Goal: Task Accomplishment & Management: Complete application form

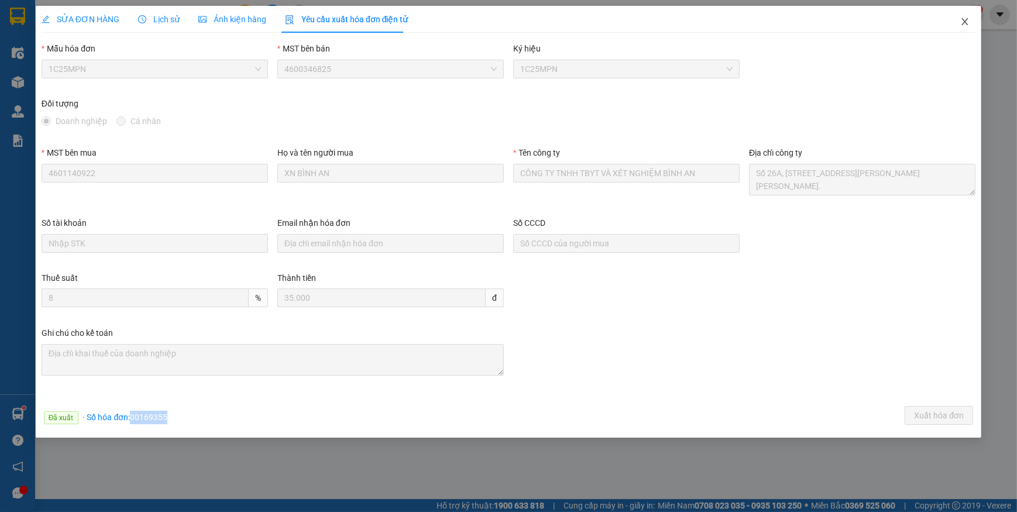
click at [967, 25] on icon "close" at bounding box center [964, 21] width 6 height 7
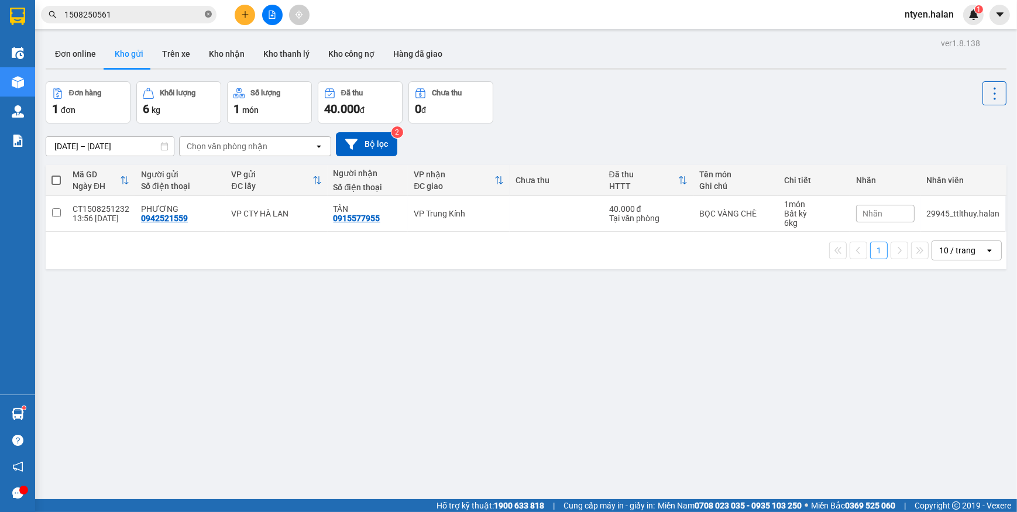
click at [209, 17] on icon "close-circle" at bounding box center [208, 14] width 7 height 7
click at [203, 15] on span at bounding box center [128, 15] width 175 height 18
click at [140, 12] on input "text" at bounding box center [133, 14] width 138 height 13
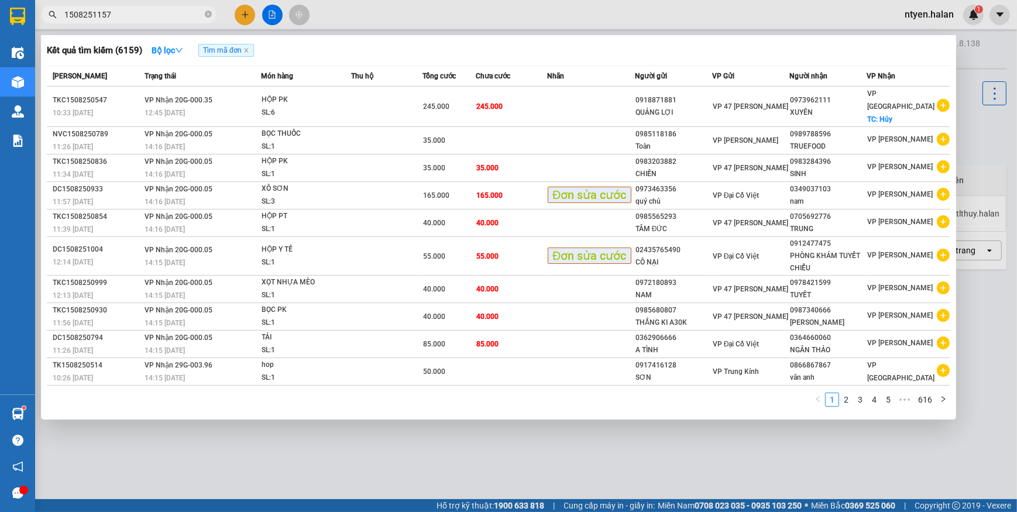
type input "1508251157"
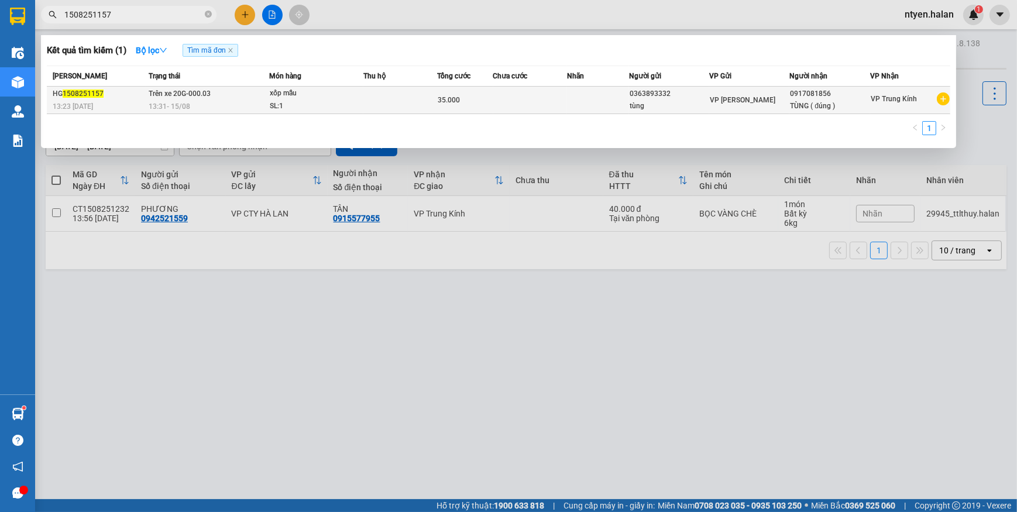
click at [92, 98] on div "HG 1508251157" at bounding box center [99, 94] width 92 height 12
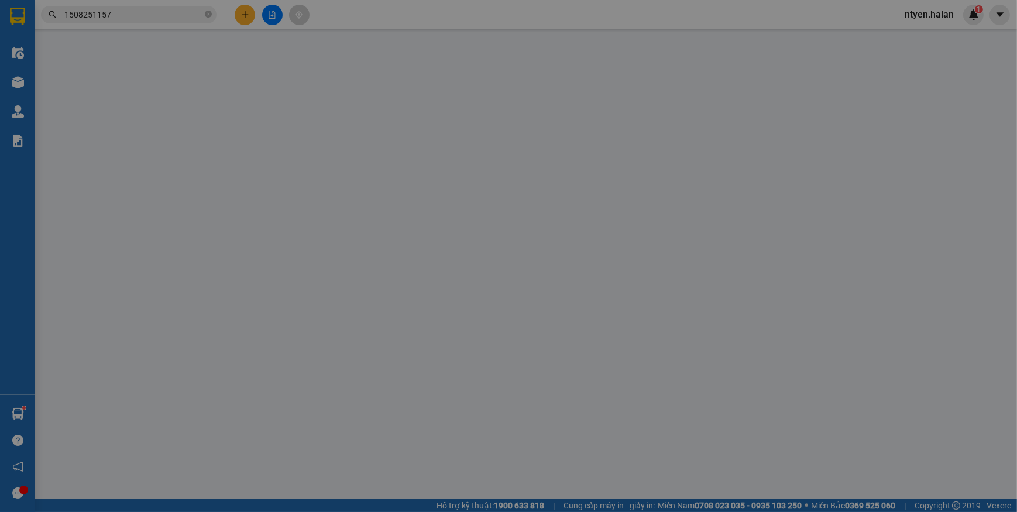
type input "0363893332"
type input "tùng"
type input "0917081856"
type input "TÙNG ( đúng )"
type input "35.000"
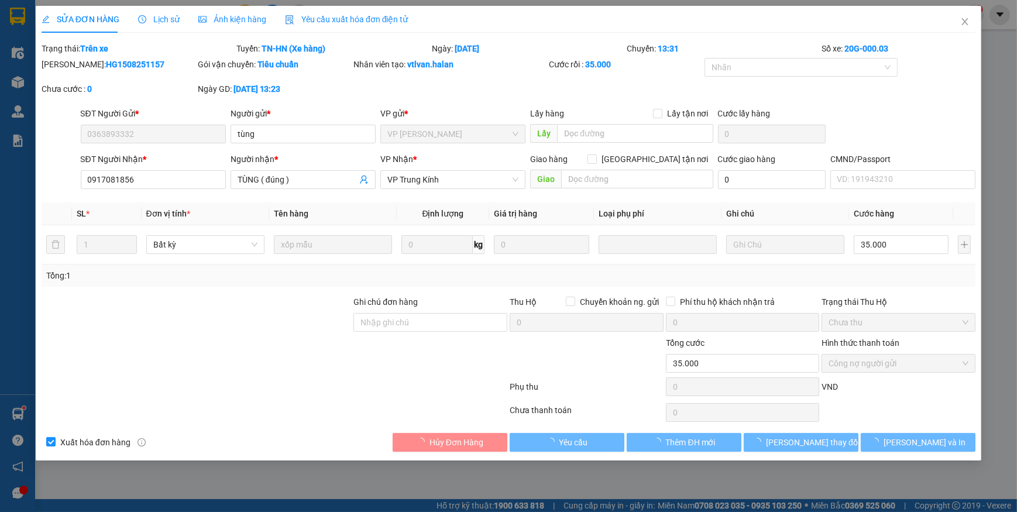
click at [315, 18] on span "Yêu cầu xuất hóa đơn điện tử" at bounding box center [346, 19] width 123 height 9
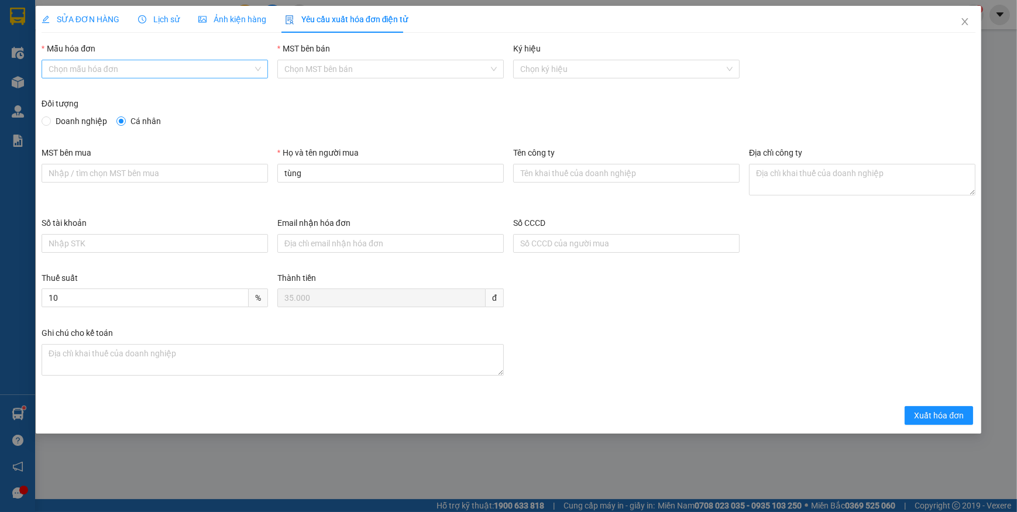
click at [68, 74] on input "Mẫu hóa đơn" at bounding box center [151, 69] width 204 height 18
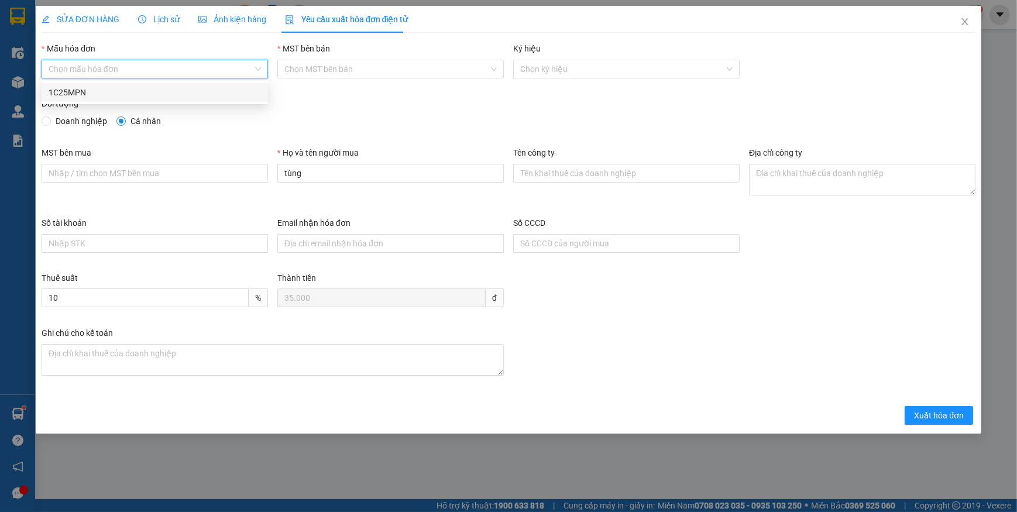
drag, startPoint x: 69, startPoint y: 92, endPoint x: 61, endPoint y: 113, distance: 22.4
click at [70, 92] on div "1C25MPN" at bounding box center [155, 92] width 212 height 13
type input "8"
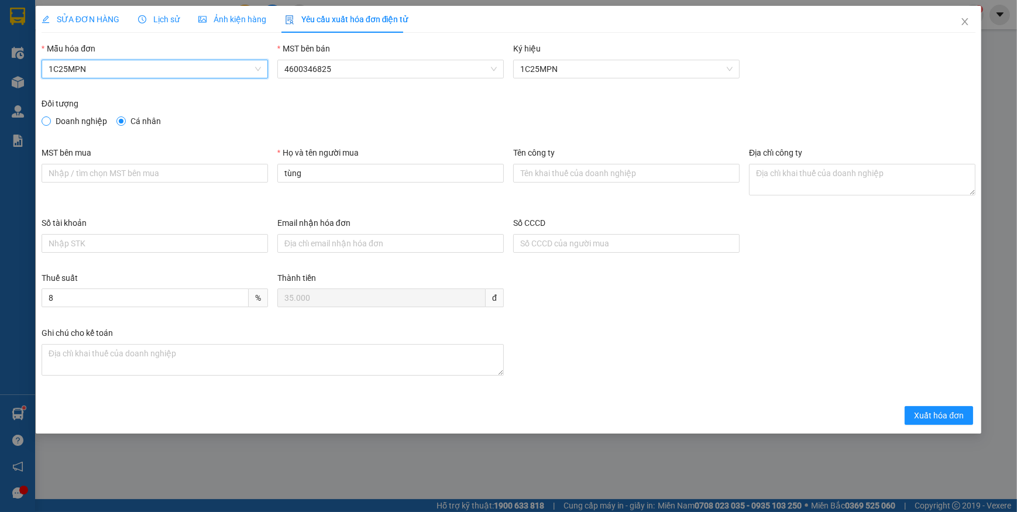
click at [50, 119] on span at bounding box center [46, 120] width 9 height 9
click at [50, 119] on input "Doanh nghiệp" at bounding box center [46, 120] width 8 height 8
radio input "true"
radio input "false"
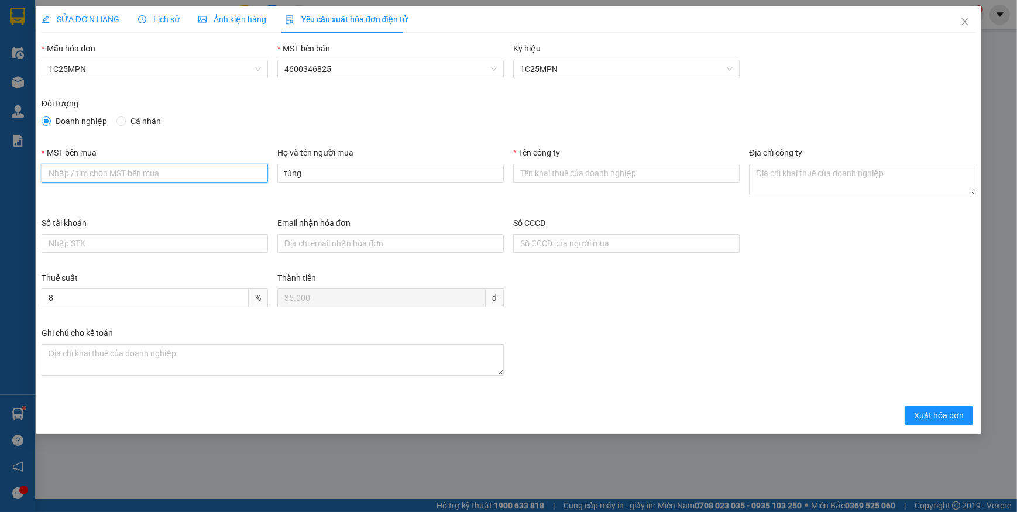
click at [139, 181] on input "MST bên mua" at bounding box center [155, 173] width 226 height 19
paste input "0101234974"
type input "0101234974"
click at [581, 170] on input "Tên công ty" at bounding box center [626, 173] width 226 height 19
paste input "CÔNG TY TNHH MEDLATEC VIỆT NAM"
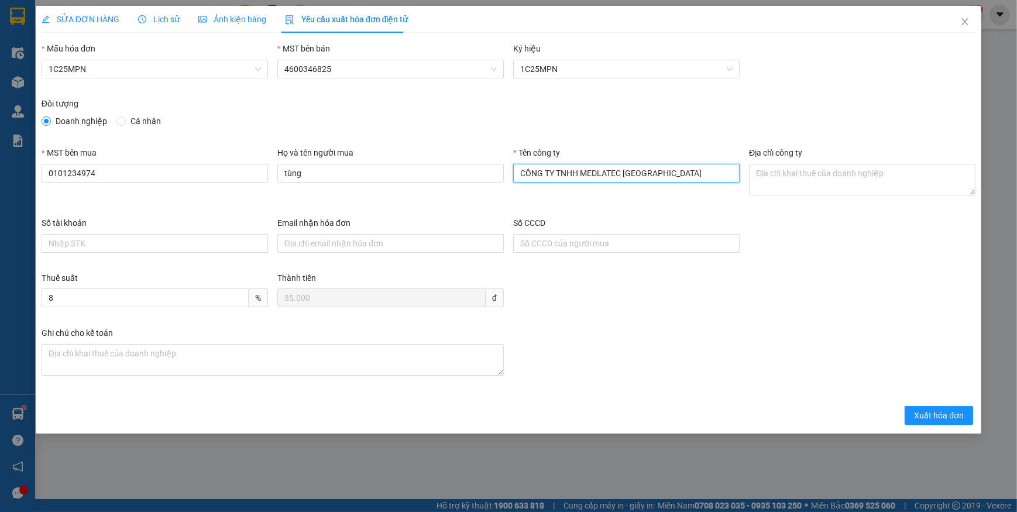
type input "CÔNG TY TNHH MEDLATEC VIỆT NAM"
click at [779, 178] on textarea "Địa chỉ công ty" at bounding box center [862, 180] width 226 height 32
paste textarea "Số 42 - 44, phố Nghĩa Dũng, Phường Hồng Hà, Thành phố Hà Nội, Việt Nam."
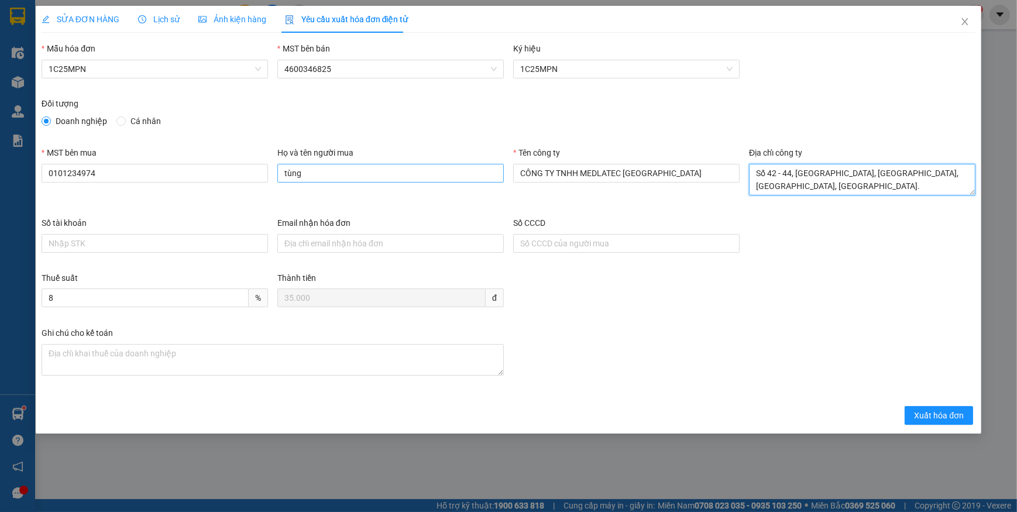
type textarea "Số 42 - 44, phố Nghĩa Dũng, Phường Hồng Hà, Thành phố Hà Nội, Việt Nam."
drag, startPoint x: 317, startPoint y: 176, endPoint x: 171, endPoint y: 159, distance: 147.2
click at [173, 158] on div "MST bên mua 0101234974 Họ và tên người mua tùng Tên công ty CÔNG TY TNHH MEDLAT…" at bounding box center [508, 181] width 943 height 70
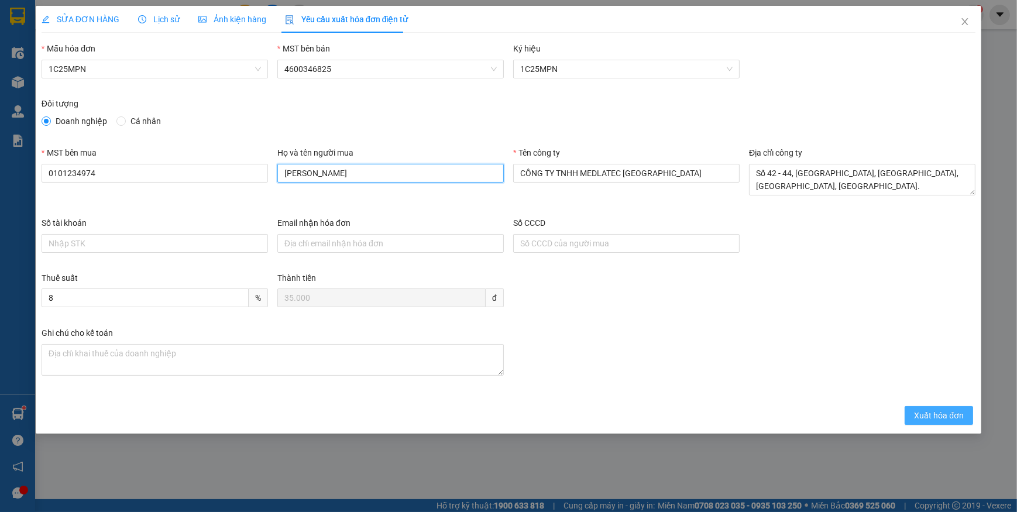
type input "Lâm Văn Tùng"
click at [907, 406] on button "Xuất hóa đơn" at bounding box center [938, 415] width 68 height 19
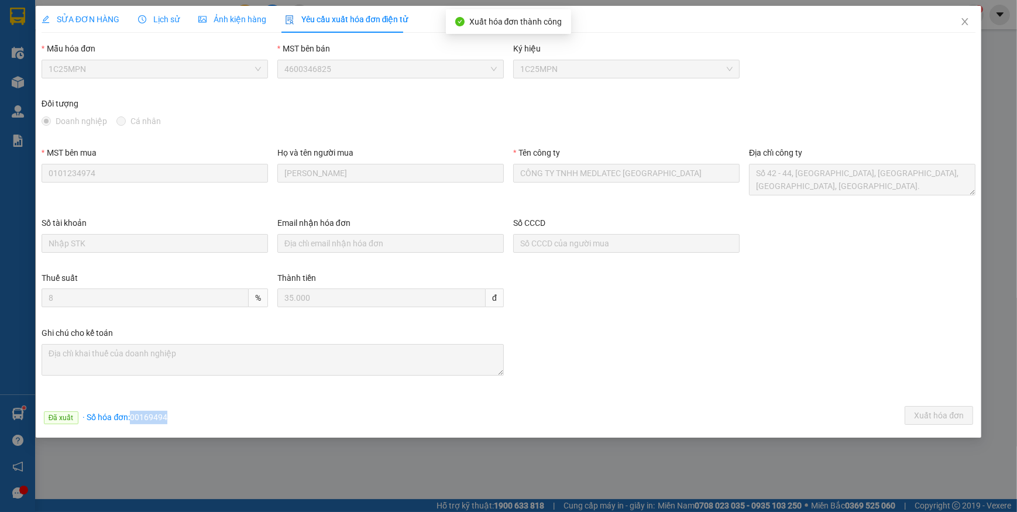
drag, startPoint x: 129, startPoint y: 415, endPoint x: 199, endPoint y: 412, distance: 70.3
click at [199, 412] on div "Đã xuất · Số hóa đơn: 00169494 Xuất hóa đơn" at bounding box center [508, 417] width 938 height 23
copy span "00169494"
click at [968, 20] on icon "close" at bounding box center [964, 21] width 9 height 9
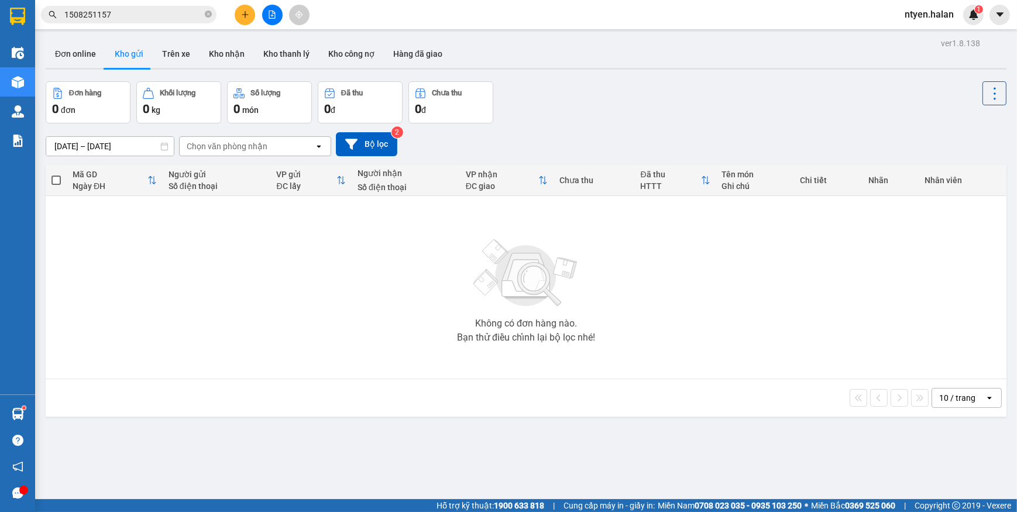
drag, startPoint x: 209, startPoint y: 12, endPoint x: 199, endPoint y: 16, distance: 10.8
click at [208, 12] on icon "close-circle" at bounding box center [208, 14] width 7 height 7
click at [189, 16] on input "text" at bounding box center [133, 14] width 138 height 13
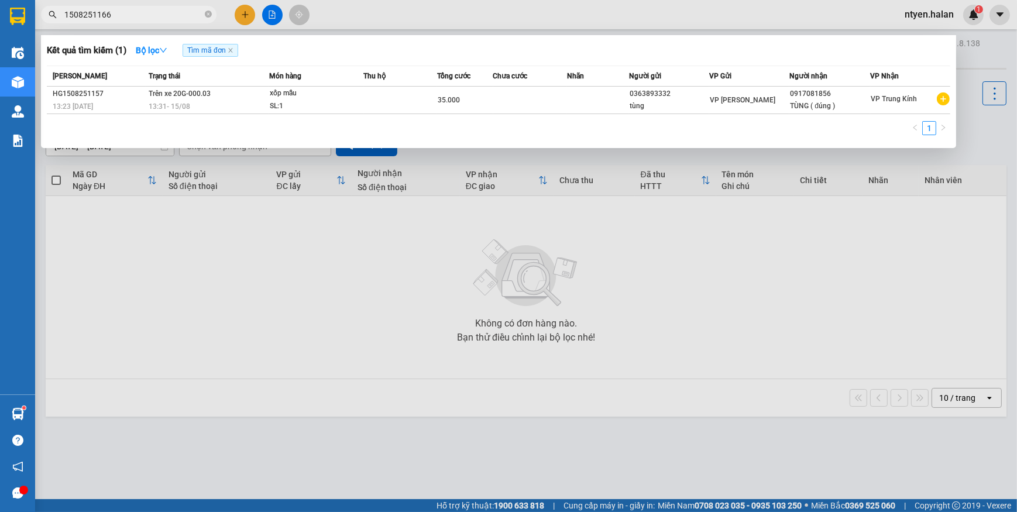
type input "1508251166"
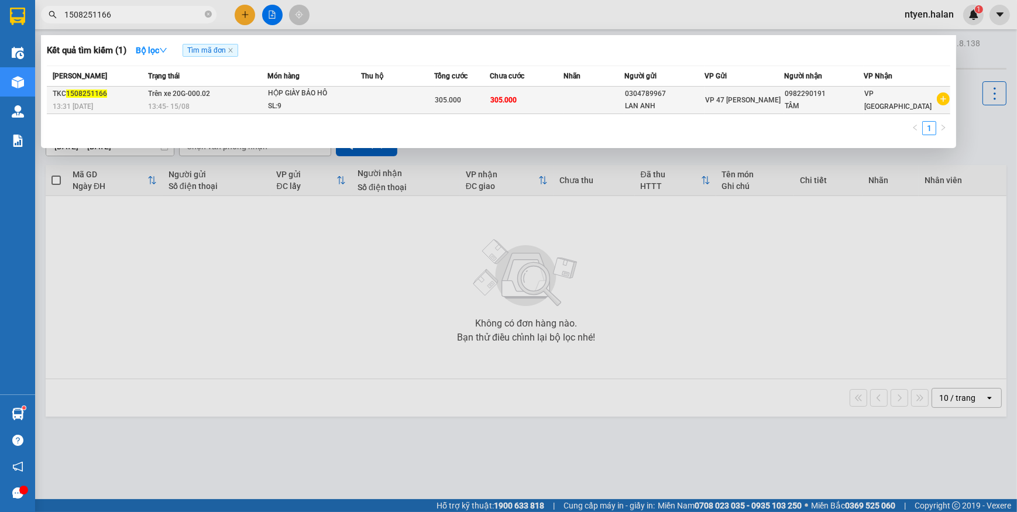
click at [233, 105] on div "13:45 - 15/08" at bounding box center [207, 106] width 119 height 13
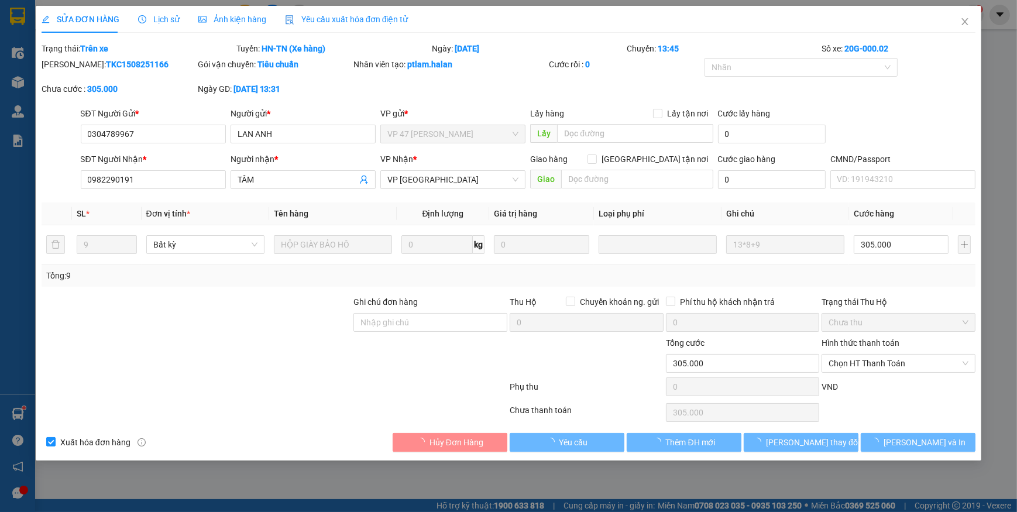
type input "0304789967"
type input "LAN ANH"
type input "0982290191"
type input "TÂM"
type input "305.000"
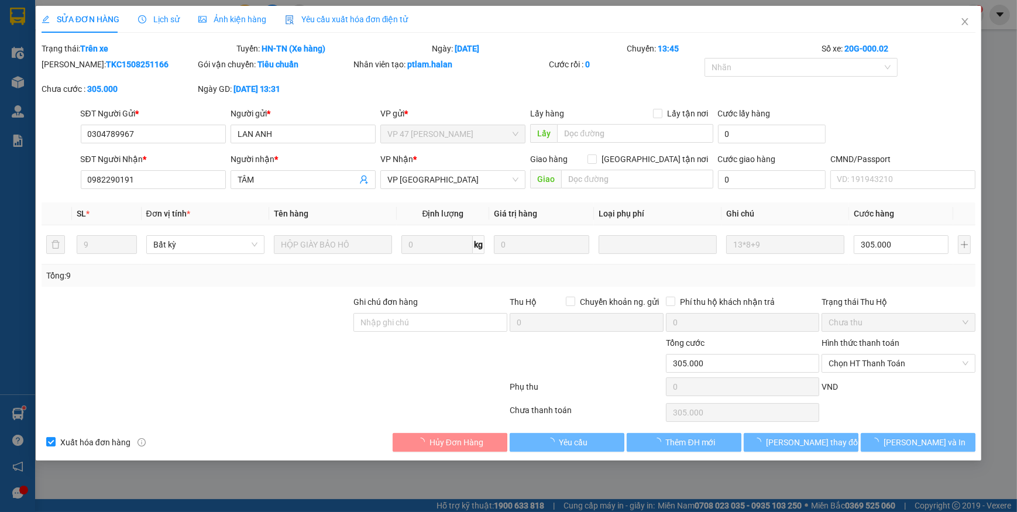
type input "305.000"
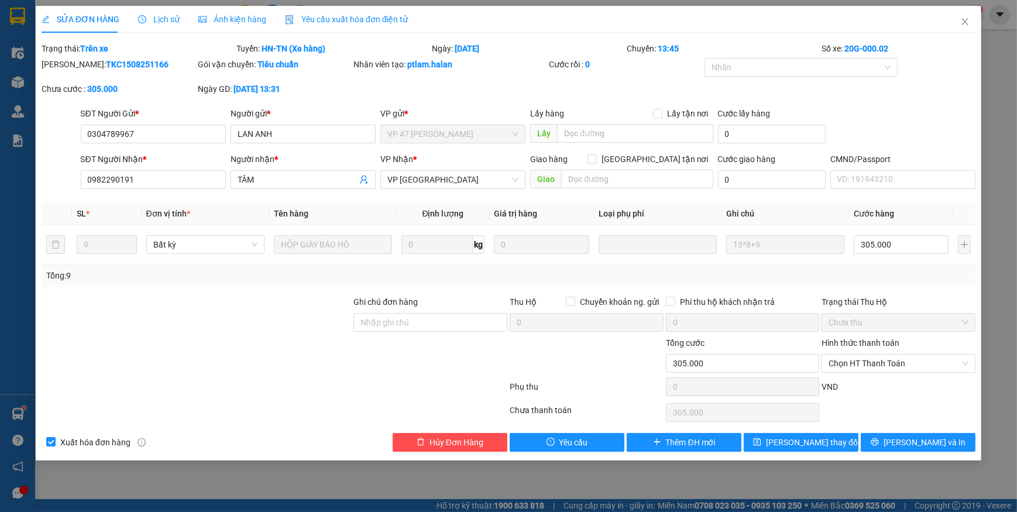
drag, startPoint x: 315, startPoint y: 12, endPoint x: 314, endPoint y: 22, distance: 10.5
click at [315, 13] on div "Yêu cầu xuất hóa đơn điện tử" at bounding box center [346, 19] width 123 height 27
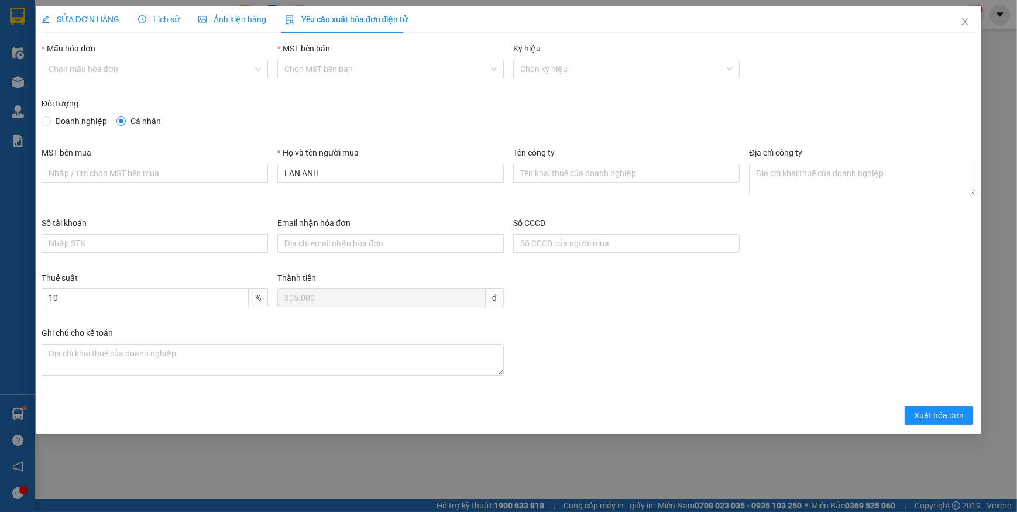
drag, startPoint x: 122, startPoint y: 59, endPoint x: 93, endPoint y: 96, distance: 46.7
click at [119, 64] on div "Chọn mẫu hóa đơn" at bounding box center [155, 69] width 226 height 19
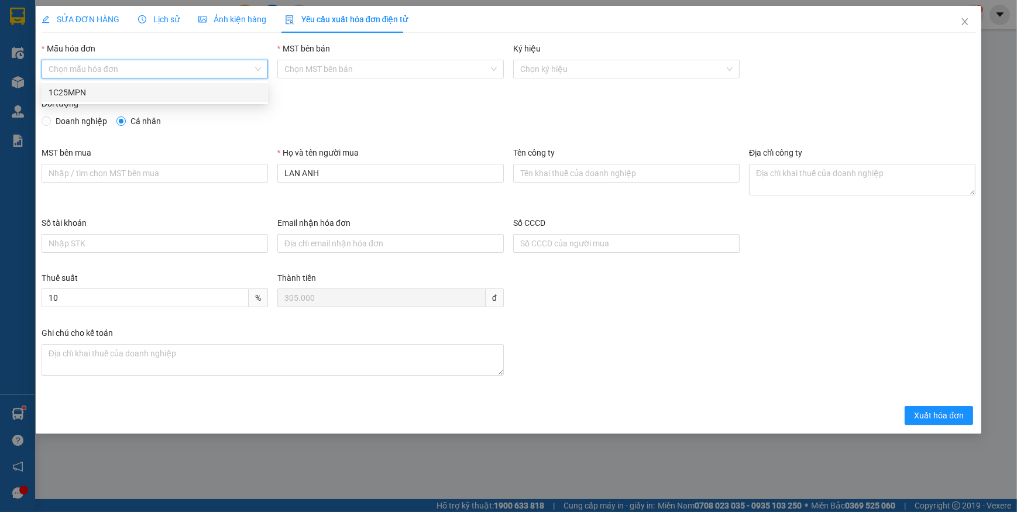
drag, startPoint x: 67, startPoint y: 89, endPoint x: 58, endPoint y: 100, distance: 13.7
click at [66, 89] on div "1C25MPN" at bounding box center [155, 92] width 212 height 13
type input "8"
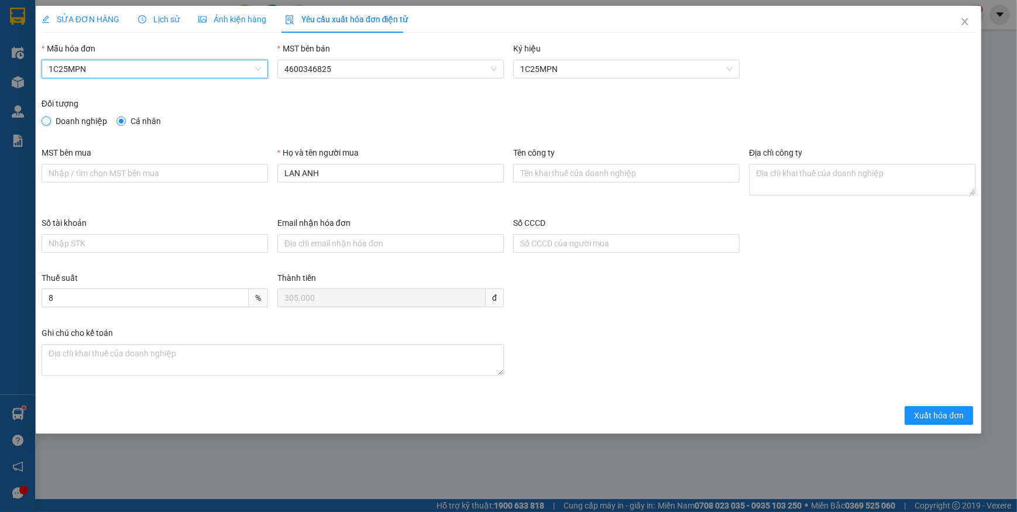
click at [47, 120] on input "Doanh nghiệp" at bounding box center [46, 120] width 8 height 8
radio input "true"
radio input "false"
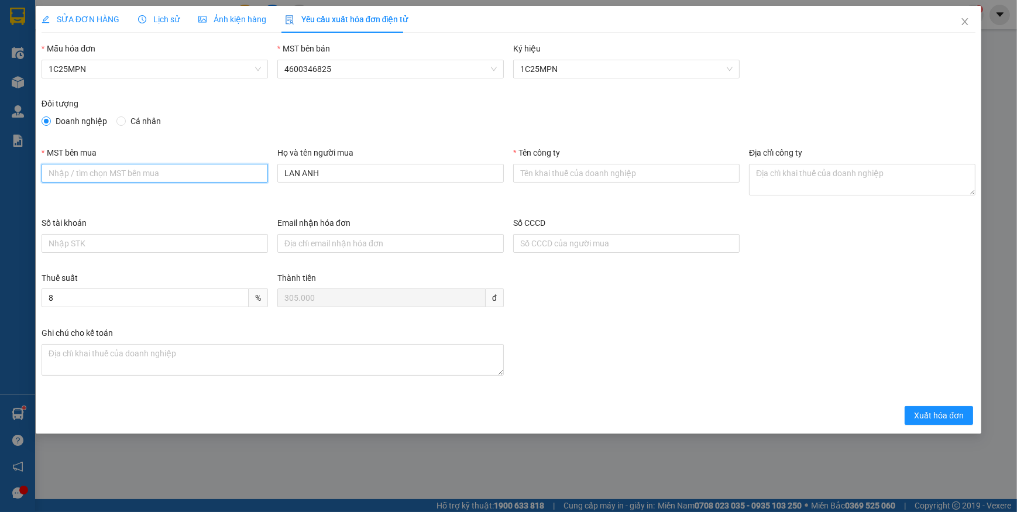
click at [124, 174] on input "MST bên mua" at bounding box center [155, 173] width 226 height 19
paste input "4601528779"
type input "4601528779"
click at [550, 170] on input "Tên công ty" at bounding box center [626, 173] width 226 height 19
paste input "CÔNG TY TNHH SẢN XUẤT VÀ THƯƠNG MẠI NST TECH"
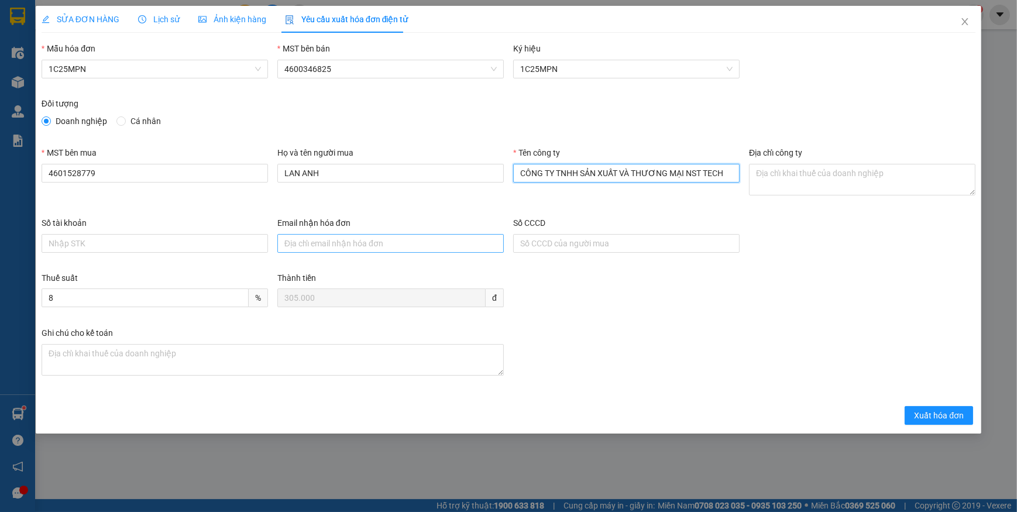
type input "CÔNG TY TNHH SẢN XUẤT VÀ THƯƠNG MẠI NST TECH"
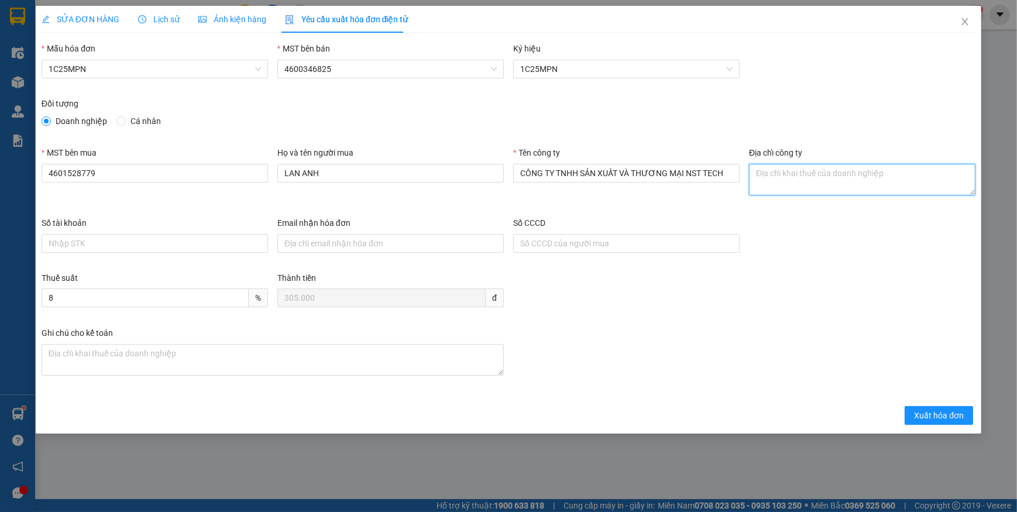
click at [765, 181] on textarea "Địa chỉ công ty" at bounding box center [862, 180] width 226 height 32
paste textarea "Tổ dân phố Bắc Nam, Phường Vạn Xuân, Tỉnh Thái Nguyên, Việt Nam."
type textarea "Tổ dân phố Bắc Nam, Phường Vạn Xuân, Tỉnh Thái Nguyên, Việt Nam."
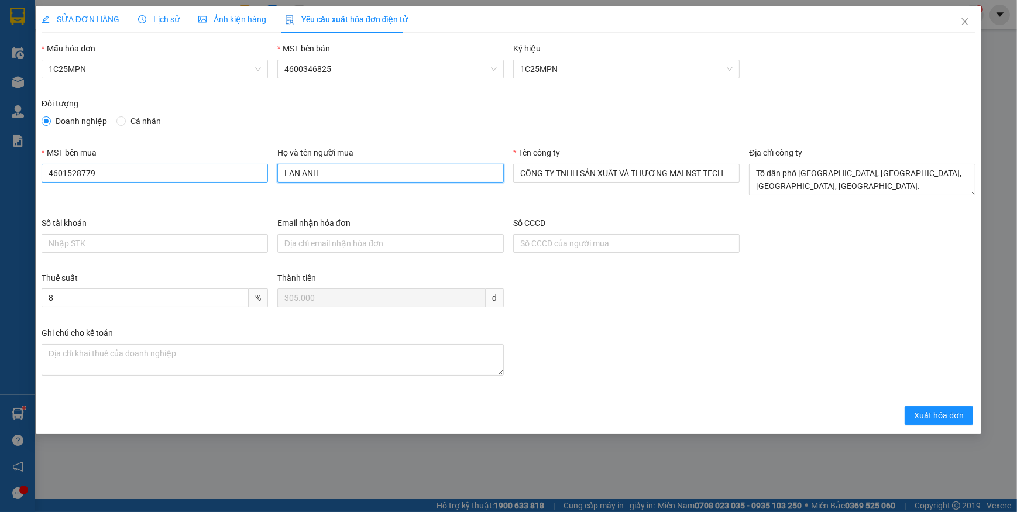
drag, startPoint x: 333, startPoint y: 175, endPoint x: 257, endPoint y: 167, distance: 76.5
click at [257, 167] on div "MST bên mua 4601528779 Họ và tên người mua LAN ANH Tên công ty CÔNG TY TNHH SẢN…" at bounding box center [508, 181] width 943 height 70
type input "Ngọc"
drag, startPoint x: 64, startPoint y: 25, endPoint x: 287, endPoint y: 52, distance: 225.1
click at [66, 26] on div "SỬA ĐƠN HÀNG" at bounding box center [81, 19] width 78 height 27
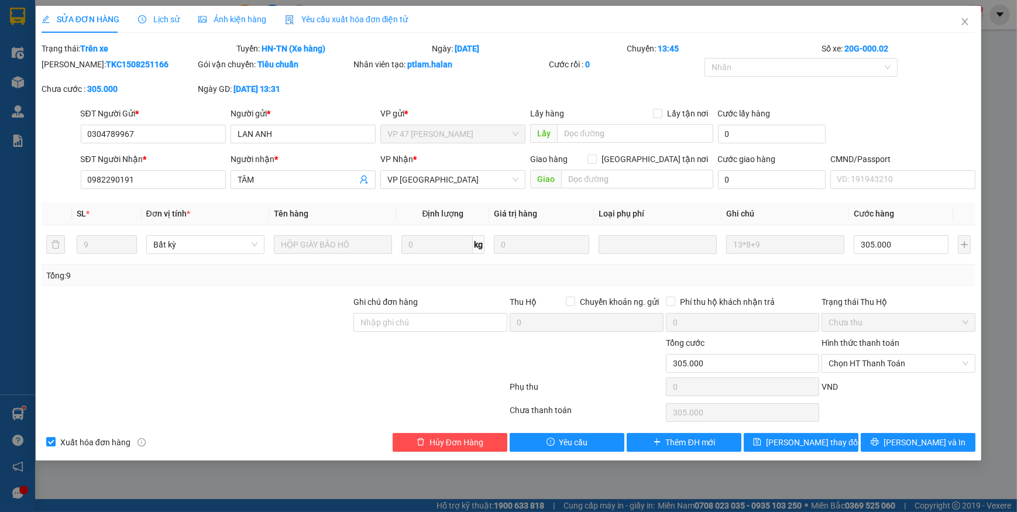
click at [335, 21] on span "Yêu cầu xuất hóa đơn điện tử" at bounding box center [346, 19] width 123 height 9
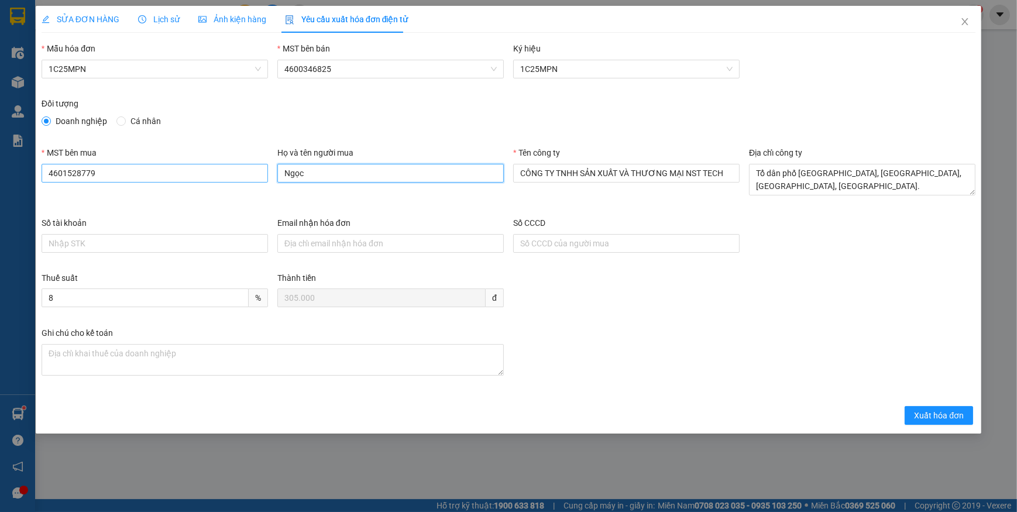
drag, startPoint x: 331, startPoint y: 175, endPoint x: 229, endPoint y: 164, distance: 102.4
click at [229, 164] on div "MST bên mua 4601528779 Họ và tên người mua Ngọc Tên công ty CÔNG TY TNHH SẢN XU…" at bounding box center [508, 181] width 943 height 70
type input "LAN ANH"
drag, startPoint x: 941, startPoint y: 415, endPoint x: 602, endPoint y: 363, distance: 342.2
click at [939, 415] on span "Xuất hóa đơn" at bounding box center [939, 415] width 50 height 13
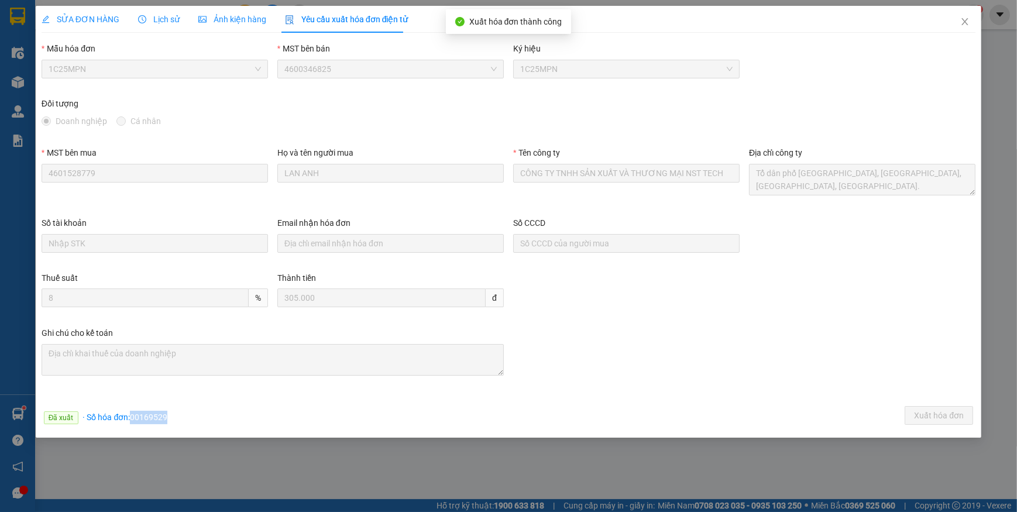
drag, startPoint x: 132, startPoint y: 414, endPoint x: 201, endPoint y: 418, distance: 69.7
click at [201, 418] on div "Đã xuất · Số hóa đơn: 00169529 Xuất hóa đơn" at bounding box center [508, 417] width 938 height 23
copy span "00169529"
click at [965, 22] on icon "close" at bounding box center [964, 21] width 6 height 7
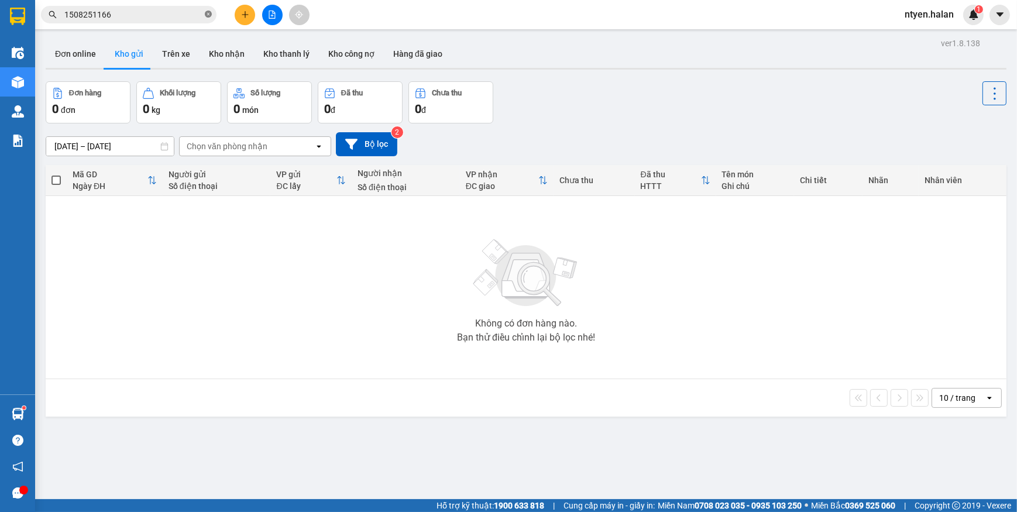
click at [206, 17] on icon "close-circle" at bounding box center [208, 14] width 7 height 7
click at [201, 17] on input "text" at bounding box center [133, 14] width 138 height 13
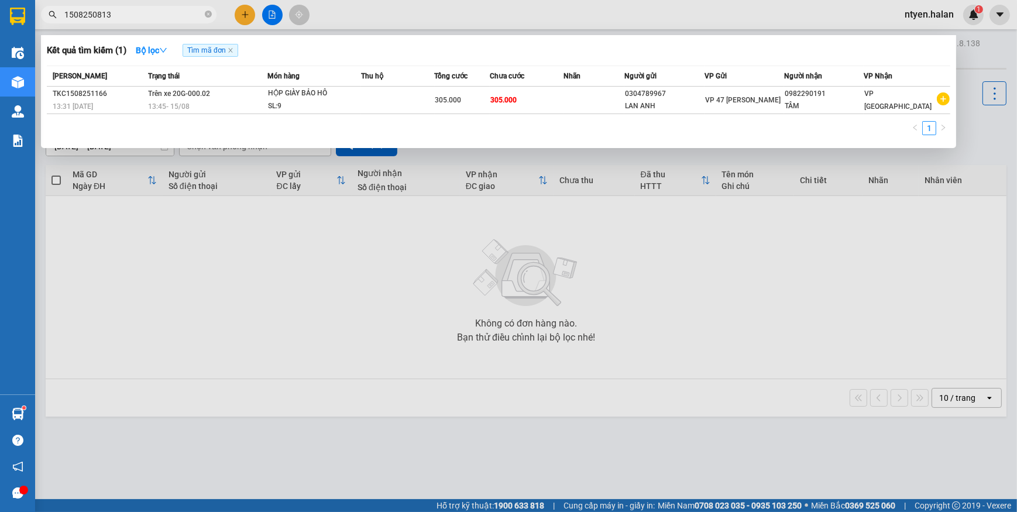
type input "1508250813"
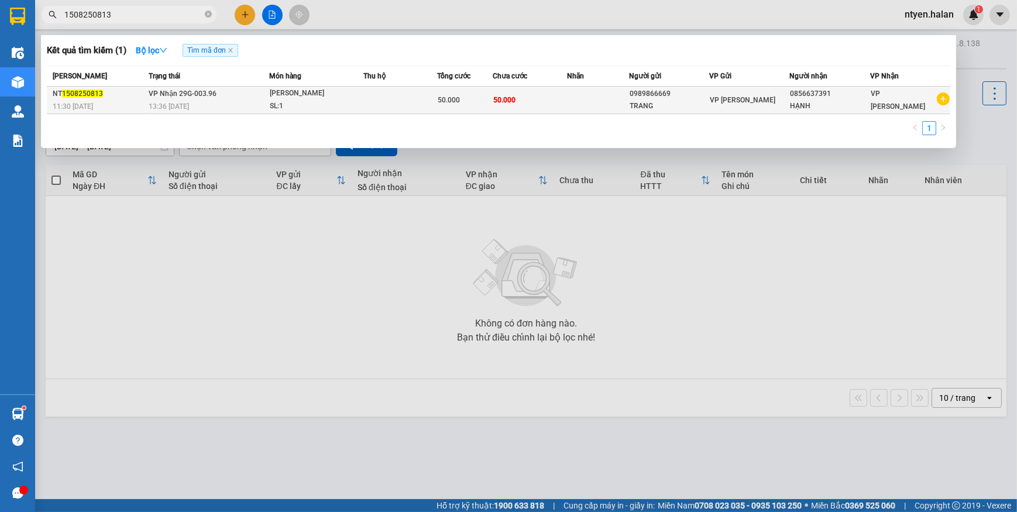
click at [174, 100] on div "13:36 - 15/08" at bounding box center [209, 106] width 120 height 13
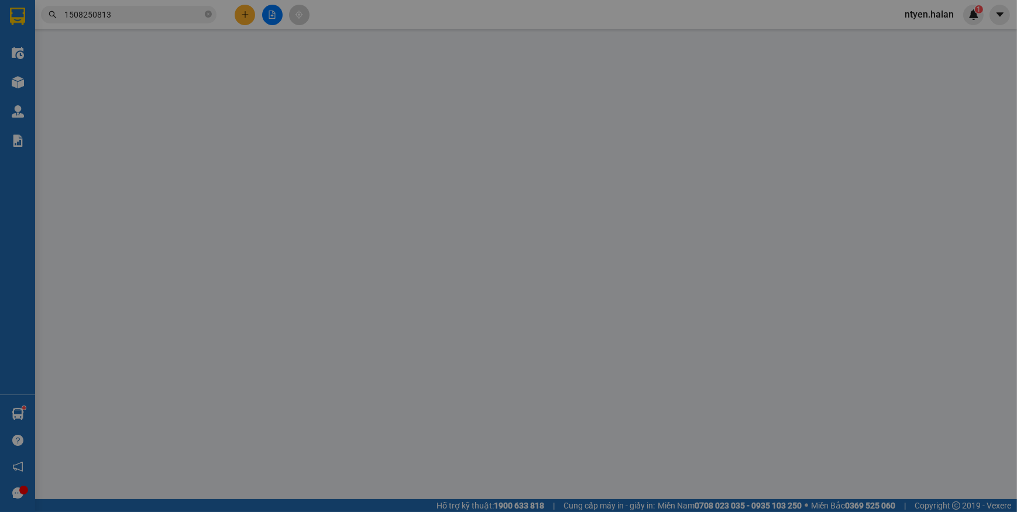
type input "0989866669"
type input "TRANG"
type input "0856637391"
type input "HẠNH"
type input "50.000"
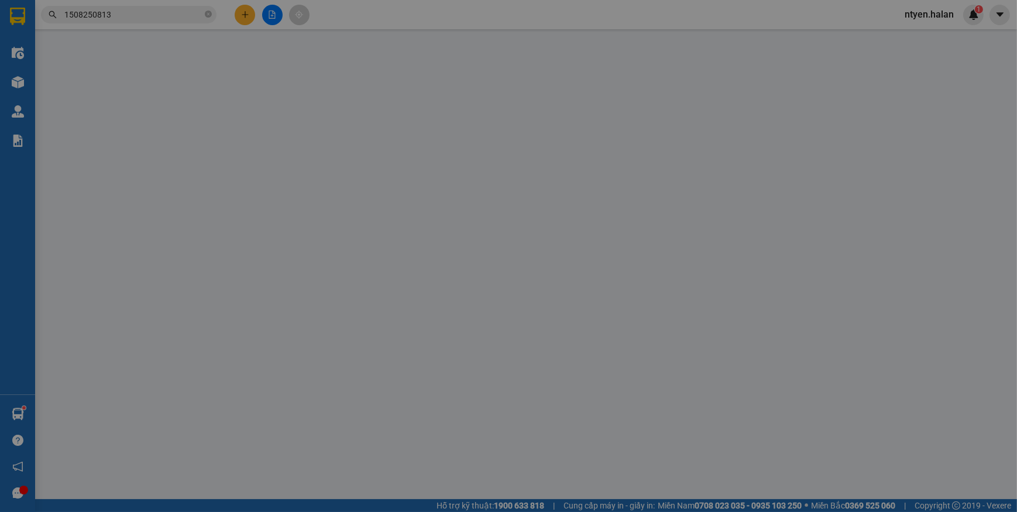
type input "50.000"
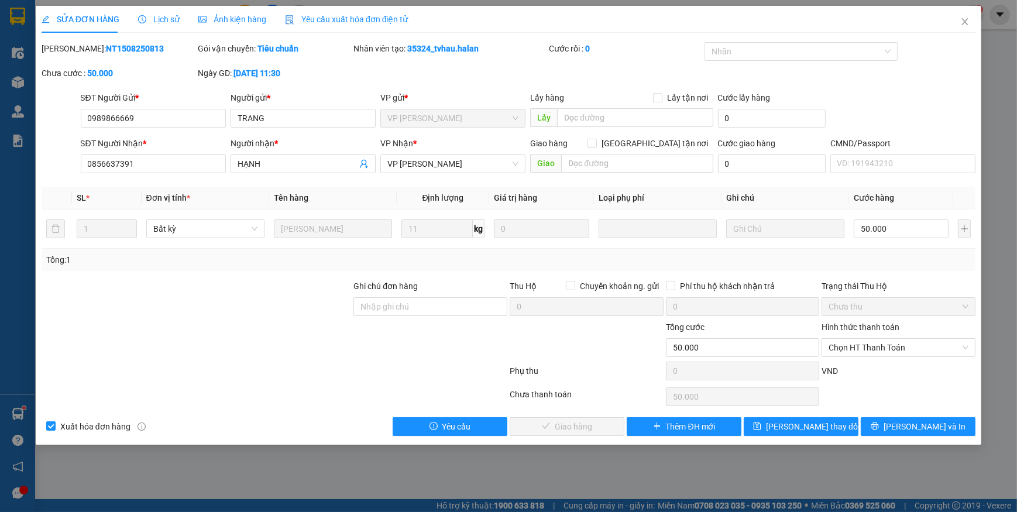
click at [328, 15] on span "Yêu cầu xuất hóa đơn điện tử" at bounding box center [346, 19] width 123 height 9
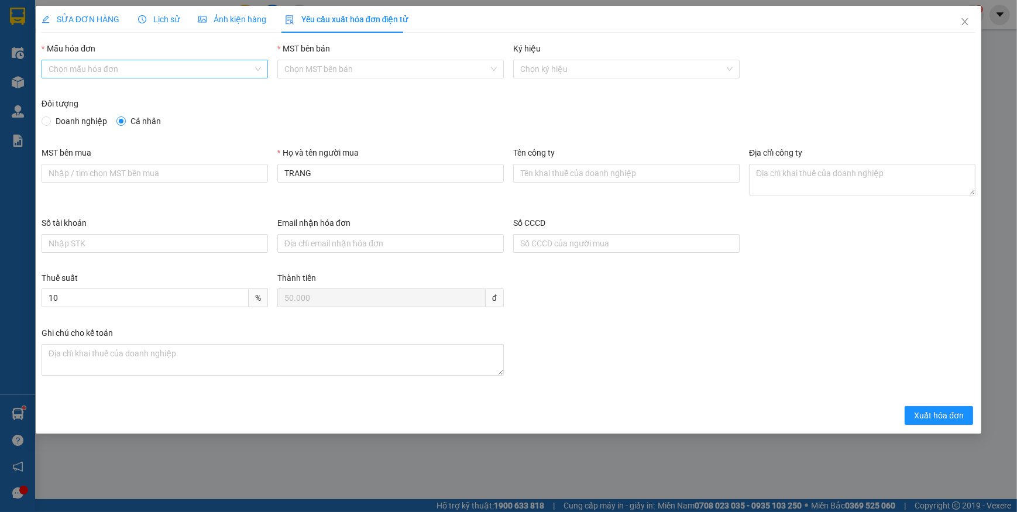
click at [95, 72] on input "Mẫu hóa đơn" at bounding box center [151, 69] width 204 height 18
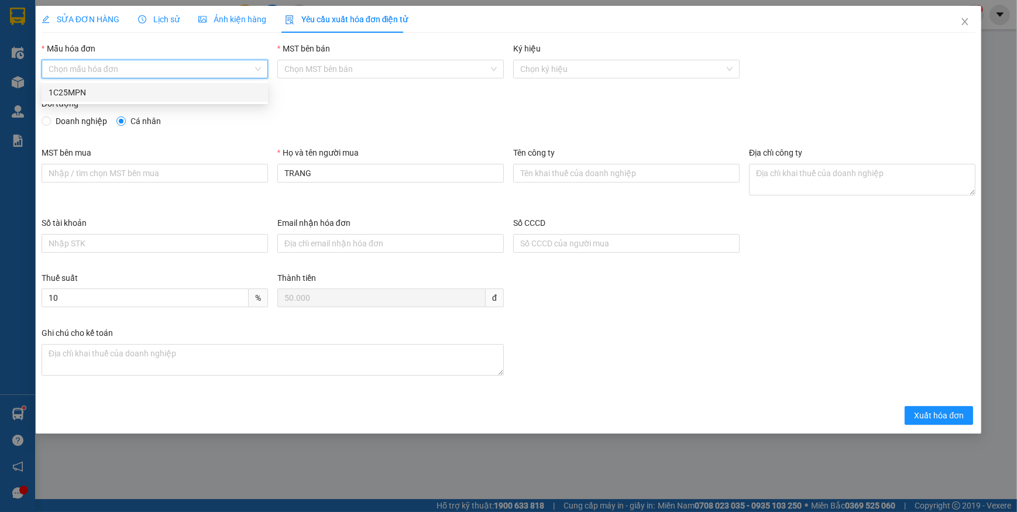
click at [76, 93] on div "1C25MPN" at bounding box center [155, 92] width 212 height 13
type input "8"
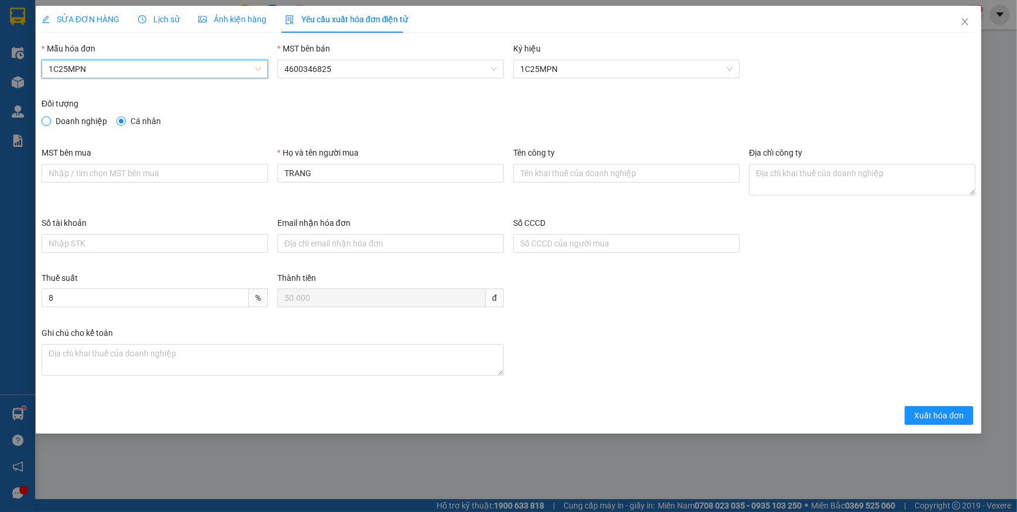
drag, startPoint x: 49, startPoint y: 120, endPoint x: 60, endPoint y: 128, distance: 14.0
click at [49, 121] on input "Doanh nghiệp" at bounding box center [46, 120] width 8 height 8
radio input "true"
radio input "false"
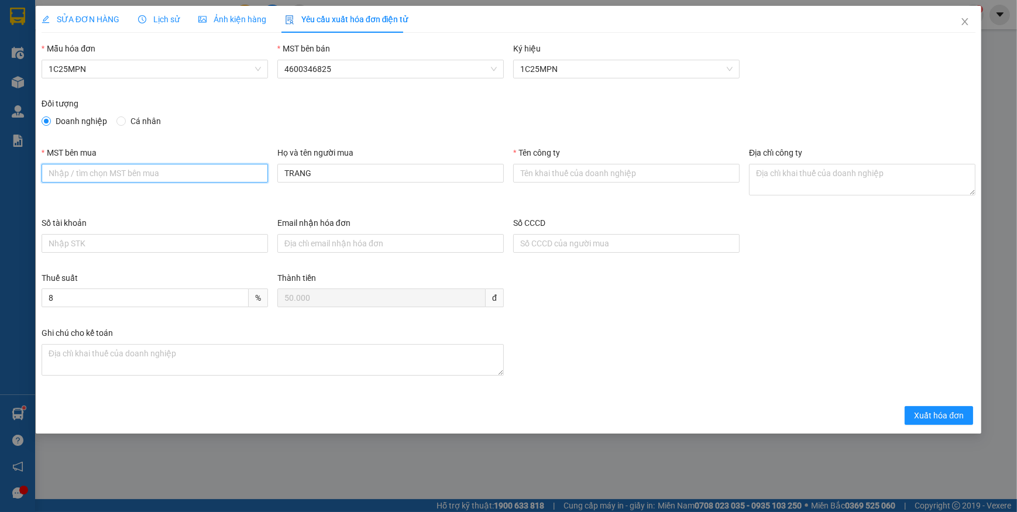
click at [132, 173] on input "MST bên mua" at bounding box center [155, 173] width 226 height 19
paste input "4601606434"
type input "4601606434"
click at [567, 177] on input "Tên công ty" at bounding box center [626, 173] width 226 height 19
paste input "CÔNG TY TNHH VBTECH VIỆT NAM"
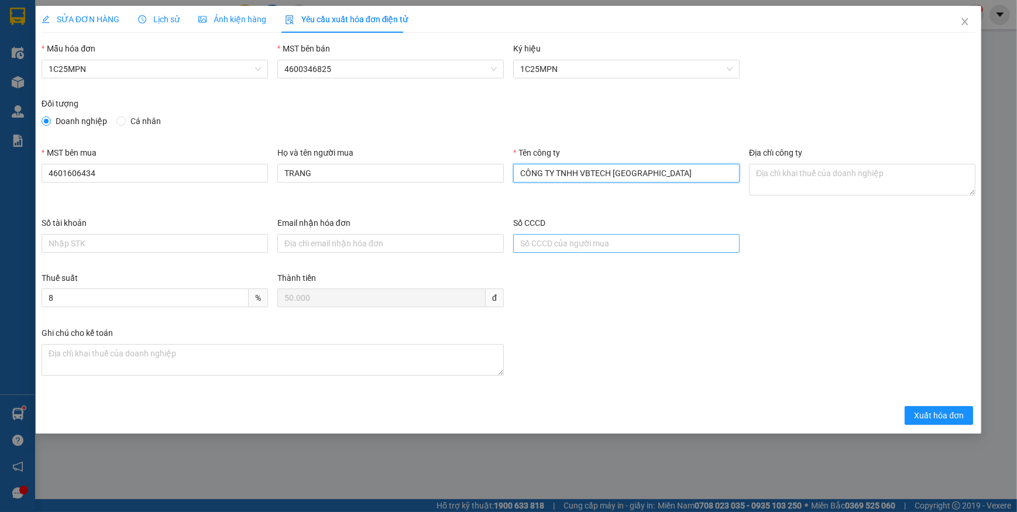
type input "CÔNG TY TNHH VBTECH VIỆT NAM"
click at [744, 174] on div "Địa chỉ công ty" at bounding box center [862, 181] width 236 height 70
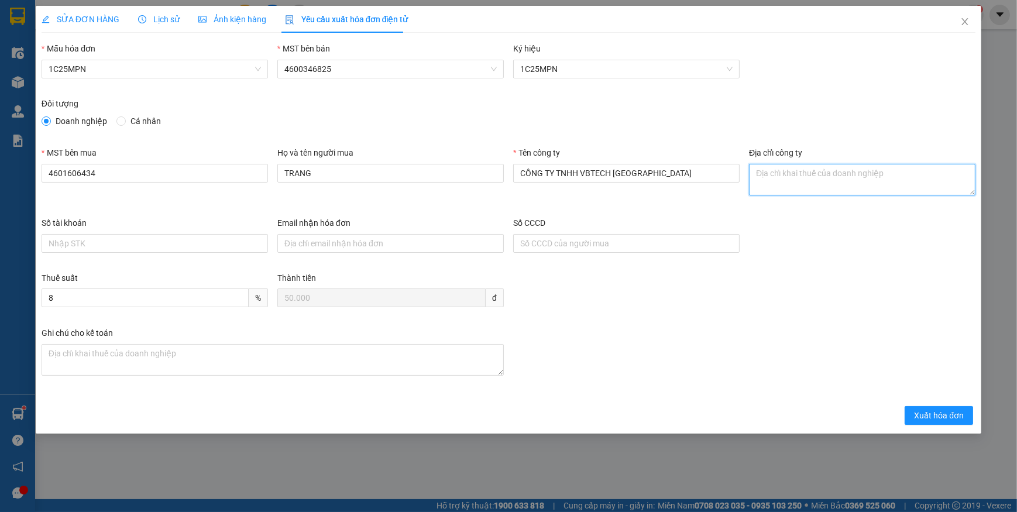
click at [756, 182] on textarea "Địa chỉ công ty" at bounding box center [862, 180] width 226 height 32
paste textarea "Số 16, Ngách 52, Ngõ 155, Đường Quang Trung, Phường Phan Đình Phùng, Tỉnh Thái …"
type textarea "Số 16, Ngách 52, Ngõ 155, Đường Quang Trung, Phường Phan Đình Phùng, Tỉnh Thái …"
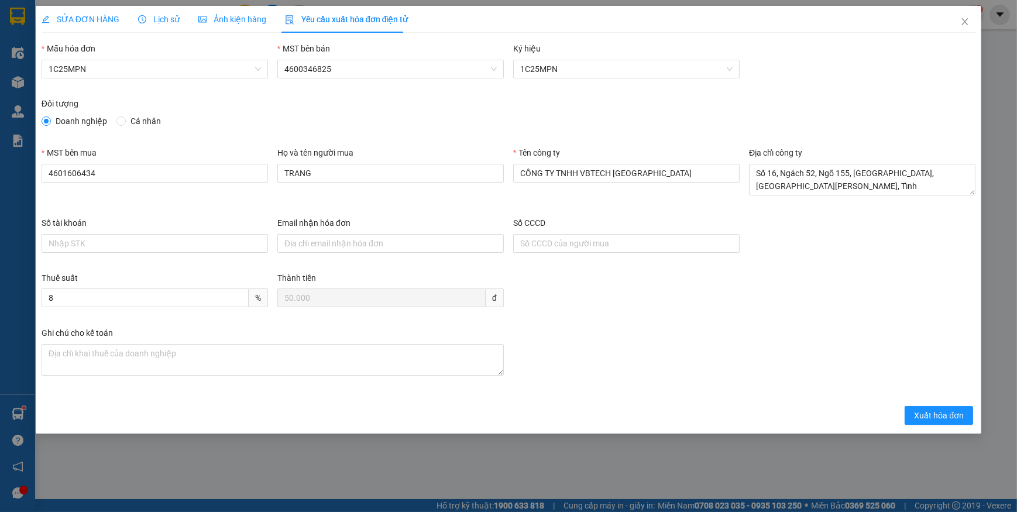
drag, startPoint x: 84, startPoint y: 12, endPoint x: 259, endPoint y: 29, distance: 176.2
click at [84, 13] on div "SỬA ĐƠN HÀNG" at bounding box center [81, 19] width 78 height 13
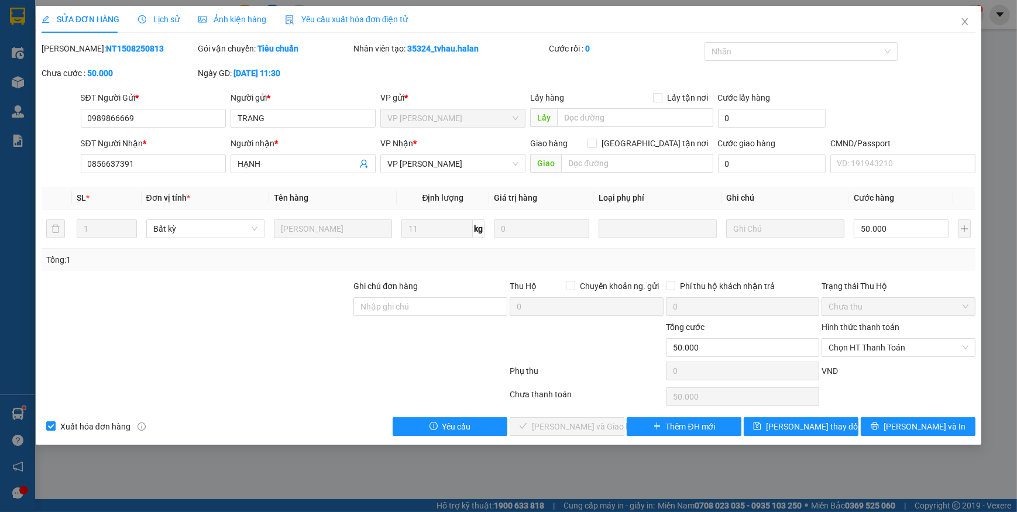
drag, startPoint x: 364, startPoint y: 19, endPoint x: 367, endPoint y: 39, distance: 20.0
click at [364, 18] on span "Yêu cầu xuất hóa đơn điện tử" at bounding box center [346, 19] width 123 height 9
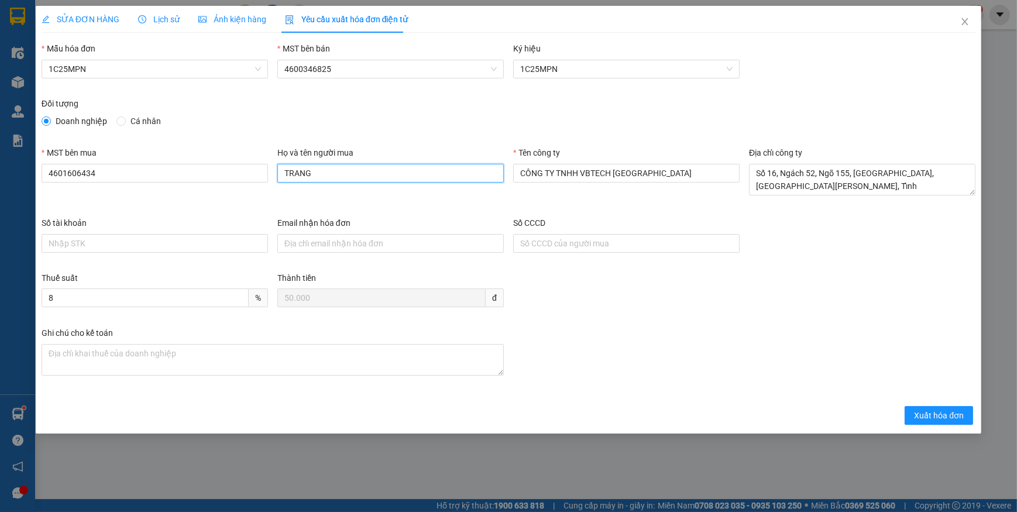
click at [319, 172] on input "TRANG" at bounding box center [390, 173] width 226 height 19
type input "T"
type input "h"
type input "HẠNH"
click at [391, 127] on div "Doanh nghiệp Cá nhân" at bounding box center [509, 121] width 934 height 13
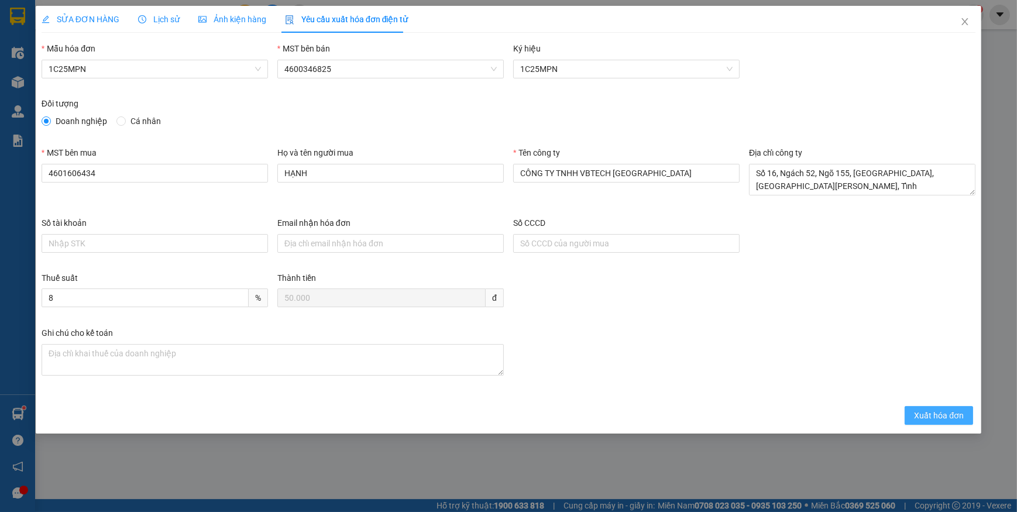
drag, startPoint x: 925, startPoint y: 412, endPoint x: 908, endPoint y: 397, distance: 22.8
click at [925, 412] on span "Xuất hóa đơn" at bounding box center [939, 415] width 50 height 13
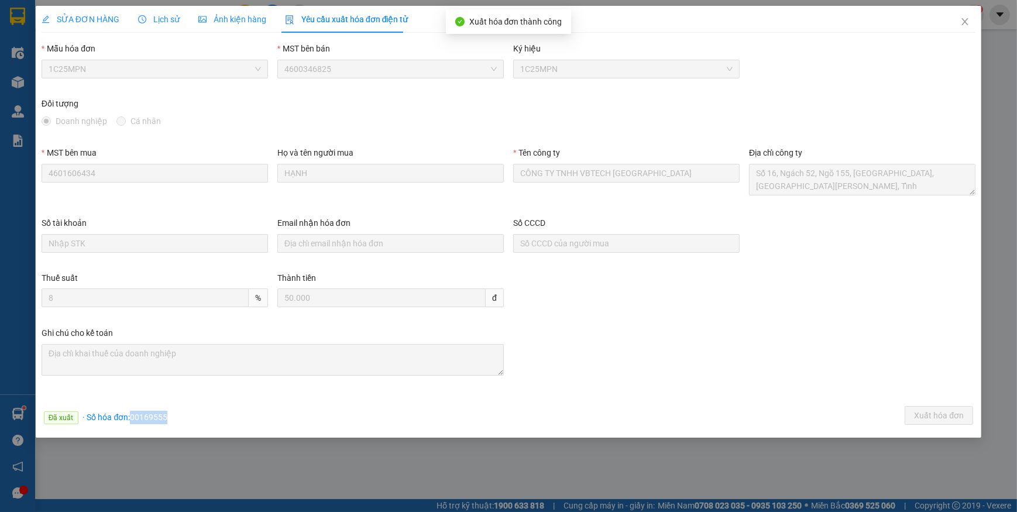
drag, startPoint x: 135, startPoint y: 416, endPoint x: 182, endPoint y: 418, distance: 47.4
click at [182, 418] on div "Đã xuất · Số hóa đơn: 00169555 Xuất hóa đơn" at bounding box center [508, 417] width 938 height 23
copy span "00169555"
drag, startPoint x: 961, startPoint y: 26, endPoint x: 618, endPoint y: 1, distance: 344.3
click at [958, 29] on span "Close" at bounding box center [964, 22] width 33 height 33
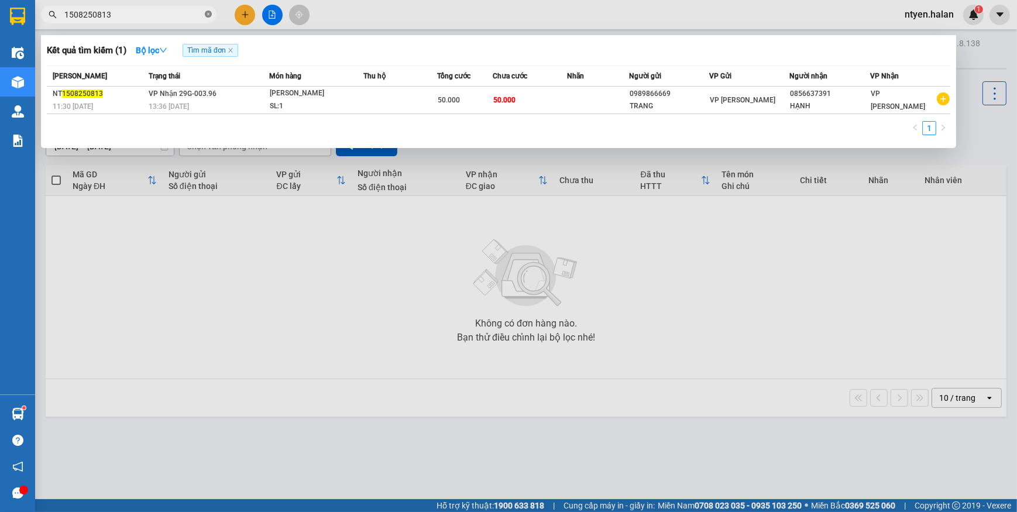
click at [205, 12] on icon "close-circle" at bounding box center [208, 14] width 7 height 7
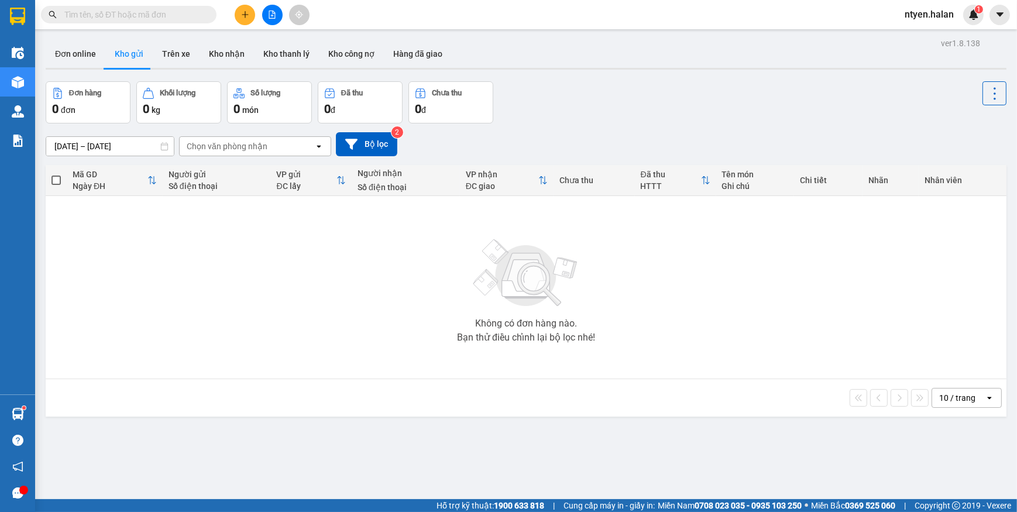
click at [195, 12] on input "text" at bounding box center [133, 14] width 138 height 13
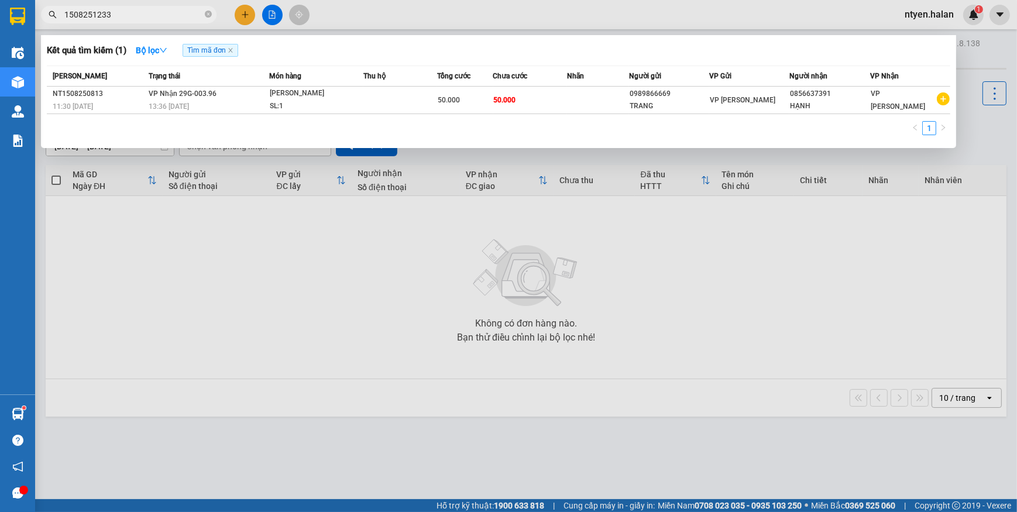
type input "1508251233"
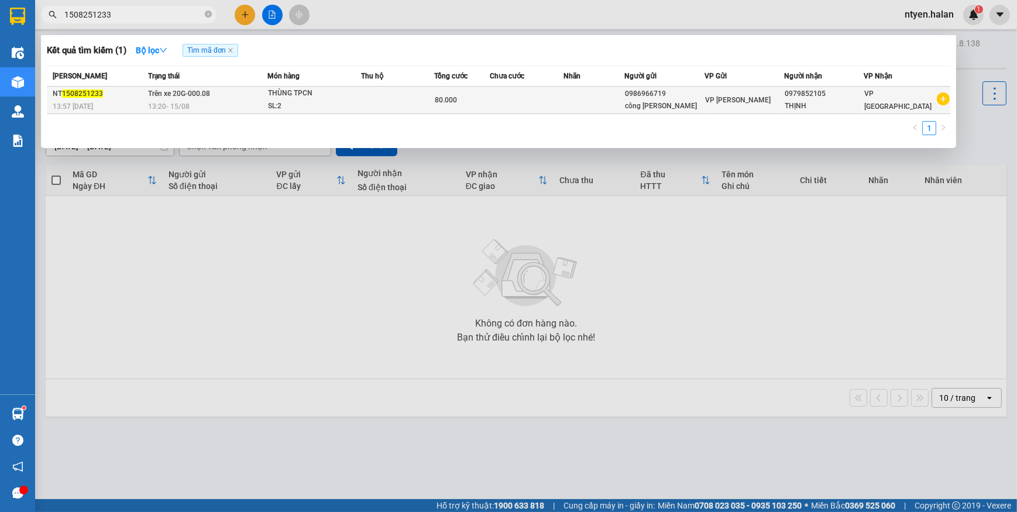
click at [168, 91] on span "Trên xe 20G-000.08" at bounding box center [179, 93] width 62 height 8
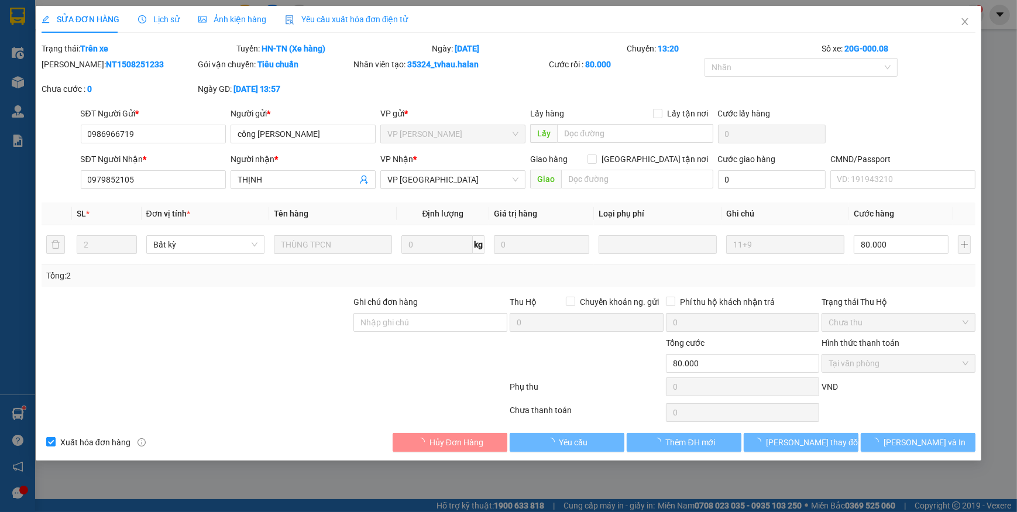
type input "0986966719"
type input "công ty hames"
type input "0979852105"
type input "THỊNH"
type input "80.000"
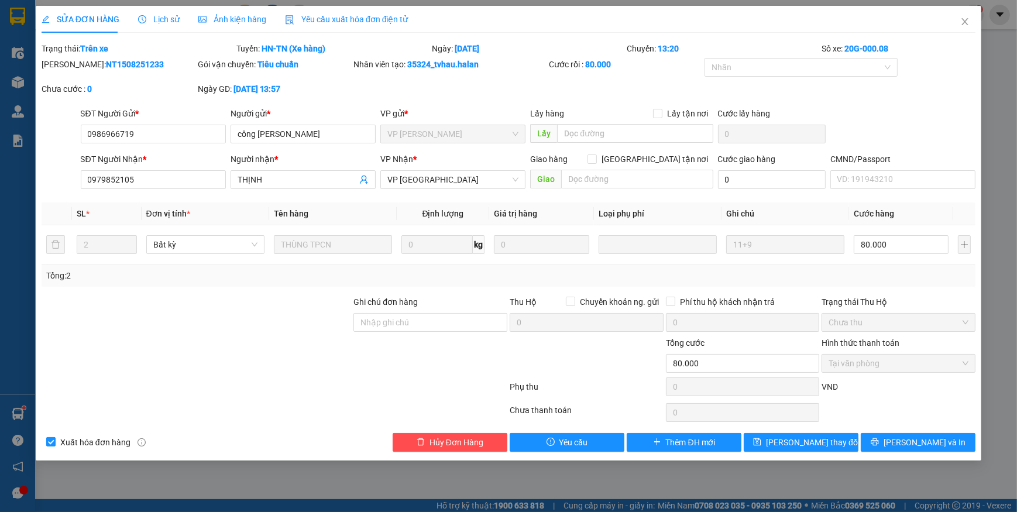
click at [316, 22] on span "Yêu cầu xuất hóa đơn điện tử" at bounding box center [346, 19] width 123 height 9
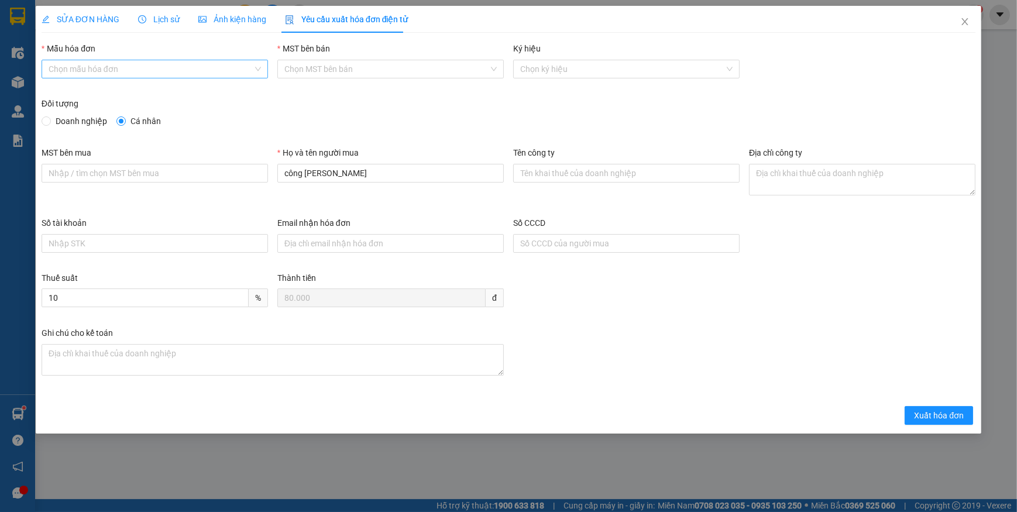
drag, startPoint x: 86, startPoint y: 70, endPoint x: 82, endPoint y: 80, distance: 10.8
click at [85, 73] on input "Mẫu hóa đơn" at bounding box center [151, 69] width 204 height 18
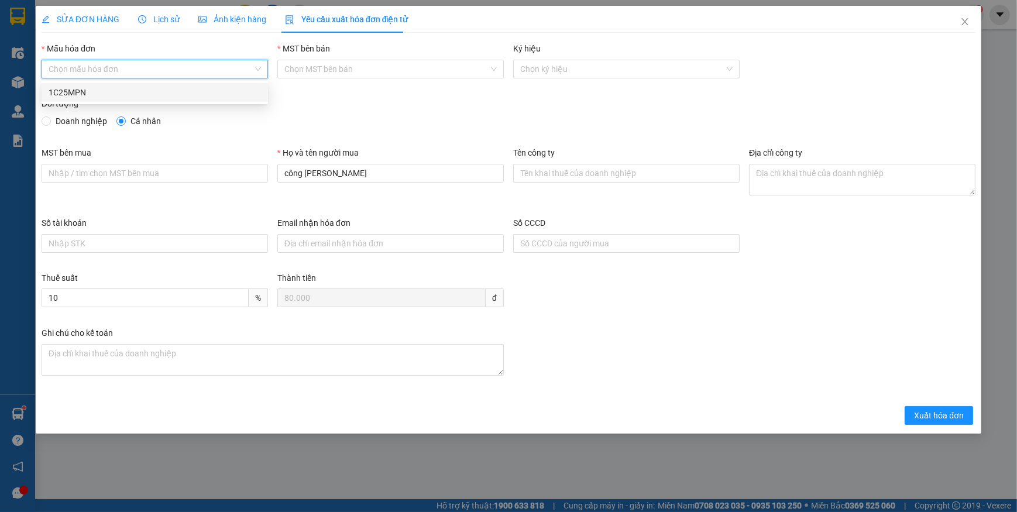
click at [61, 92] on div "1C25MPN" at bounding box center [155, 92] width 212 height 13
type input "8"
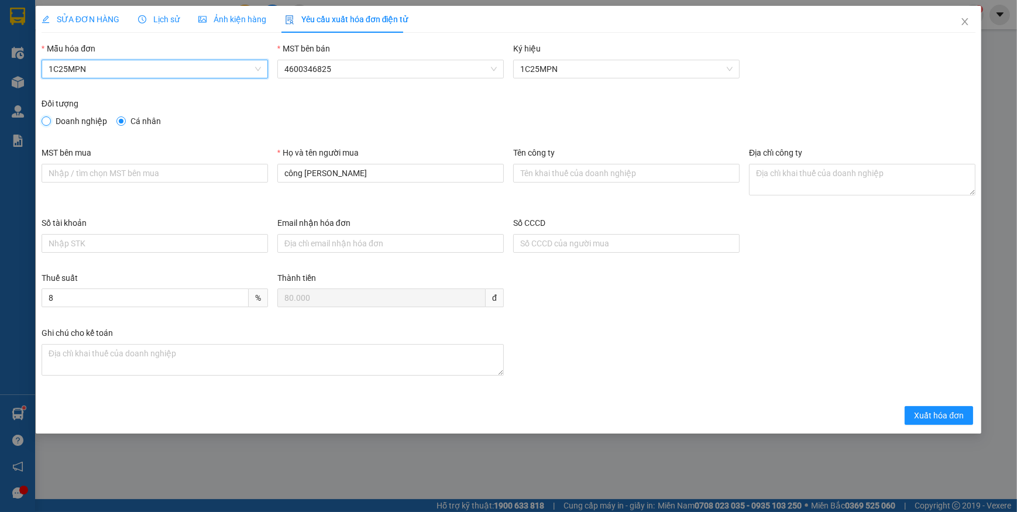
drag, startPoint x: 48, startPoint y: 122, endPoint x: 57, endPoint y: 136, distance: 16.9
click at [48, 123] on input "Doanh nghiệp" at bounding box center [46, 120] width 8 height 8
radio input "true"
radio input "false"
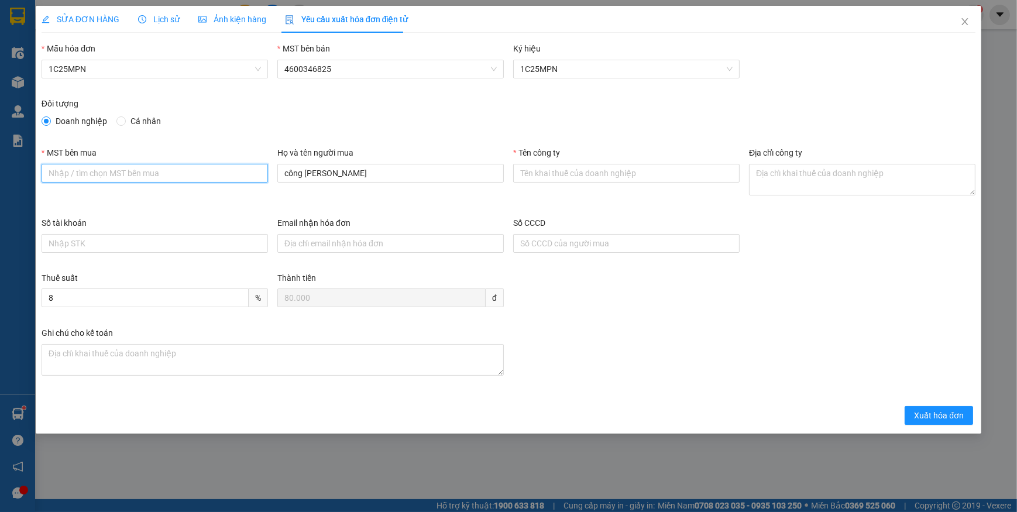
click at [78, 177] on input "MST bên mua" at bounding box center [155, 173] width 226 height 19
paste input "0107551987"
type input "0107551987"
click at [560, 176] on input "Tên công ty" at bounding box center [626, 173] width 226 height 19
paste input "CÔNG TY TNHH DƯỢC HUNMED"
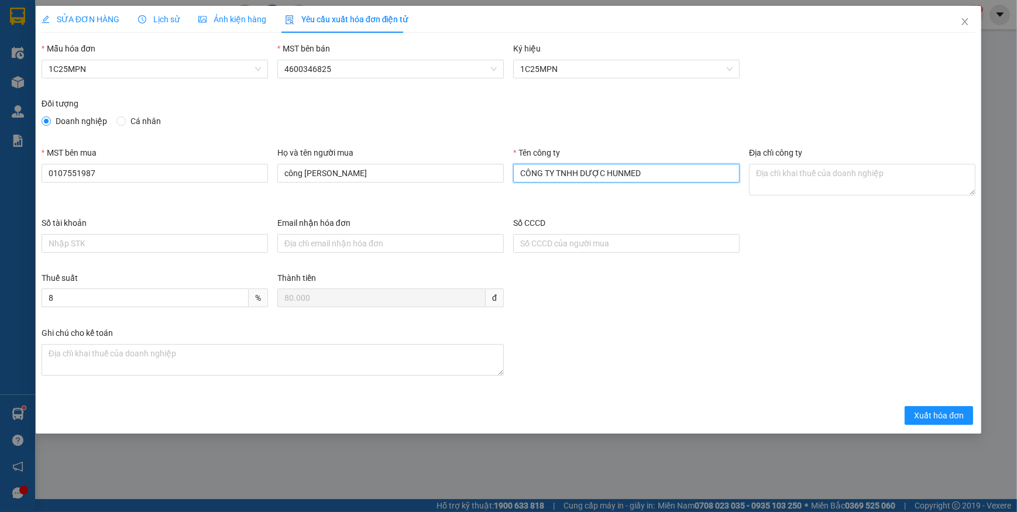
type input "CÔNG TY TNHH DƯỢC HUNMED"
click at [783, 171] on textarea "Địa chỉ công ty" at bounding box center [862, 180] width 226 height 32
paste textarea "Số 130, ngõ 32, tổ 6, Phường Kiến Hưng, Thành phố Hà Nội, Việt Nam."
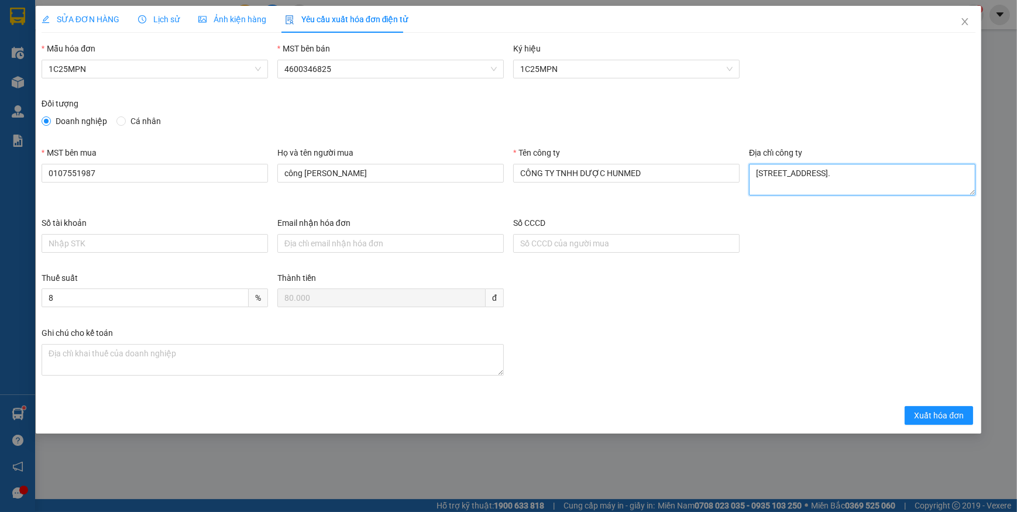
type textarea "Số 130, ngõ 32, tổ 6, Phường Kiến Hưng, Thành phố Hà Nội, Việt Nam."
click at [97, 20] on span "SỬA ĐƠN HÀNG" at bounding box center [81, 19] width 78 height 9
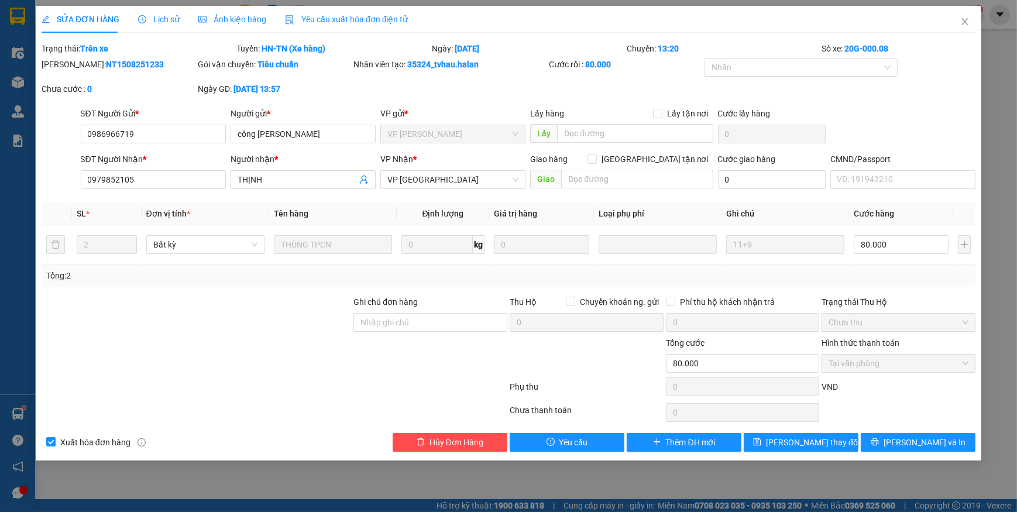
click at [346, 18] on span "Yêu cầu xuất hóa đơn điện tử" at bounding box center [346, 19] width 123 height 9
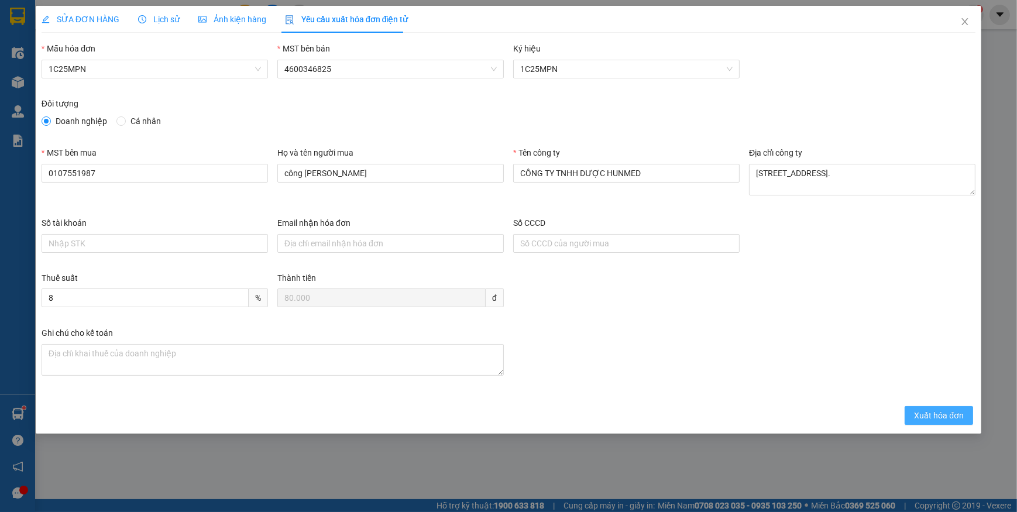
click at [929, 415] on span "Xuất hóa đơn" at bounding box center [939, 415] width 50 height 13
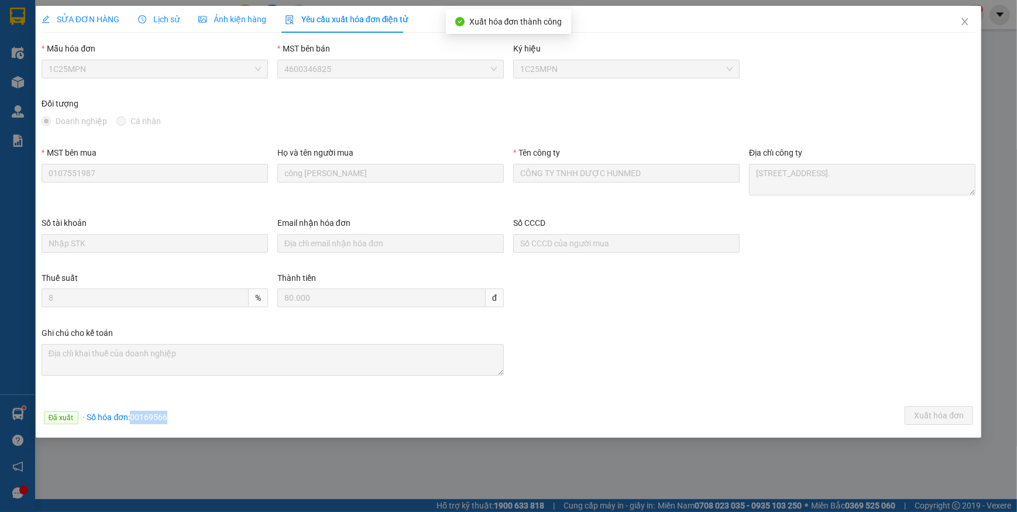
drag, startPoint x: 128, startPoint y: 415, endPoint x: 195, endPoint y: 414, distance: 67.3
click at [195, 414] on div "Đã xuất · Số hóa đơn: 00169566 Xuất hóa đơn" at bounding box center [508, 417] width 938 height 23
copy span "00169566"
click at [961, 26] on icon "close" at bounding box center [964, 21] width 9 height 9
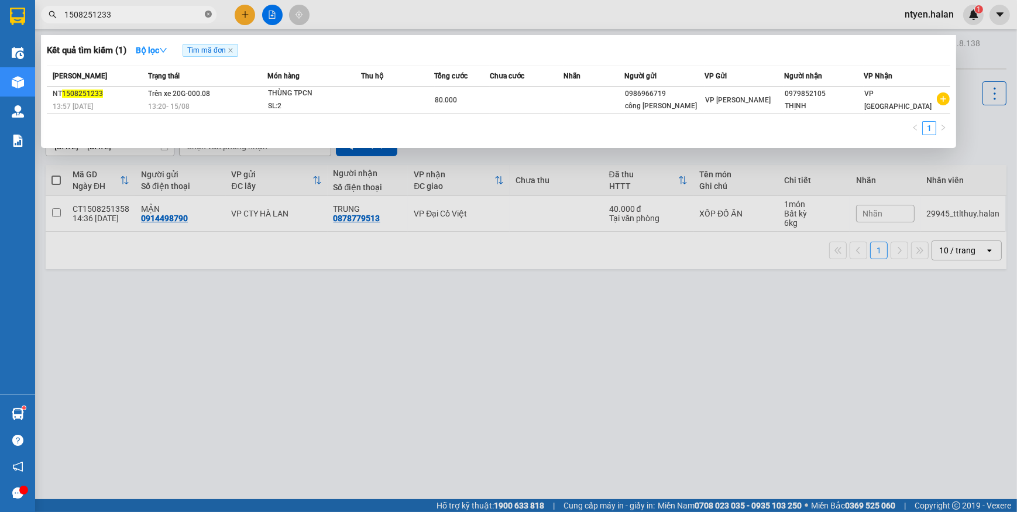
click at [207, 13] on icon "close-circle" at bounding box center [208, 14] width 7 height 7
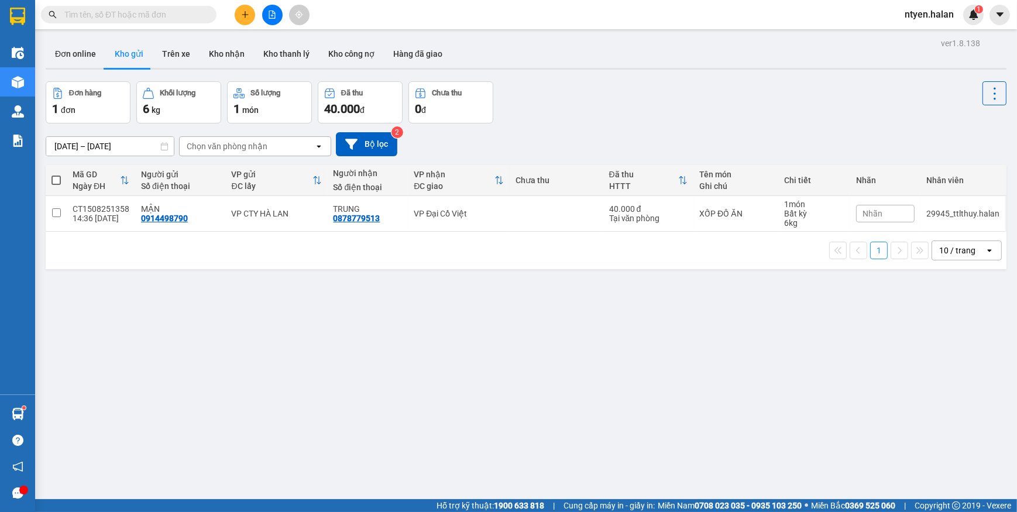
click at [177, 12] on input "text" at bounding box center [133, 14] width 138 height 13
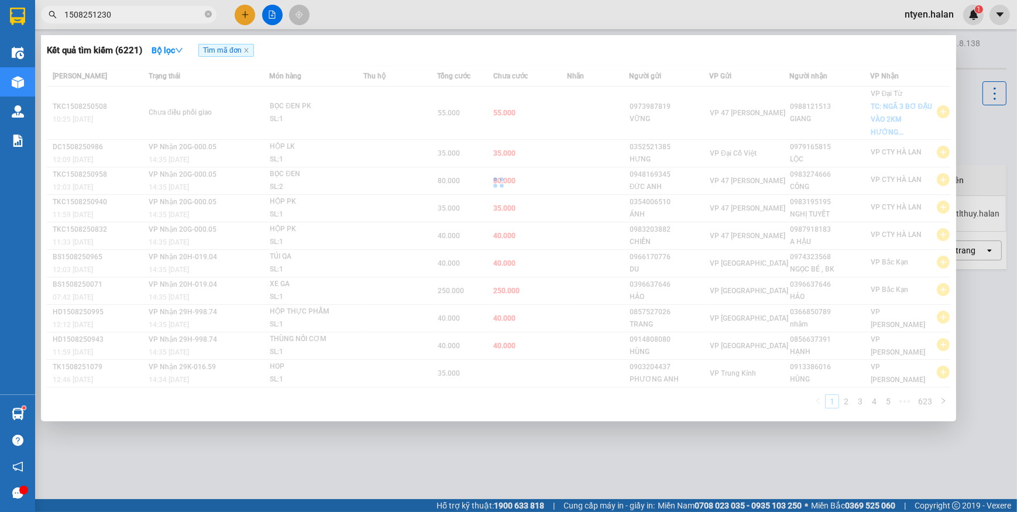
type input "1508251230"
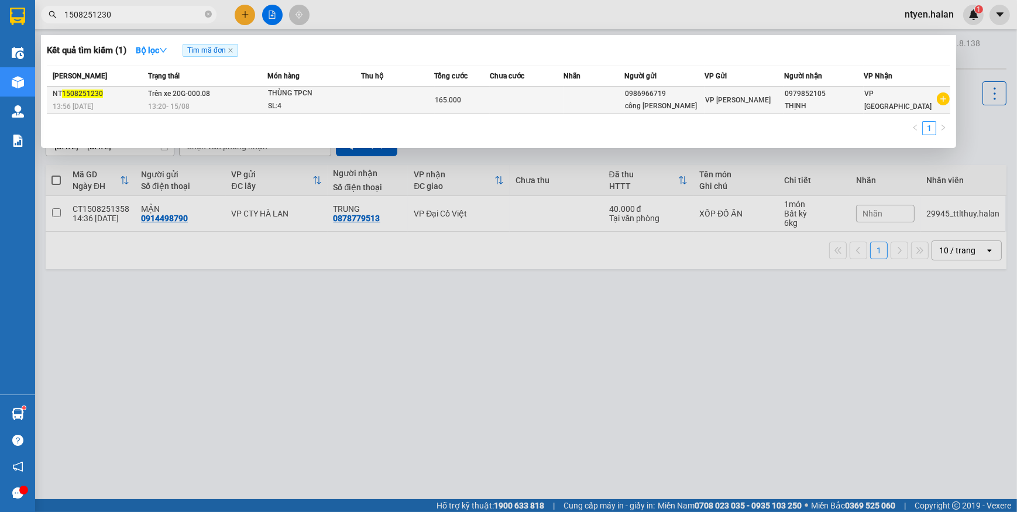
click at [204, 106] on div "13:20 - 15/08" at bounding box center [207, 106] width 119 height 13
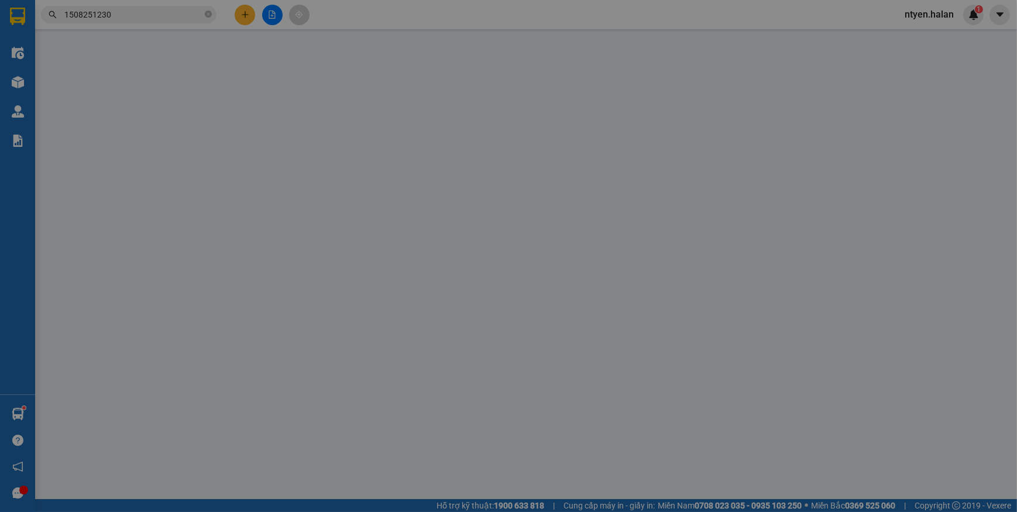
type input "0986966719"
type input "công ty hames"
type input "0979852105"
type input "THỊNH"
type input "165.000"
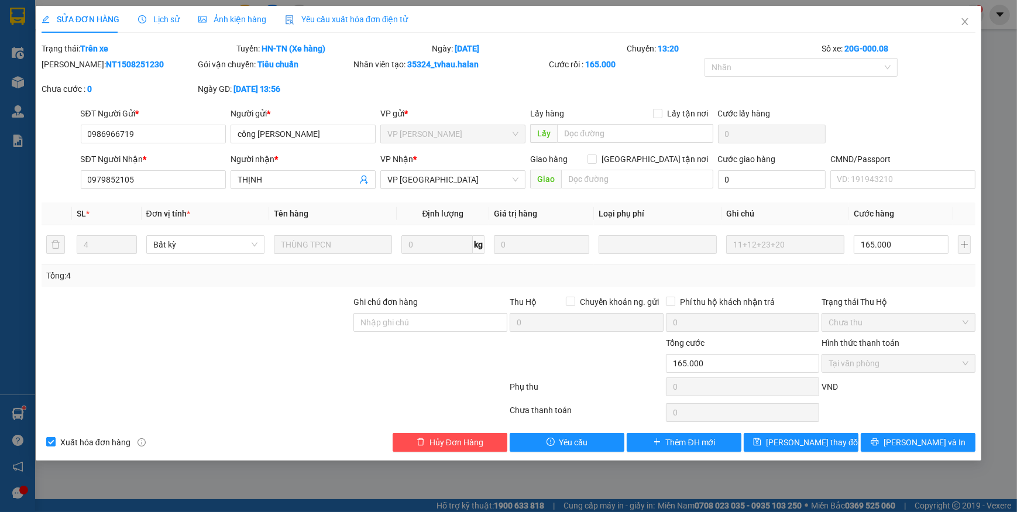
click at [318, 24] on div "Yêu cầu xuất hóa đơn điện tử" at bounding box center [346, 19] width 123 height 13
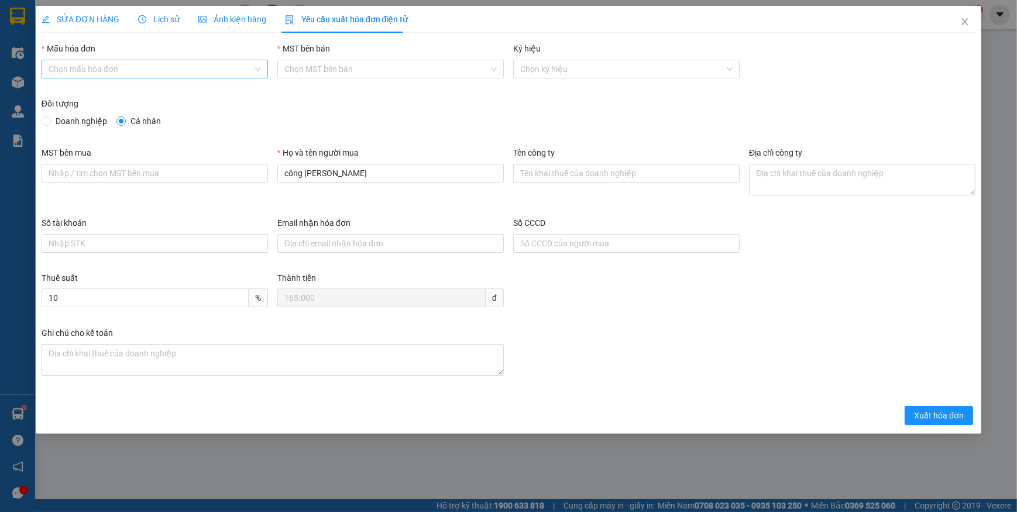
click at [102, 67] on input "Mẫu hóa đơn" at bounding box center [151, 69] width 204 height 18
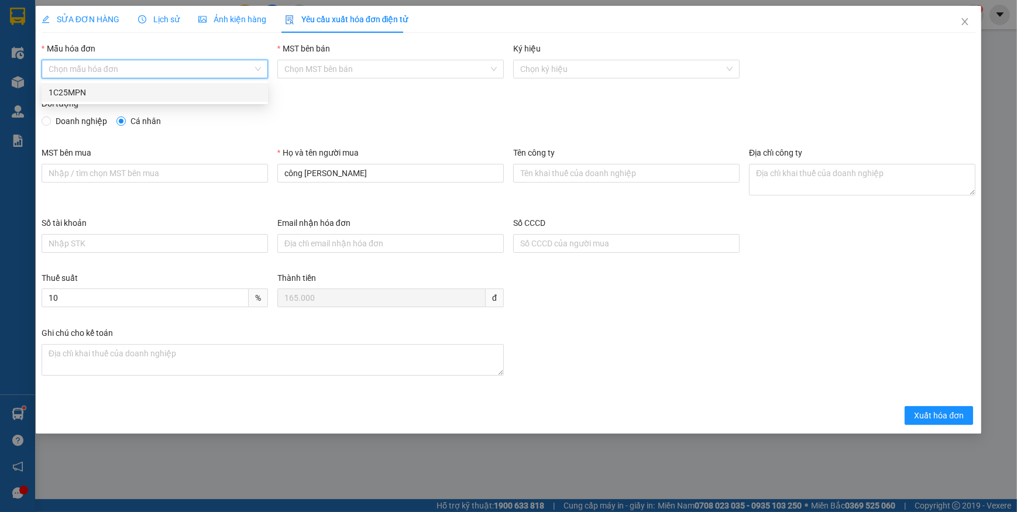
click at [88, 92] on div "1C25MPN" at bounding box center [155, 92] width 212 height 13
type input "8"
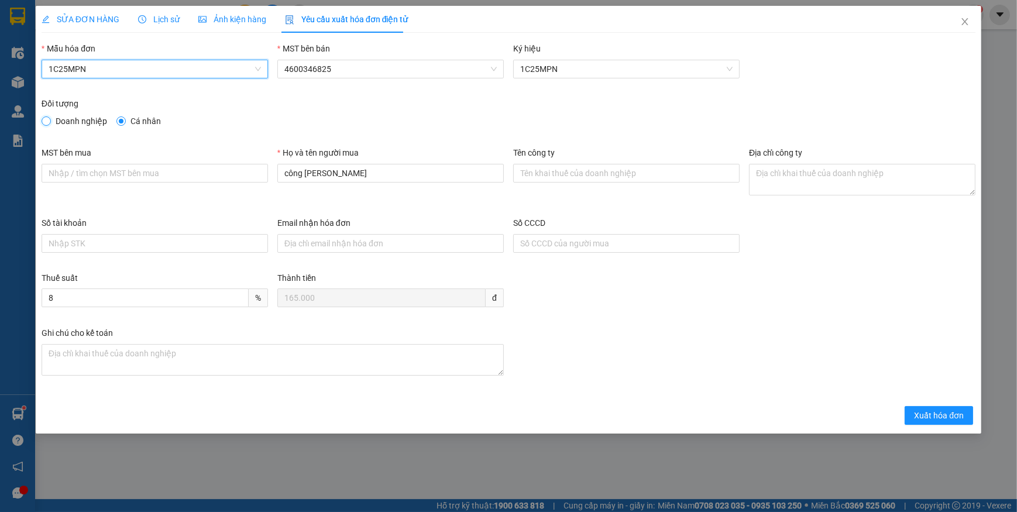
drag, startPoint x: 46, startPoint y: 121, endPoint x: 179, endPoint y: 201, distance: 155.1
click at [53, 127] on label "Doanh nghiệp" at bounding box center [77, 121] width 70 height 13
click at [50, 125] on input "Doanh nghiệp" at bounding box center [46, 120] width 8 height 8
radio input "true"
radio input "false"
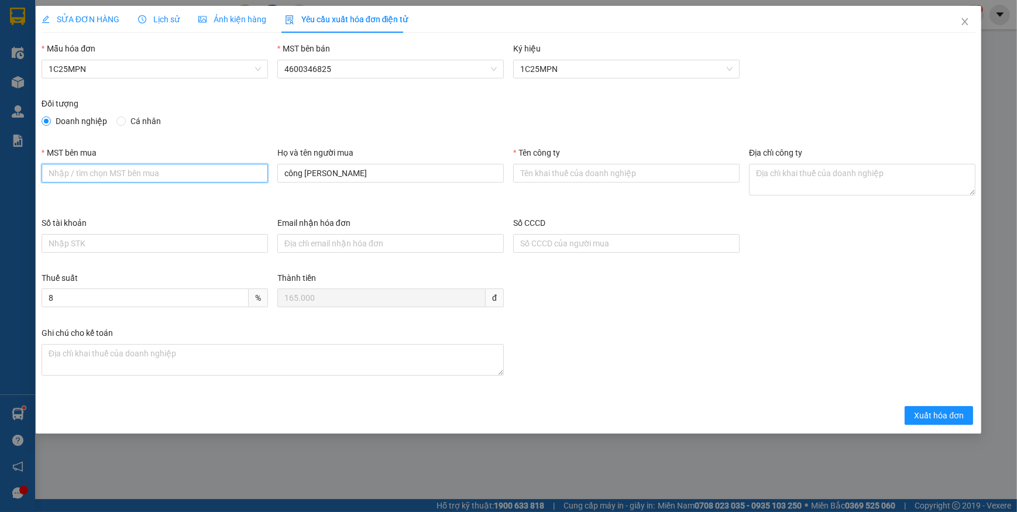
click at [118, 177] on input "MST bên mua" at bounding box center [155, 173] width 226 height 19
paste input "0107551987"
type input "0107551987"
click at [563, 174] on input "Tên công ty" at bounding box center [626, 173] width 226 height 19
paste input "CÔNG TY TNHH DƯỢC HUNMED"
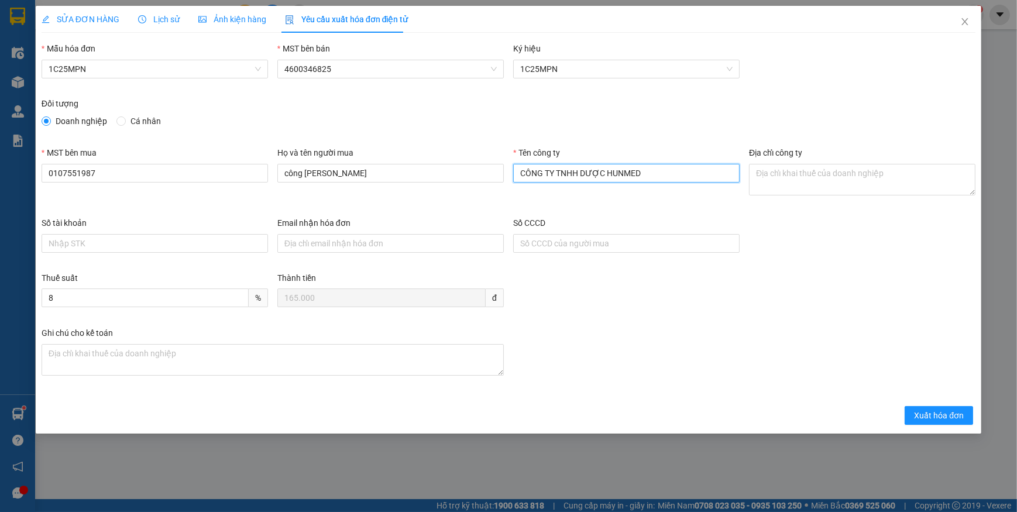
type input "CÔNG TY TNHH DƯỢC HUNMED"
click at [770, 173] on textarea "Địa chỉ công ty" at bounding box center [862, 180] width 226 height 32
paste textarea "Số 130, ngõ 32, tổ 6, Phường Kiến Hưng, Thành phố Hà Nội, Việt Nam."
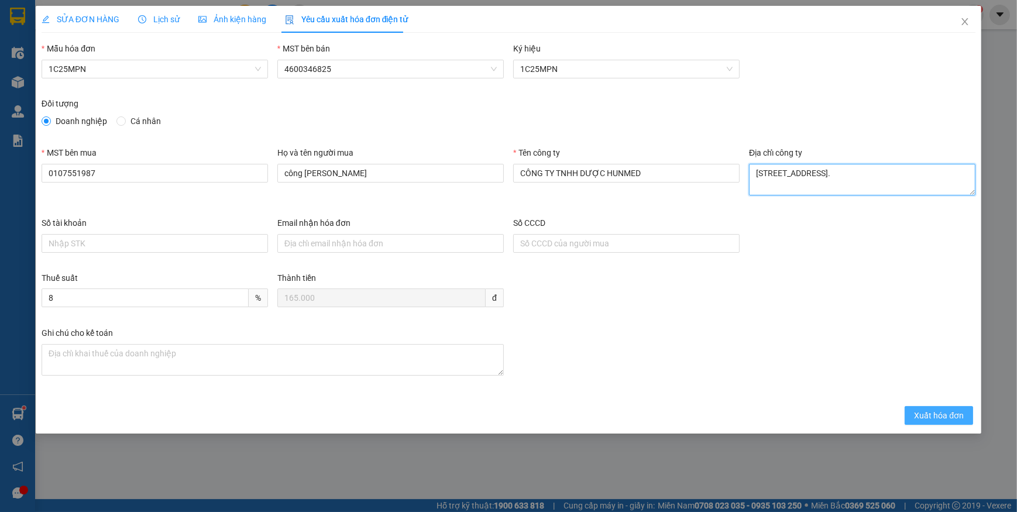
type textarea "Số 130, ngõ 32, tổ 6, Phường Kiến Hưng, Thành phố Hà Nội, Việt Nam."
click at [928, 411] on span "Xuất hóa đơn" at bounding box center [939, 415] width 50 height 13
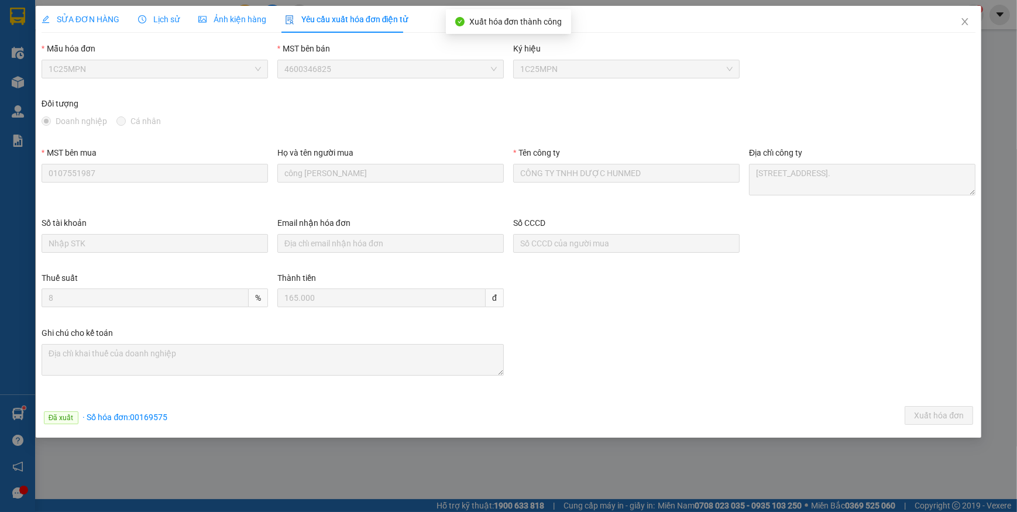
click at [133, 415] on span "· Số hóa đơn: 00169575" at bounding box center [125, 416] width 85 height 9
drag, startPoint x: 133, startPoint y: 415, endPoint x: 142, endPoint y: 422, distance: 11.6
click at [152, 426] on div "Đã xuất · Số hóa đơn: 00169575 Xuất hóa đơn" at bounding box center [508, 417] width 938 height 23
drag, startPoint x: 130, startPoint y: 416, endPoint x: 184, endPoint y: 415, distance: 53.2
click at [184, 415] on div "Đã xuất · Số hóa đơn: 00169575 Xuất hóa đơn" at bounding box center [508, 417] width 938 height 23
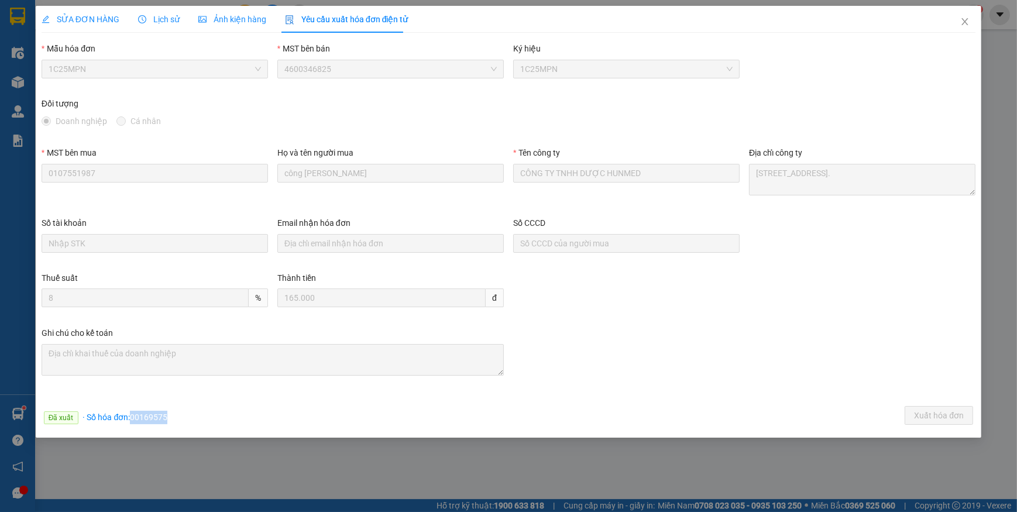
copy span "00169575"
click at [962, 17] on span "Close" at bounding box center [964, 22] width 33 height 33
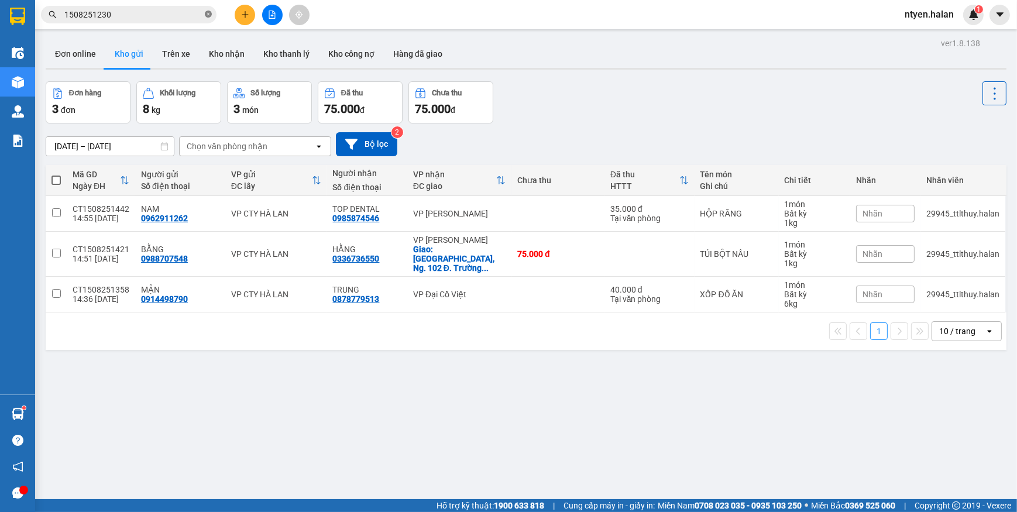
click at [206, 12] on icon "close-circle" at bounding box center [208, 14] width 7 height 7
click at [178, 16] on input "text" at bounding box center [133, 14] width 138 height 13
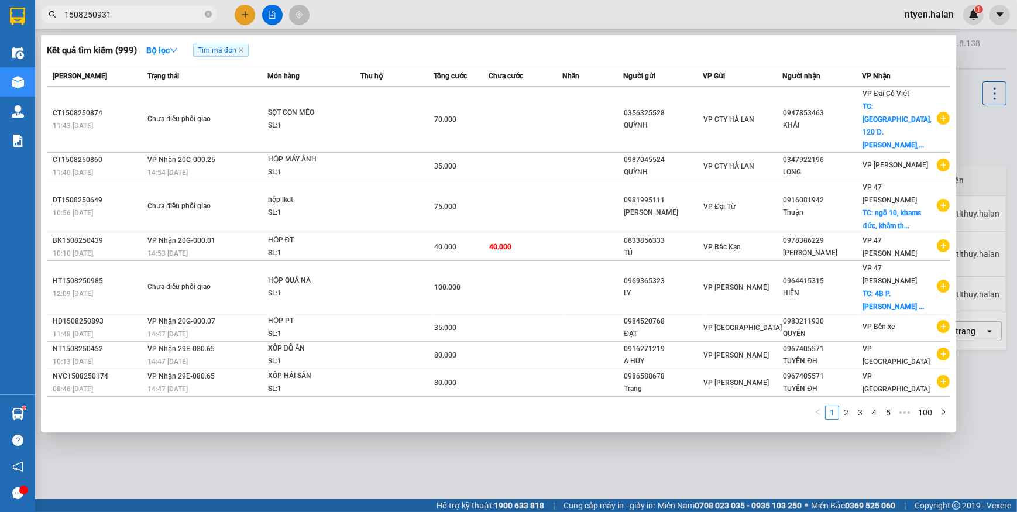
type input "1508250931"
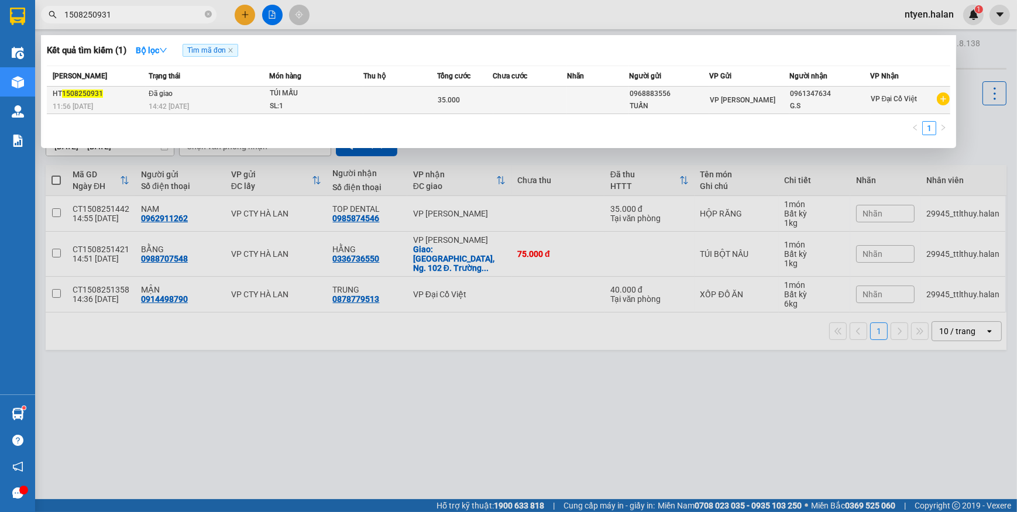
click at [159, 91] on span "Đã giao" at bounding box center [161, 93] width 24 height 8
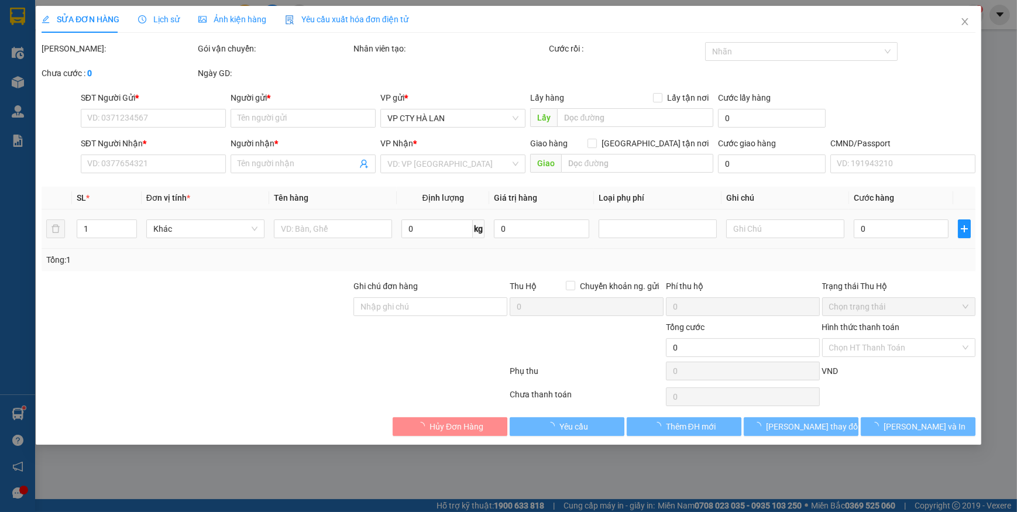
type input "0968883556"
type input "TUẤN"
type input "0961347634"
type input "G.S"
type input "35.000"
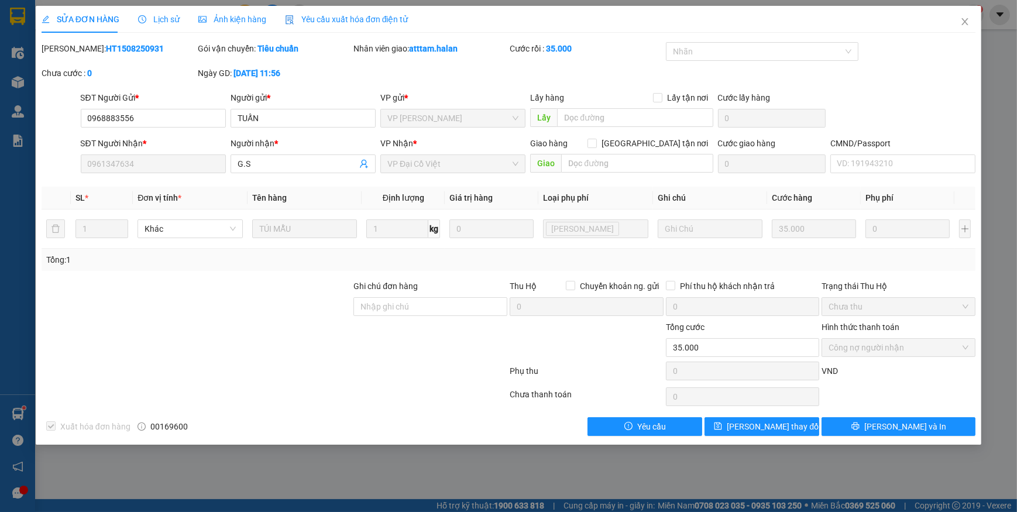
click at [330, 16] on span "Yêu cầu xuất hóa đơn điện tử" at bounding box center [346, 19] width 123 height 9
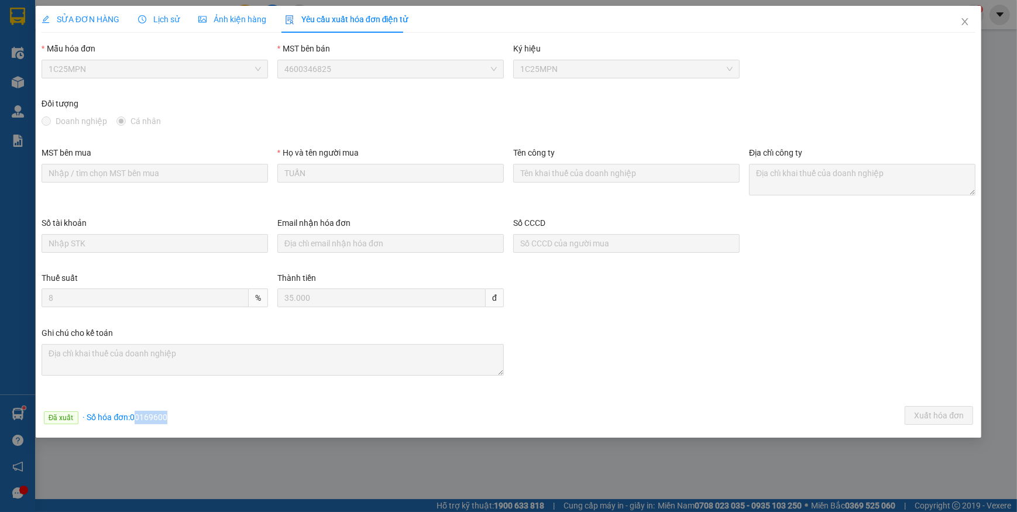
drag, startPoint x: 133, startPoint y: 414, endPoint x: 177, endPoint y: 415, distance: 43.9
click at [177, 415] on div "Đã xuất · Số hóa đơn: 00169600 Xuất hóa đơn" at bounding box center [508, 417] width 938 height 23
drag, startPoint x: 177, startPoint y: 415, endPoint x: 130, endPoint y: 412, distance: 46.9
click at [130, 412] on span "· Số hóa đơn: 00169600" at bounding box center [125, 416] width 85 height 9
drag, startPoint x: 129, startPoint y: 412, endPoint x: 178, endPoint y: 416, distance: 49.3
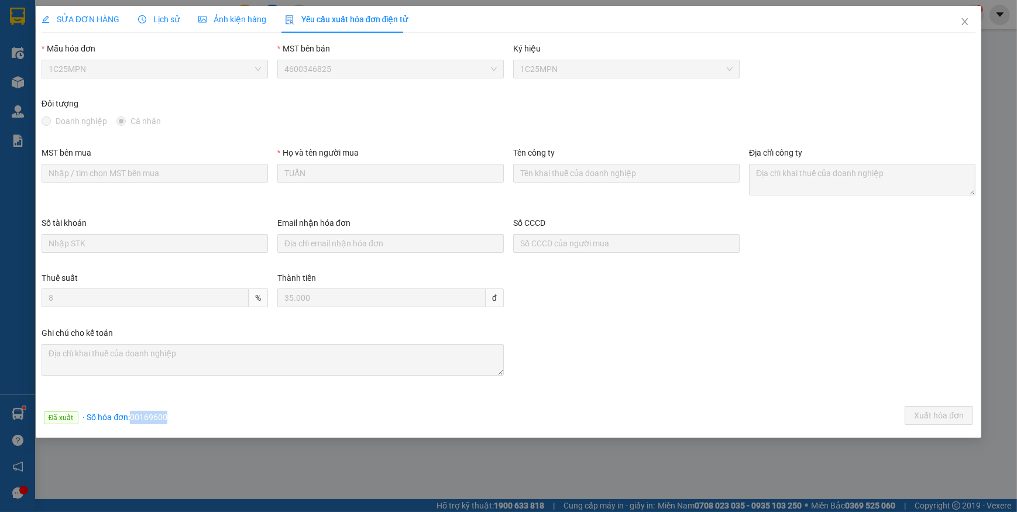
click at [178, 416] on div "Đã xuất · Số hóa đơn: 00169600 Xuất hóa đơn" at bounding box center [508, 417] width 938 height 23
copy span "00169600"
click at [963, 27] on span "Close" at bounding box center [964, 22] width 33 height 33
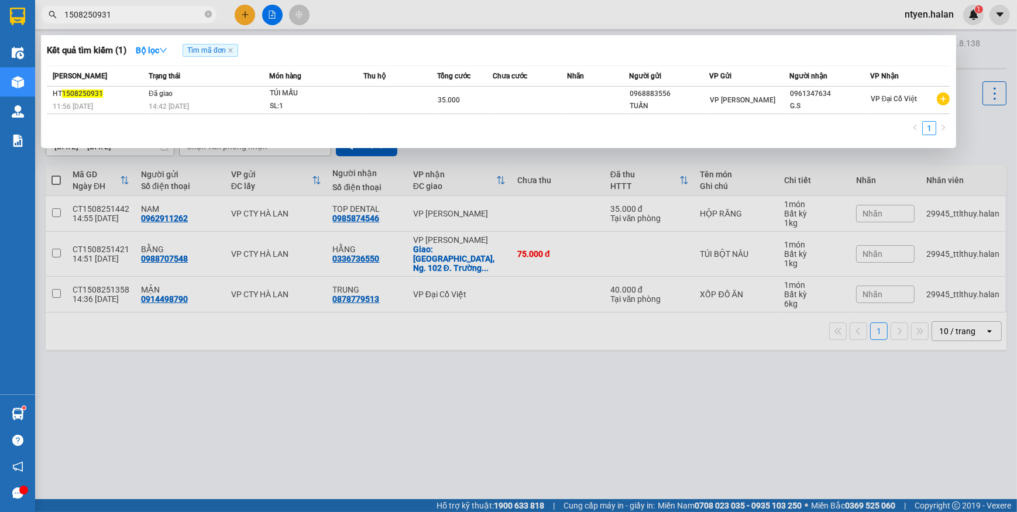
drag, startPoint x: 209, startPoint y: 12, endPoint x: 199, endPoint y: 12, distance: 10.0
click at [208, 12] on icon "close-circle" at bounding box center [208, 14] width 7 height 7
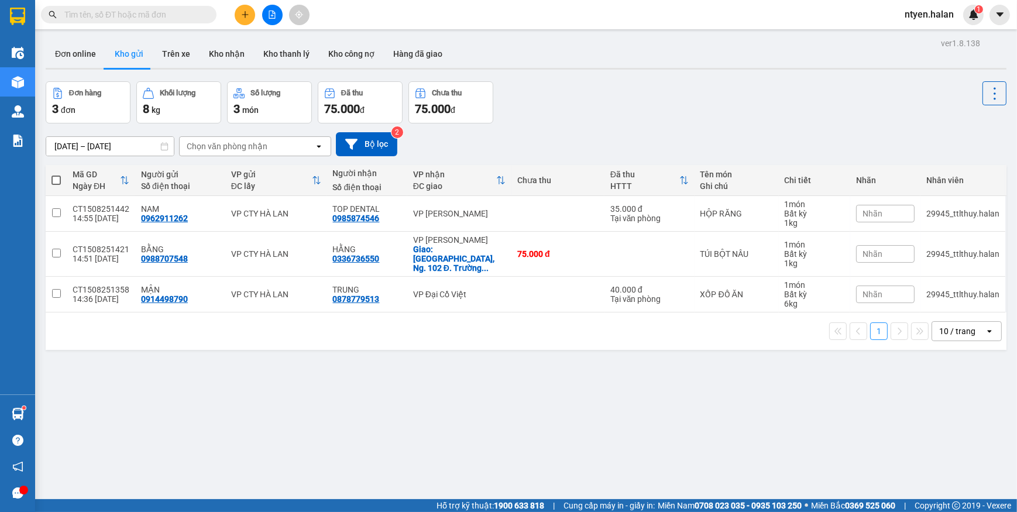
click at [199, 12] on input "text" at bounding box center [133, 14] width 138 height 13
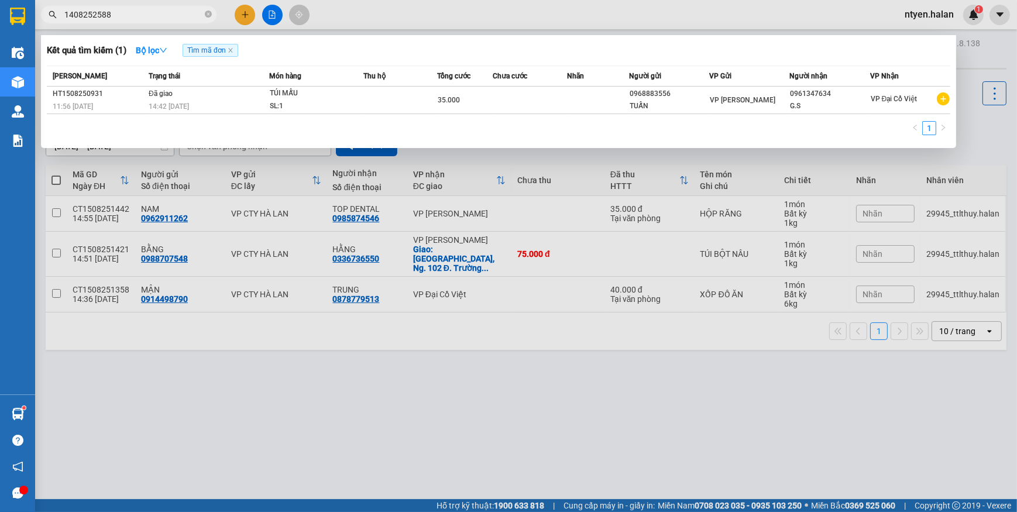
type input "1408252588"
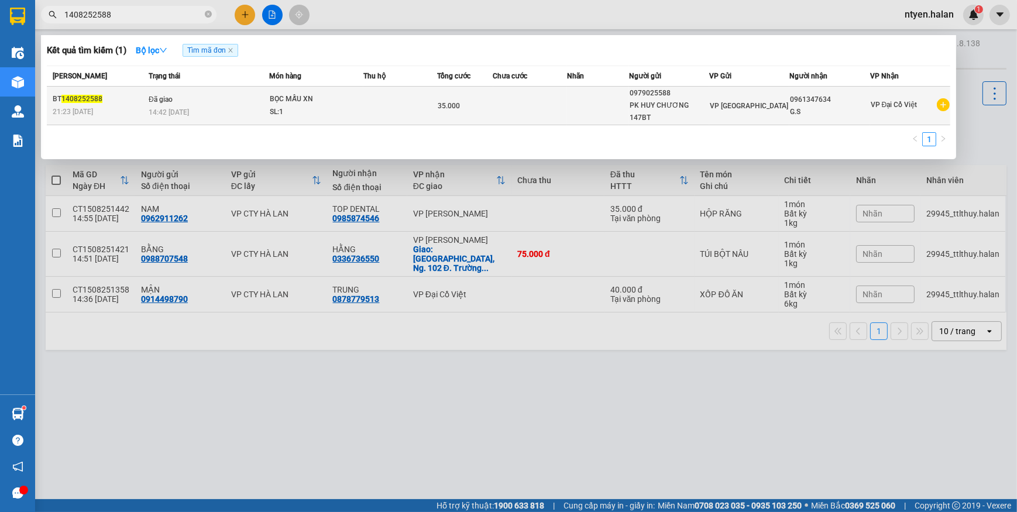
click at [195, 97] on td "Đã giao 14:42 - 15/08" at bounding box center [207, 106] width 123 height 39
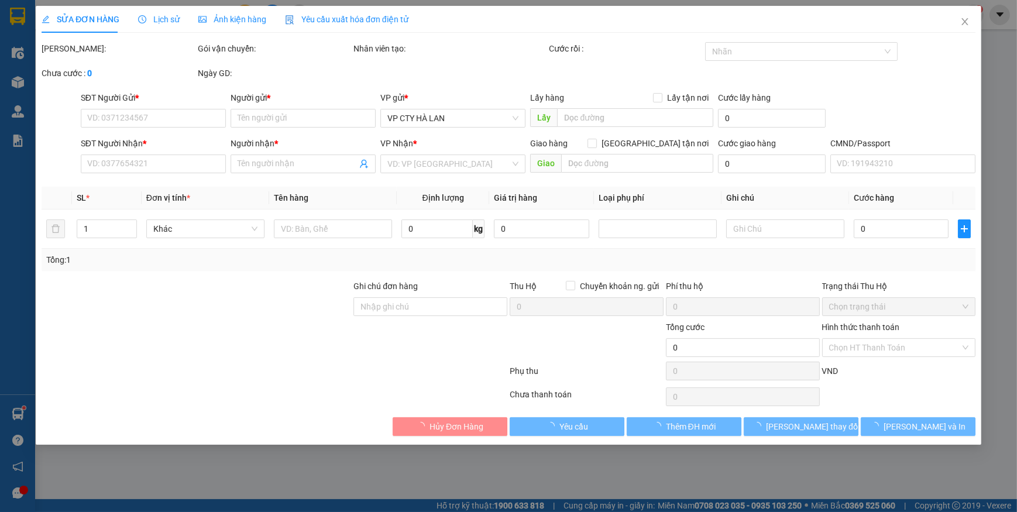
type input "0979025588"
type input "PK HUY CHƯƠNG 147BT"
type input "0961347634"
type input "G.S"
type input "35.000"
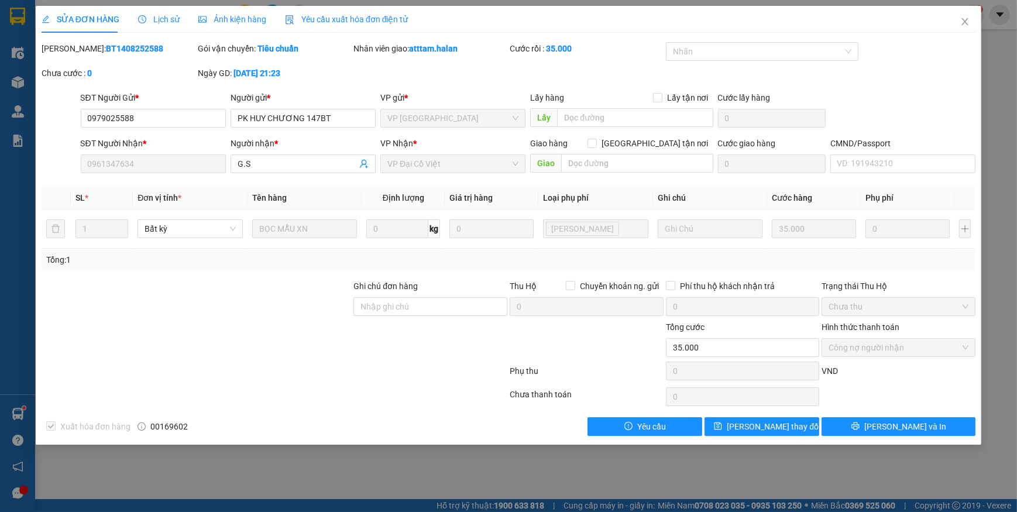
drag, startPoint x: 353, startPoint y: 20, endPoint x: 253, endPoint y: 33, distance: 100.8
click at [352, 20] on span "Yêu cầu xuất hóa đơn điện tử" at bounding box center [346, 19] width 123 height 9
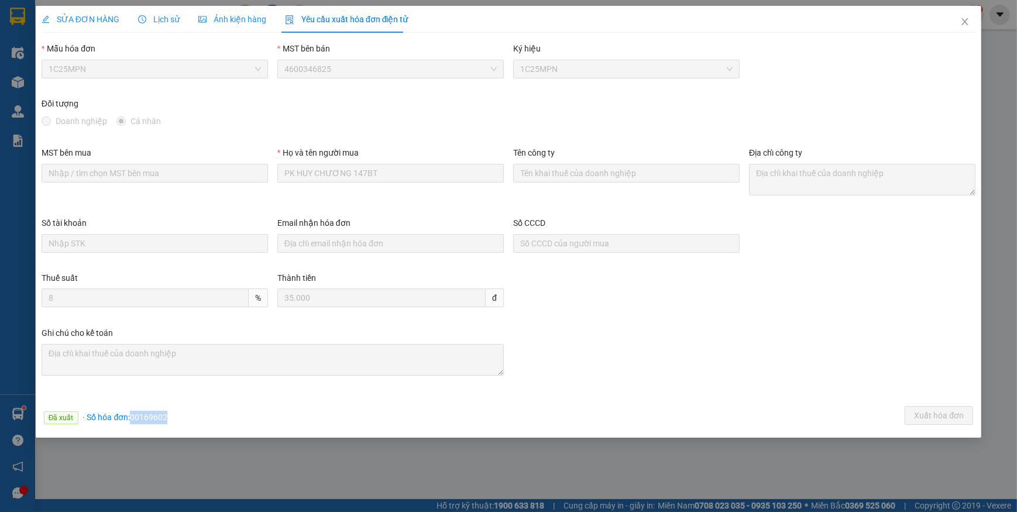
drag, startPoint x: 131, startPoint y: 415, endPoint x: 191, endPoint y: 418, distance: 60.3
click at [191, 418] on div "Đã xuất · Số hóa đơn: 00169602 Xuất hóa đơn" at bounding box center [508, 417] width 938 height 23
copy span "00169602"
drag, startPoint x: 973, startPoint y: 23, endPoint x: 965, endPoint y: 23, distance: 7.6
click at [971, 23] on span "Close" at bounding box center [964, 22] width 33 height 33
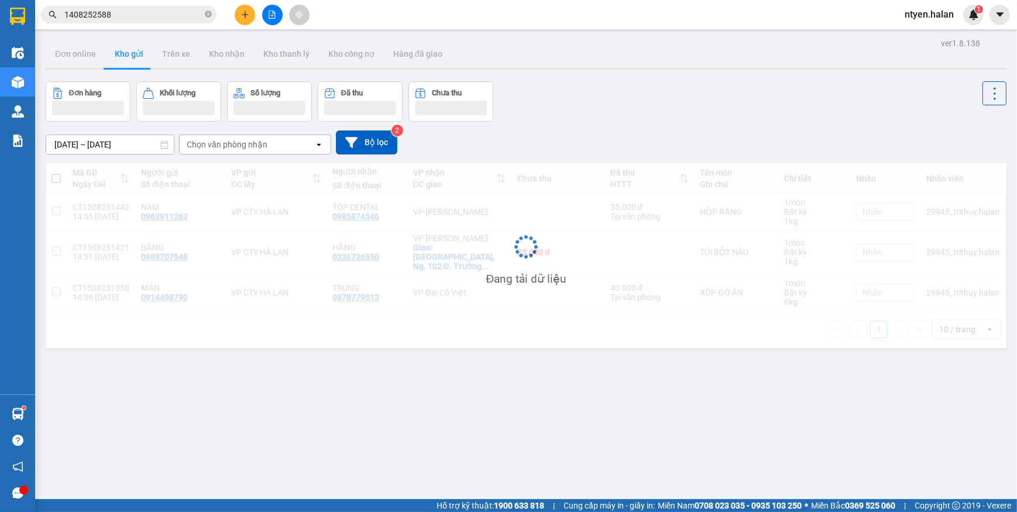
drag, startPoint x: 965, startPoint y: 23, endPoint x: 951, endPoint y: 25, distance: 14.1
click at [965, 24] on div "ntyen.halan 1" at bounding box center [939, 15] width 88 height 20
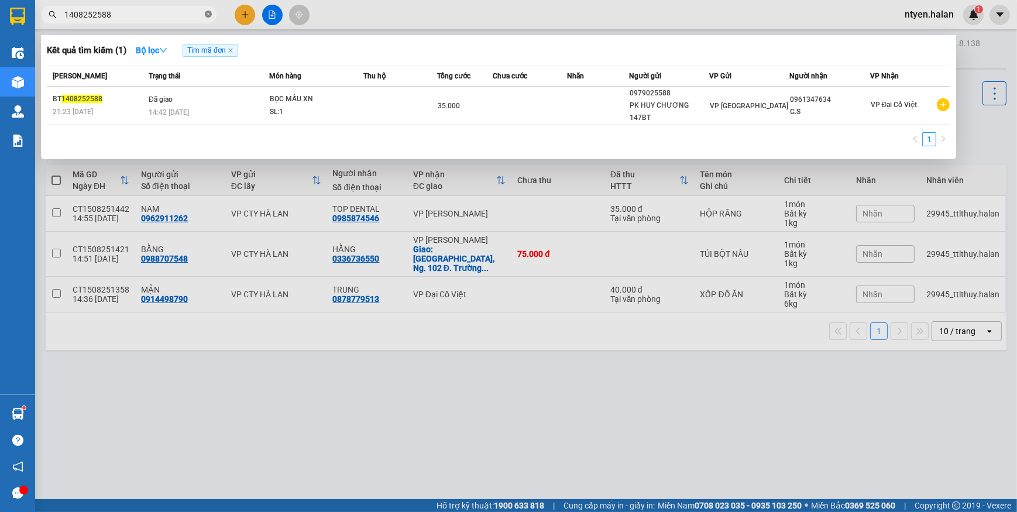
click at [211, 13] on icon "close-circle" at bounding box center [208, 14] width 7 height 7
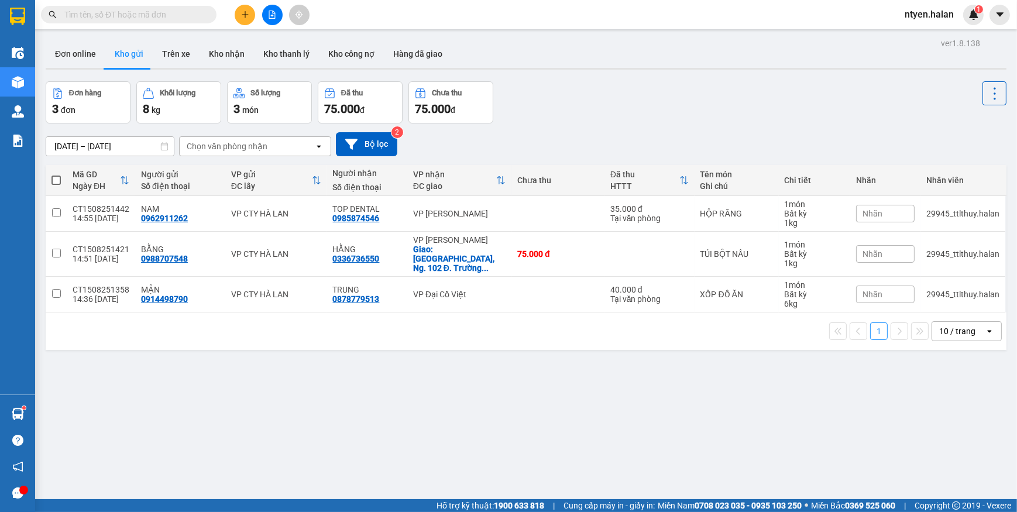
click at [183, 14] on input "text" at bounding box center [133, 14] width 138 height 13
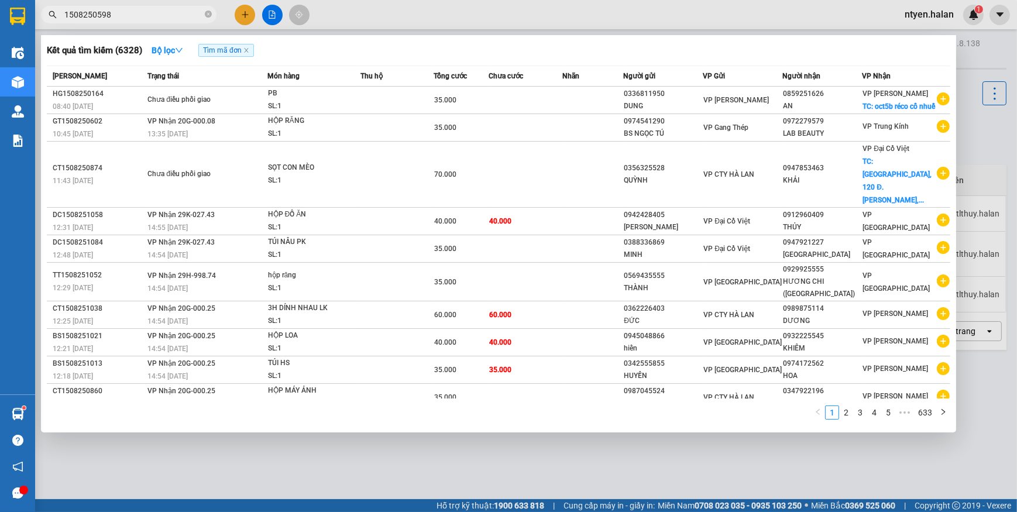
type input "1508250598"
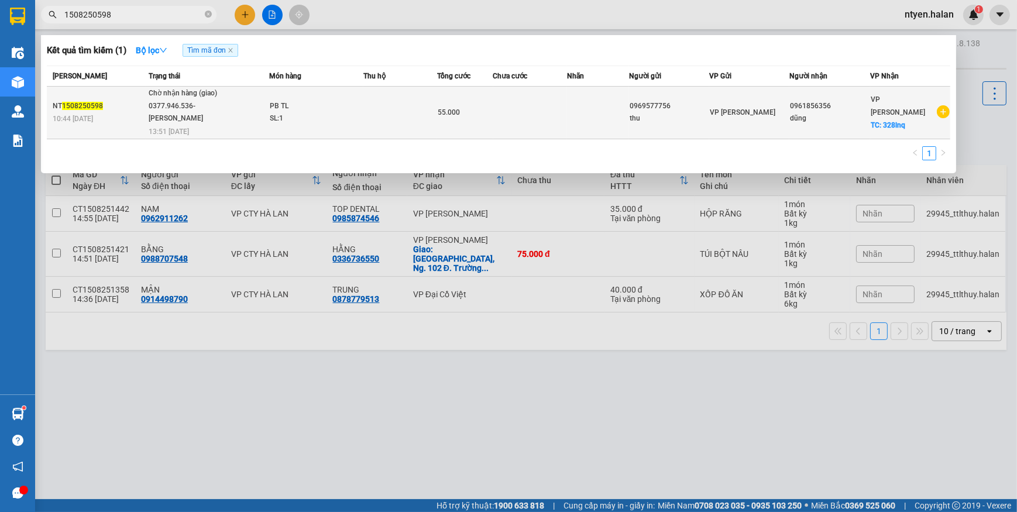
click at [201, 97] on div "Chờ nhận hàng (giao)" at bounding box center [193, 93] width 88 height 13
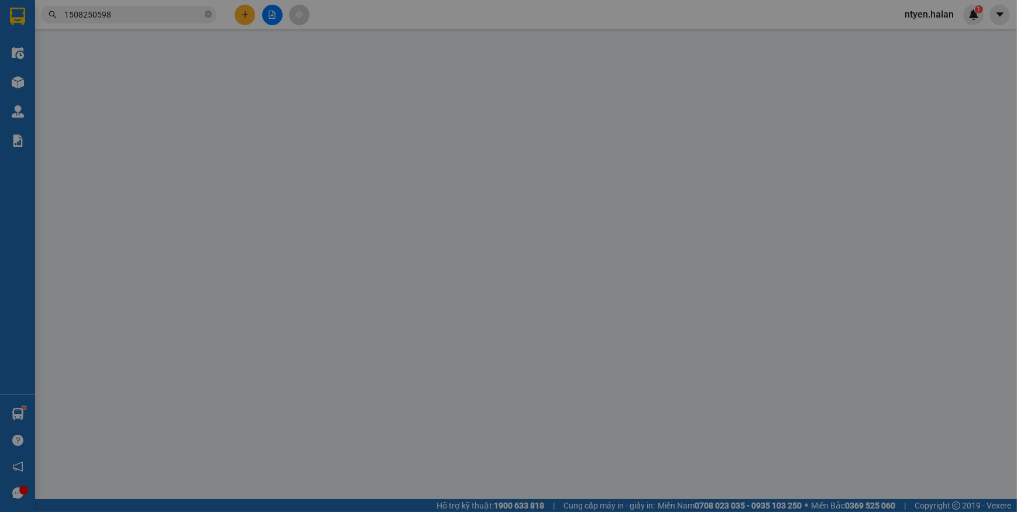
type input "0969577756"
type input "thu"
type input "0961856356"
type input "dũng"
checkbox input "true"
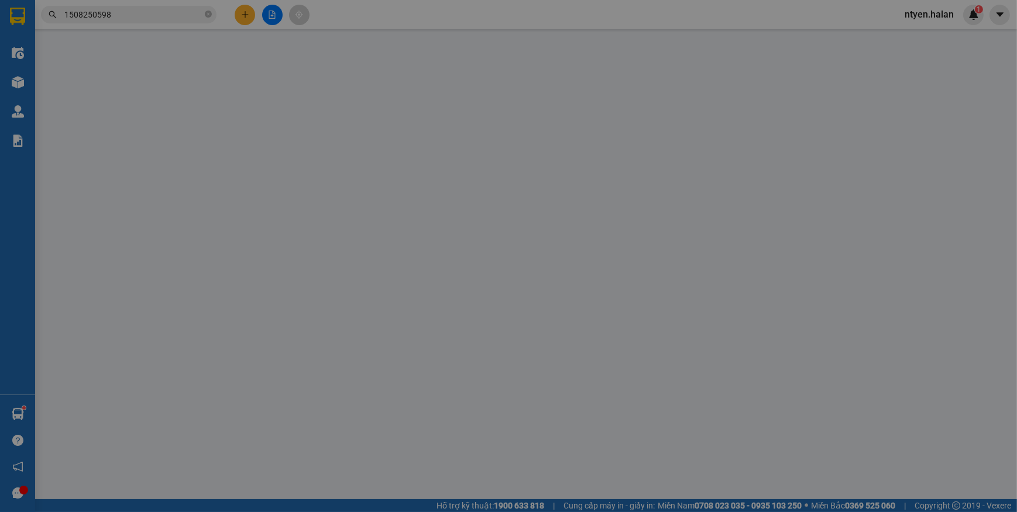
type input "328lnq"
type input "55.000"
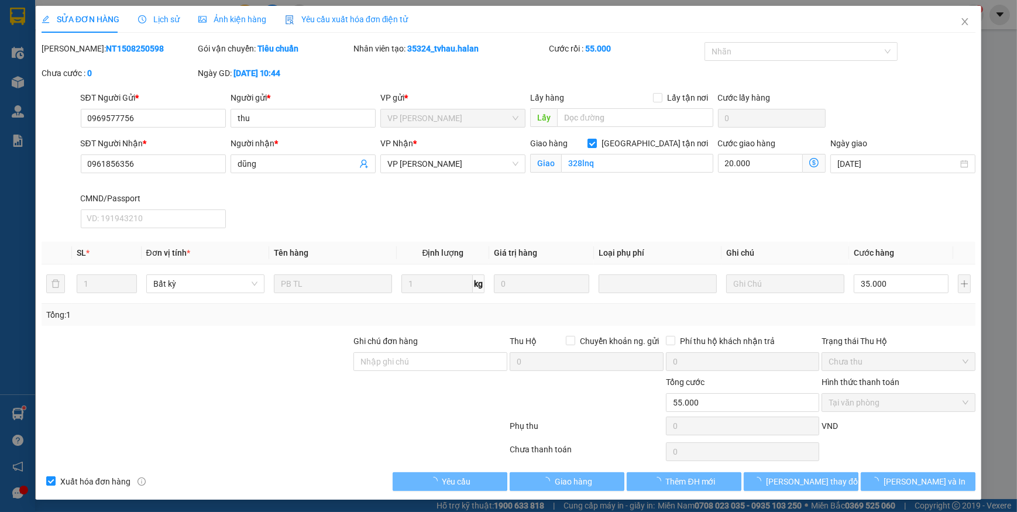
click at [315, 15] on span "Yêu cầu xuất hóa đơn điện tử" at bounding box center [346, 19] width 123 height 9
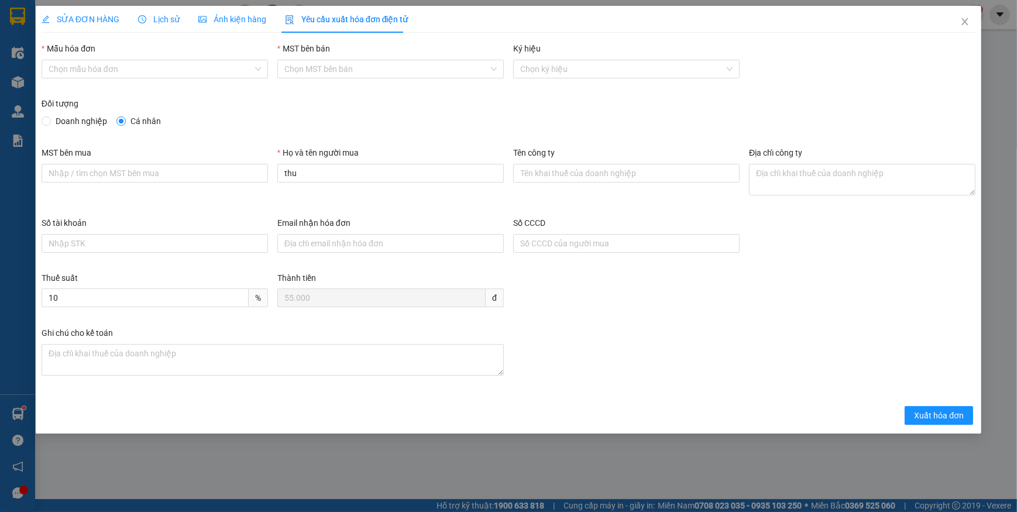
drag, startPoint x: 107, startPoint y: 71, endPoint x: 104, endPoint y: 78, distance: 7.8
click at [106, 71] on input "Mẫu hóa đơn" at bounding box center [151, 69] width 204 height 18
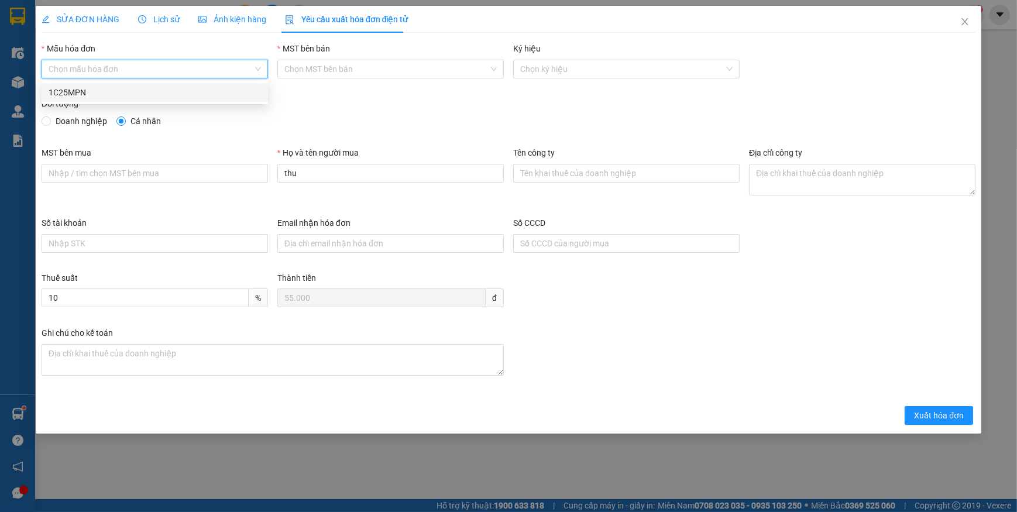
click at [65, 96] on div "1C25MPN" at bounding box center [155, 92] width 212 height 13
type input "8"
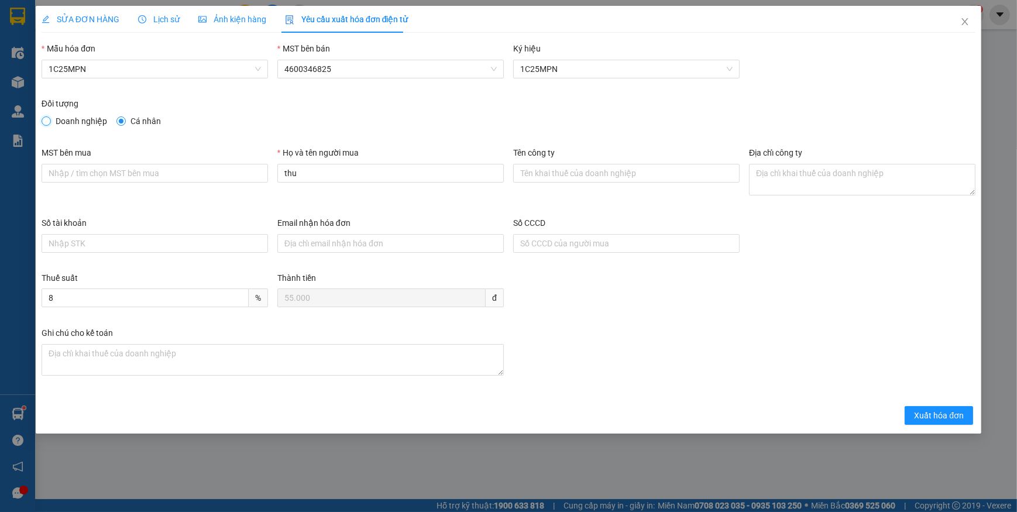
click at [49, 120] on input "Doanh nghiệp" at bounding box center [46, 120] width 8 height 8
radio input "true"
radio input "false"
click at [91, 176] on input "MST bên mua" at bounding box center [155, 173] width 226 height 19
type input "c"
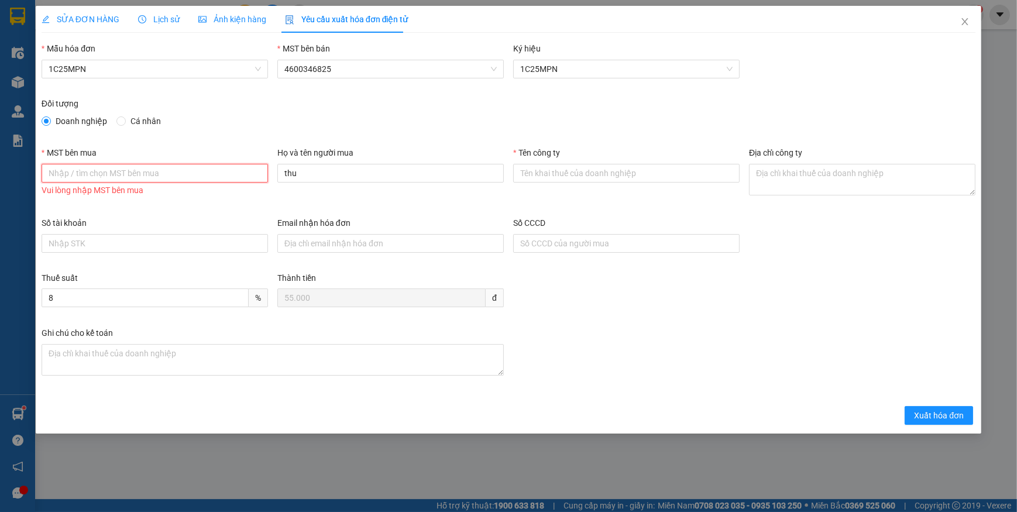
paste input "0105835905"
type input "0105835905"
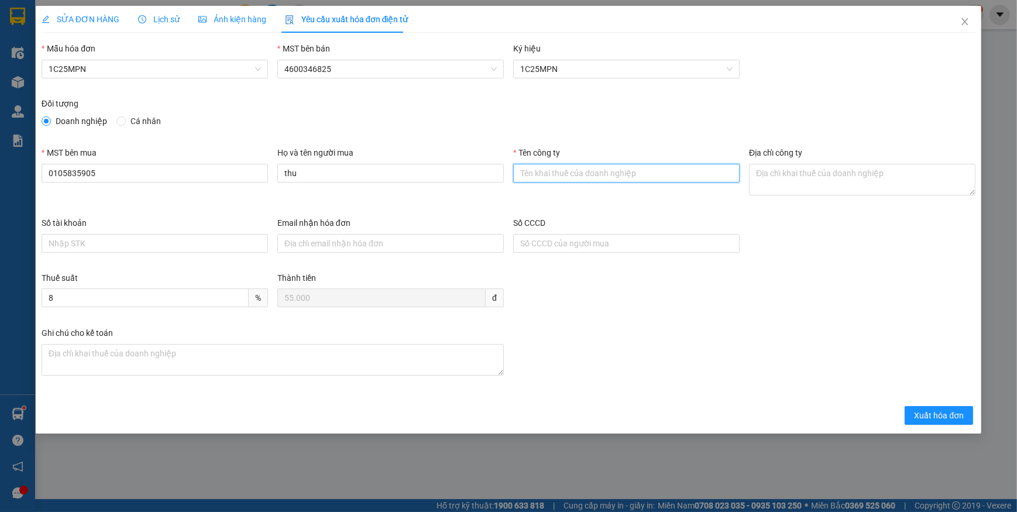
click at [572, 172] on input "Tên công ty" at bounding box center [626, 173] width 226 height 19
paste input "CÔNG TY CỔ PHẦN THỤ TINH TRONG ỐNG NGHIỆM VIỆT ĐỨC"
type input "CÔNG TY CỔ PHẦN THỤ TINH TRONG ỐNG NGHIỆM VIỆT ĐỨC"
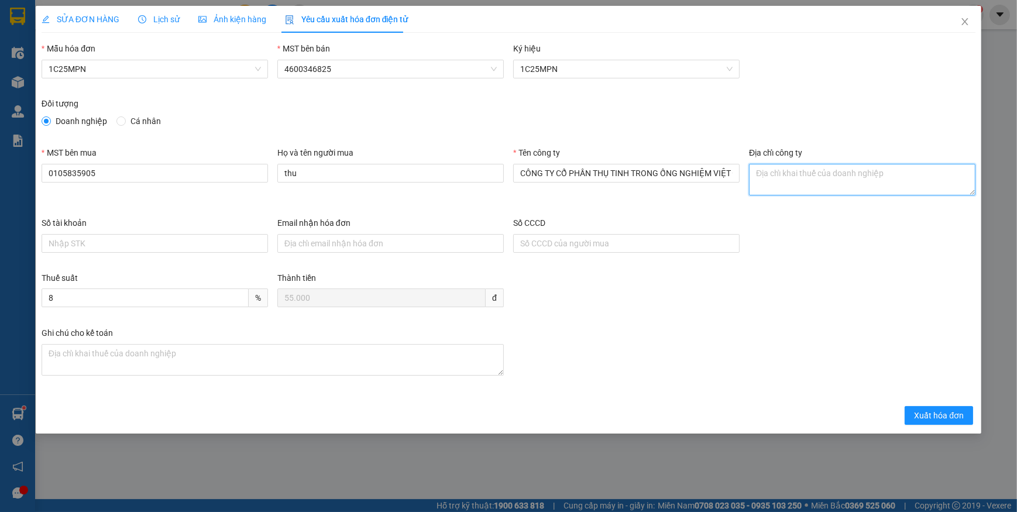
drag, startPoint x: 778, startPoint y: 171, endPoint x: 769, endPoint y: 175, distance: 10.2
click at [778, 172] on textarea "Địa chỉ công ty" at bounding box center [862, 180] width 226 height 32
paste textarea "Tầng M, toà nhà công ty 29, ngõ 73 Đường Nguyễn Trãi, Phường Khương Đình, Thành…"
type textarea "Tầng M, toà nhà công ty 29, ngõ 73 Đường Nguyễn Trãi, Phường Khương Đình, Thành…"
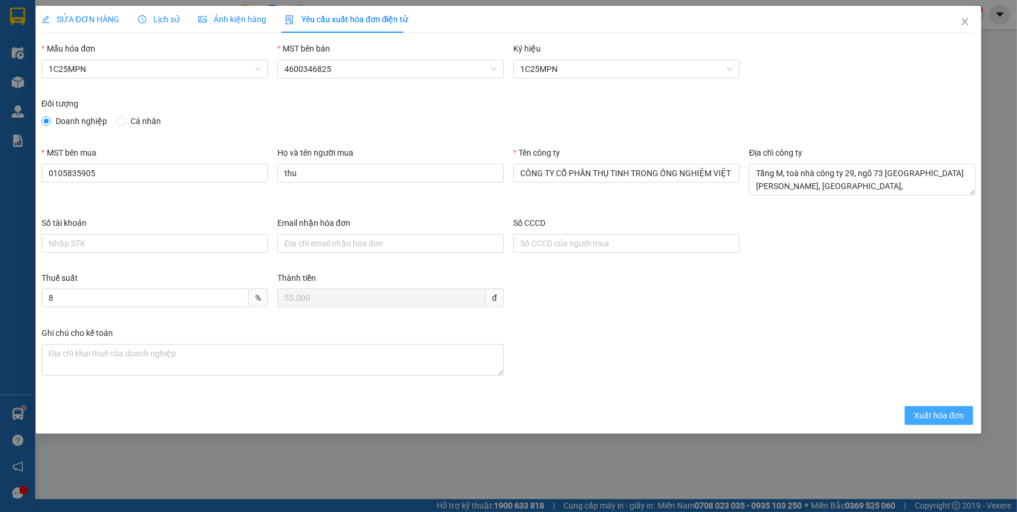
drag, startPoint x: 915, startPoint y: 414, endPoint x: 773, endPoint y: 349, distance: 156.3
click at [915, 414] on span "Xuất hóa đơn" at bounding box center [939, 415] width 50 height 13
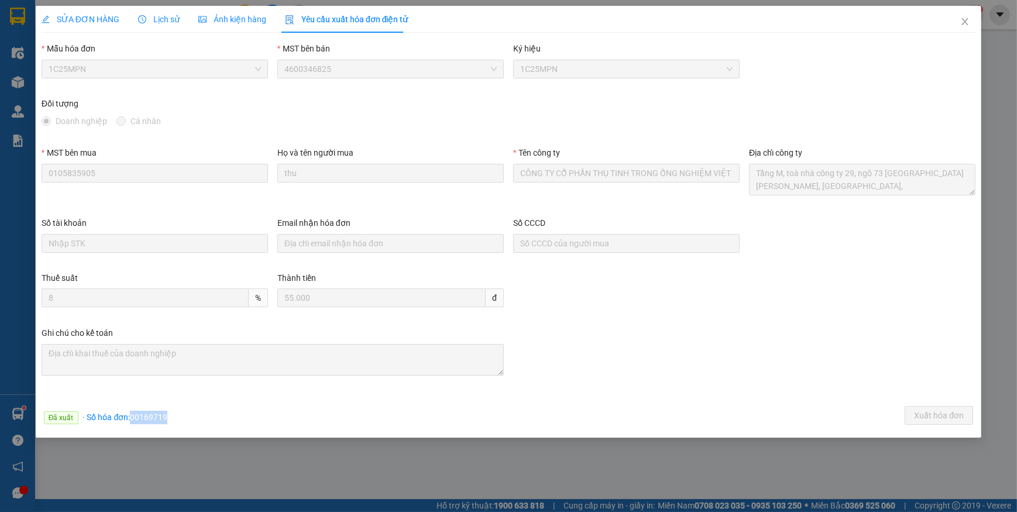
drag, startPoint x: 130, startPoint y: 415, endPoint x: 185, endPoint y: 420, distance: 55.2
click at [185, 420] on div "Đã xuất · Số hóa đơn: 00169719 Xuất hóa đơn" at bounding box center [508, 417] width 938 height 23
copy span "00169719"
click at [968, 23] on icon "close" at bounding box center [964, 21] width 9 height 9
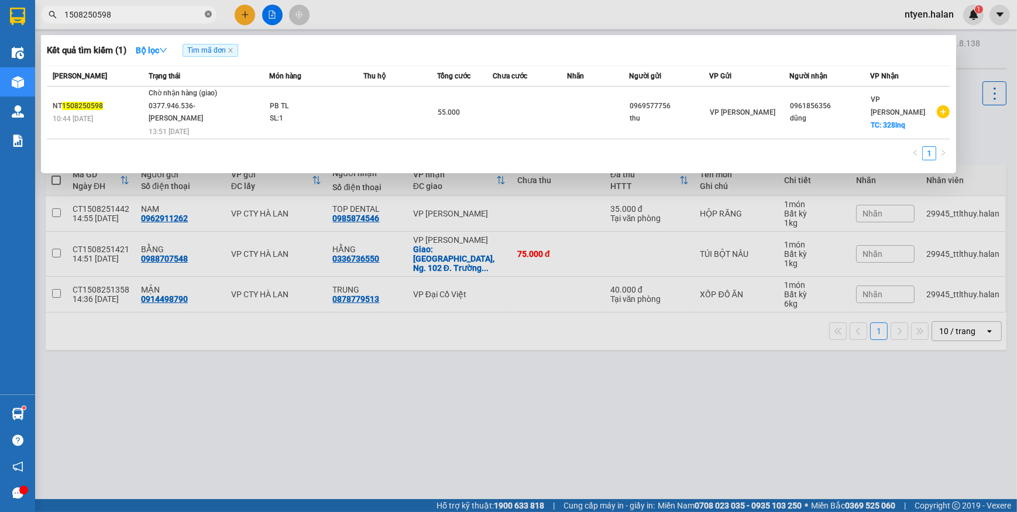
click at [205, 15] on icon "close-circle" at bounding box center [208, 14] width 7 height 7
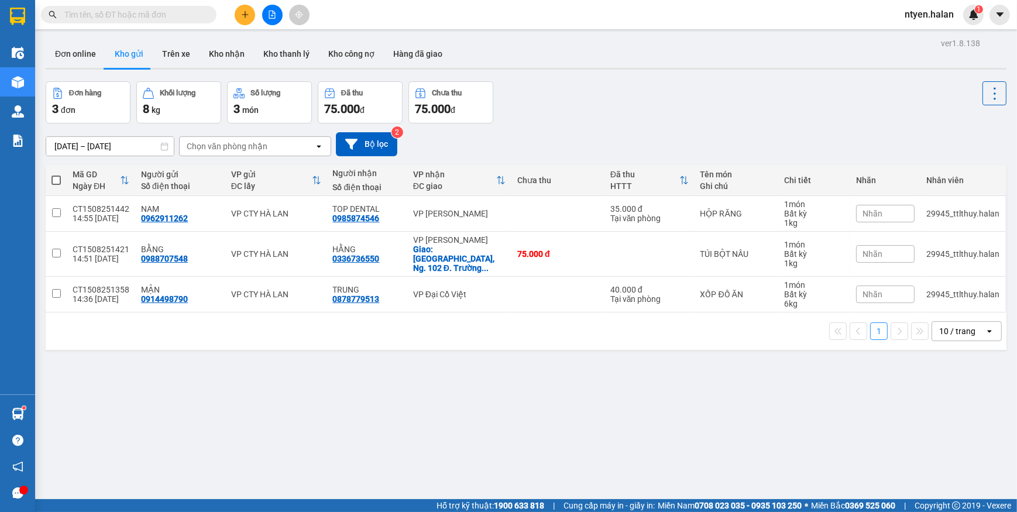
click at [181, 15] on input "text" at bounding box center [133, 14] width 138 height 13
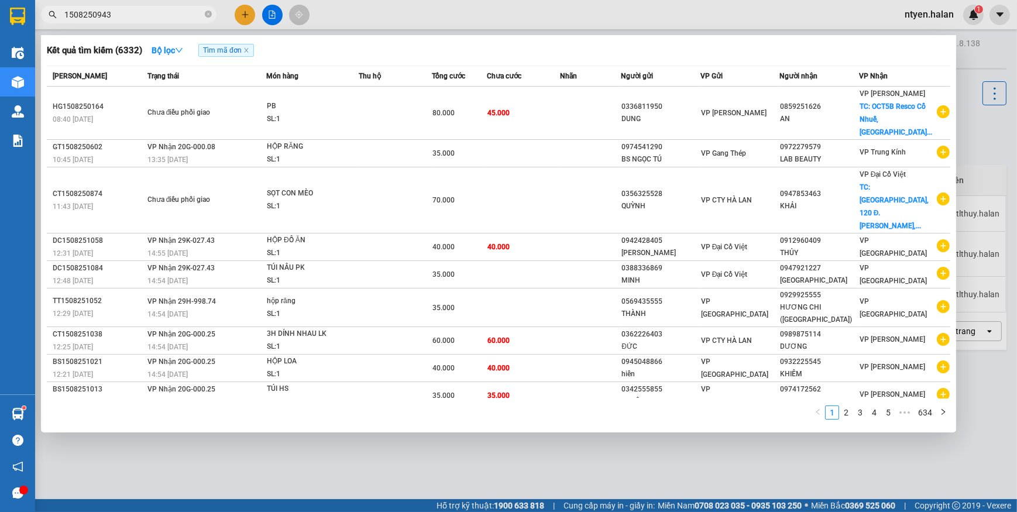
type input "1508250943"
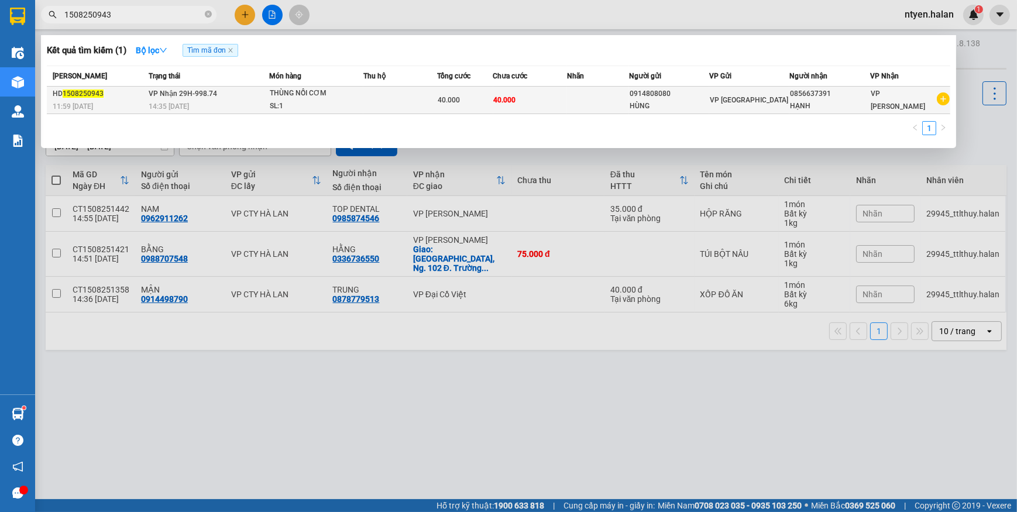
click at [271, 99] on div "THÙNG NỒI CƠM" at bounding box center [314, 93] width 88 height 13
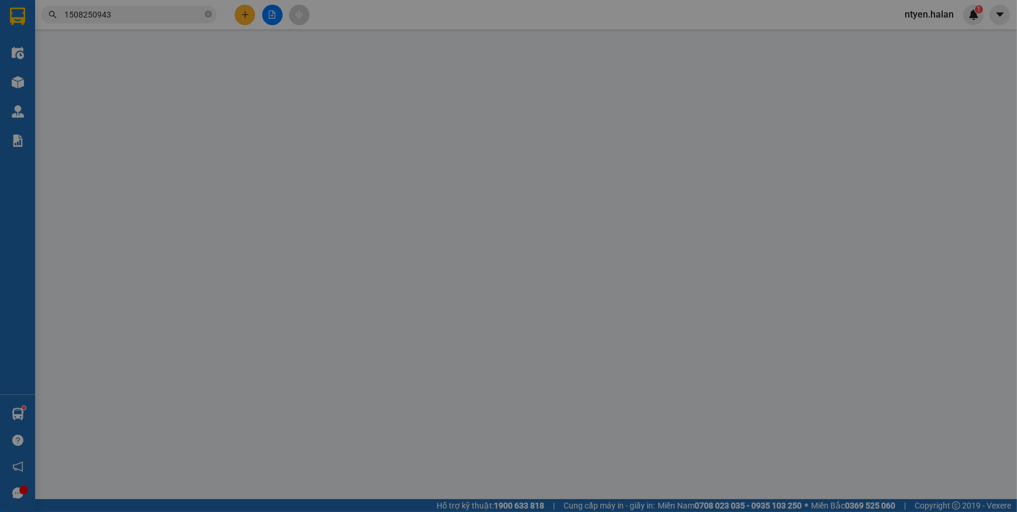
type input "0914808080"
type input "HÙNG"
type input "0856637391"
type input "HẠNH"
type input "40.000"
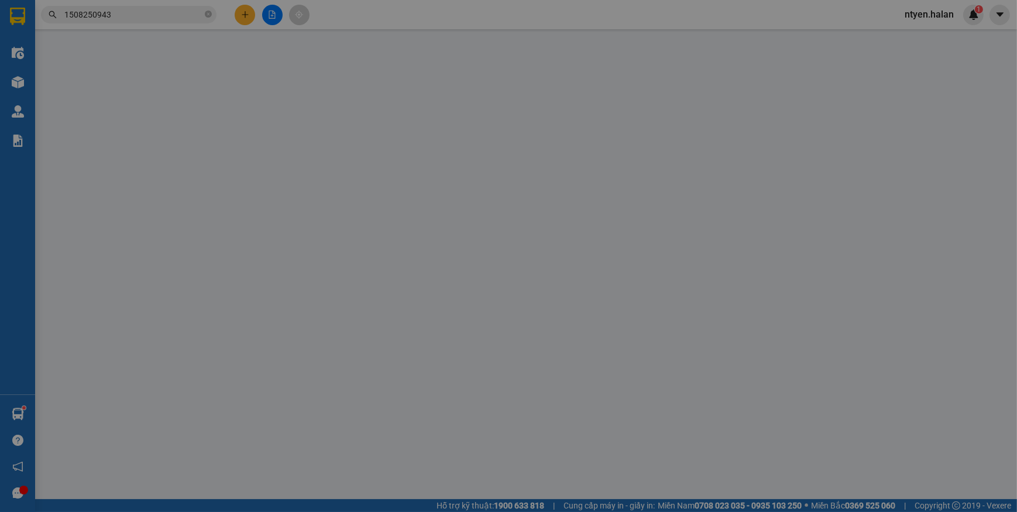
type input "40.000"
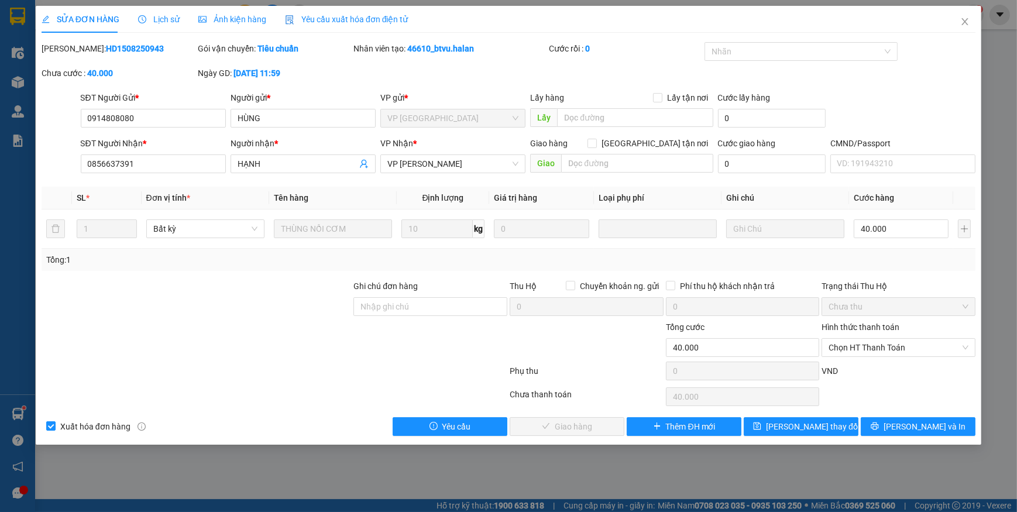
click at [340, 21] on span "Yêu cầu xuất hóa đơn điện tử" at bounding box center [346, 19] width 123 height 9
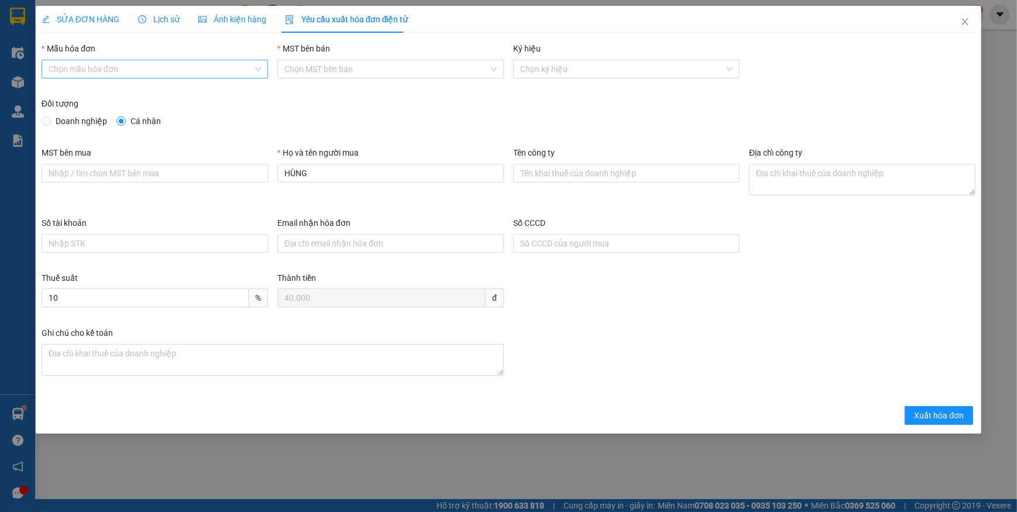
click at [88, 71] on input "Mẫu hóa đơn" at bounding box center [151, 69] width 204 height 18
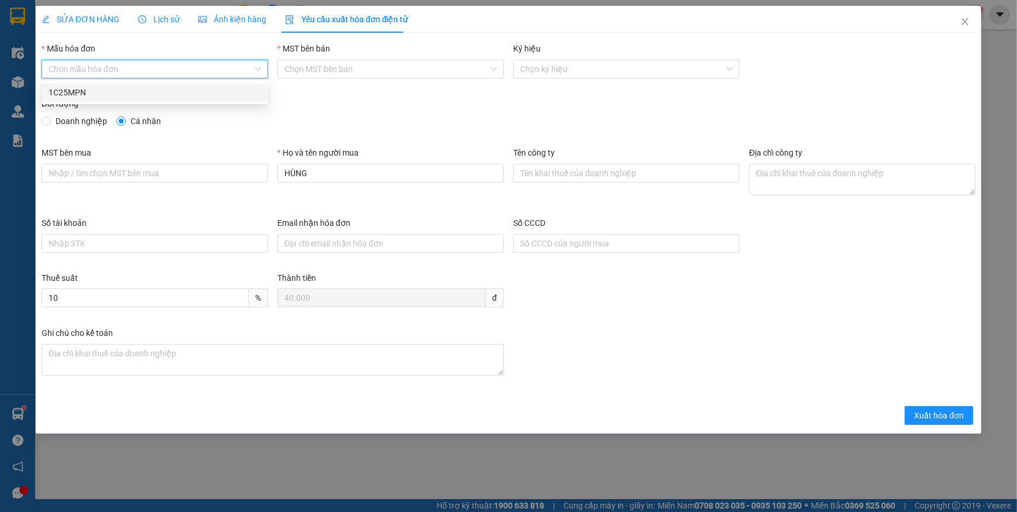
drag, startPoint x: 67, startPoint y: 94, endPoint x: 65, endPoint y: 117, distance: 22.9
click at [67, 95] on div "1C25MPN" at bounding box center [155, 92] width 212 height 13
type input "8"
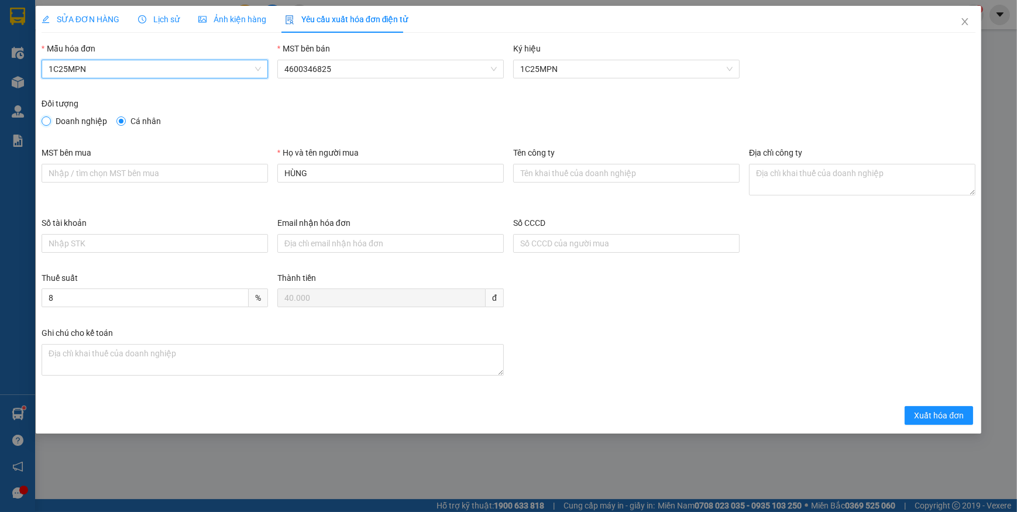
drag, startPoint x: 44, startPoint y: 118, endPoint x: 69, endPoint y: 139, distance: 32.7
click at [46, 119] on input "Doanh nghiệp" at bounding box center [46, 120] width 8 height 8
radio input "true"
radio input "false"
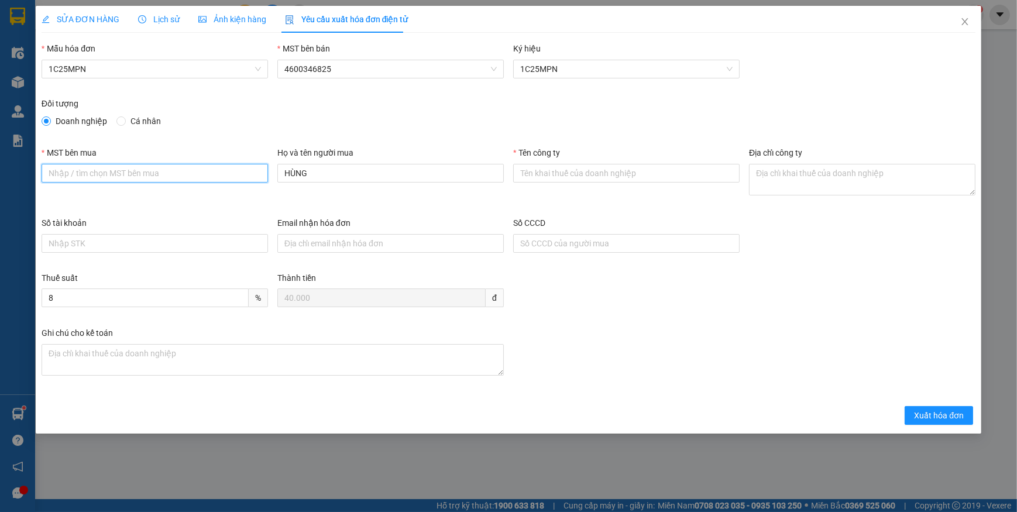
click at [67, 180] on input "MST bên mua" at bounding box center [155, 173] width 226 height 19
click at [85, 176] on input "MST bên mua" at bounding box center [155, 173] width 226 height 19
paste input "4601606434"
type input "4601606434"
click at [582, 170] on input "Tên công ty" at bounding box center [626, 173] width 226 height 19
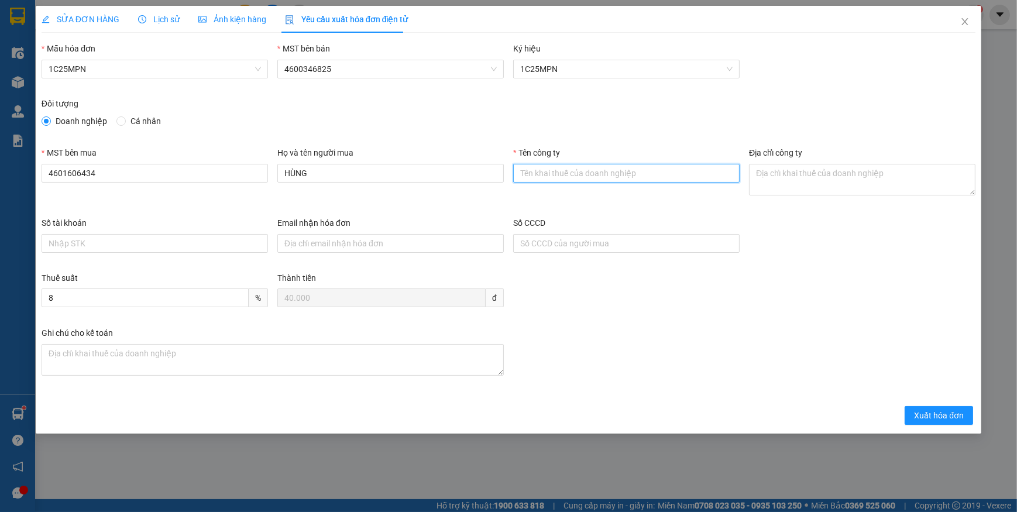
paste input "CÔNG TY TNHH VBTECH VIỆT NAM"
type input "CÔNG TY TNHH VBTECH VIỆT NAM"
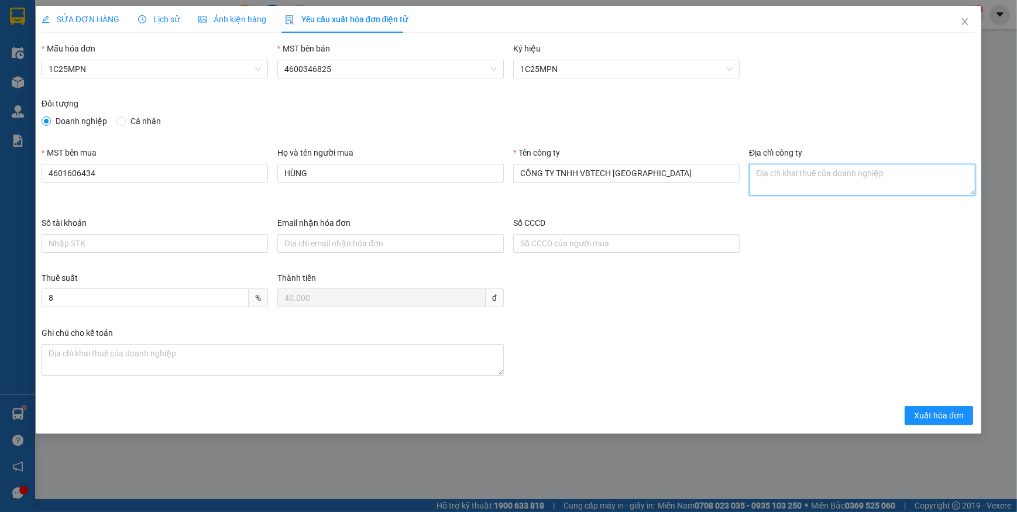
click at [762, 171] on textarea "Địa chỉ công ty" at bounding box center [862, 180] width 226 height 32
paste textarea "Số 16, Ngách 52, Ngõ 155, Đường Quang Trung, Phường Phan Đình Phùng, Tỉnh Thái …"
type textarea "Số 16, Ngách 52, Ngõ 155, Đường Quang Trung, Phường Phan Đình Phùng, Tỉnh Thái …"
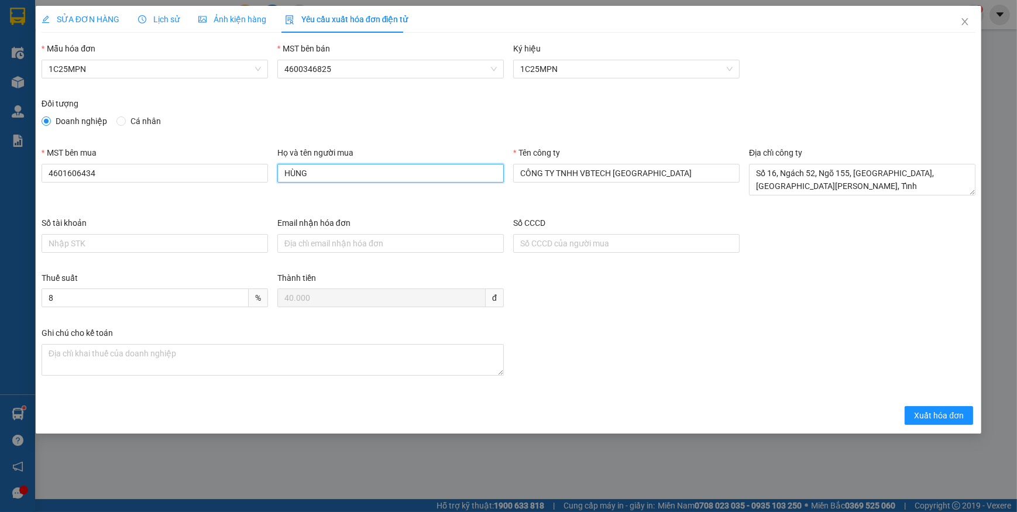
click at [322, 174] on input "HÙNG" at bounding box center [390, 173] width 226 height 19
type input "hạnh"
drag, startPoint x: 920, startPoint y: 412, endPoint x: 843, endPoint y: 408, distance: 76.7
click at [920, 413] on span "Xuất hóa đơn" at bounding box center [939, 415] width 50 height 13
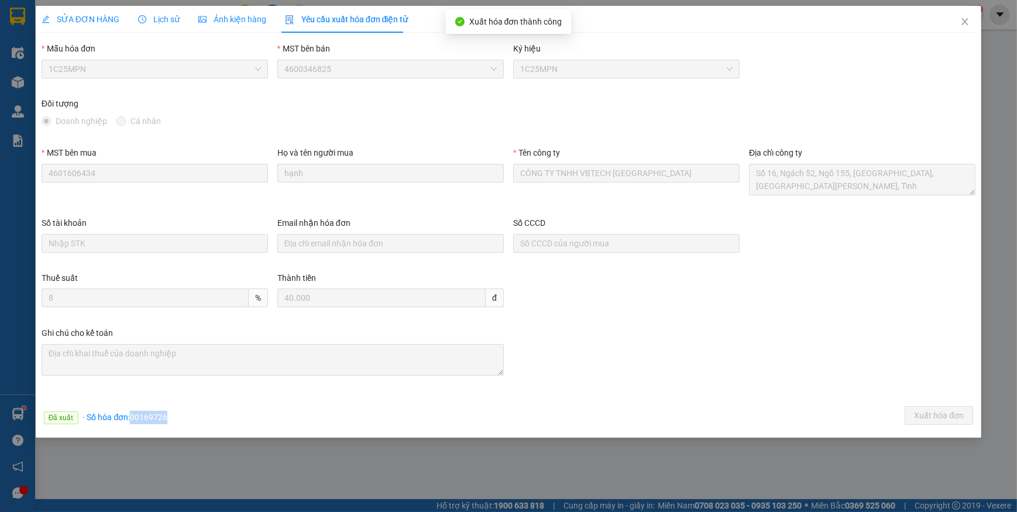
drag, startPoint x: 129, startPoint y: 416, endPoint x: 180, endPoint y: 424, distance: 50.9
click at [180, 424] on div "Đã xuất · Số hóa đơn: 00169726 Xuất hóa đơn" at bounding box center [508, 417] width 938 height 23
copy span "00169726"
click at [964, 23] on icon "close" at bounding box center [964, 21] width 6 height 7
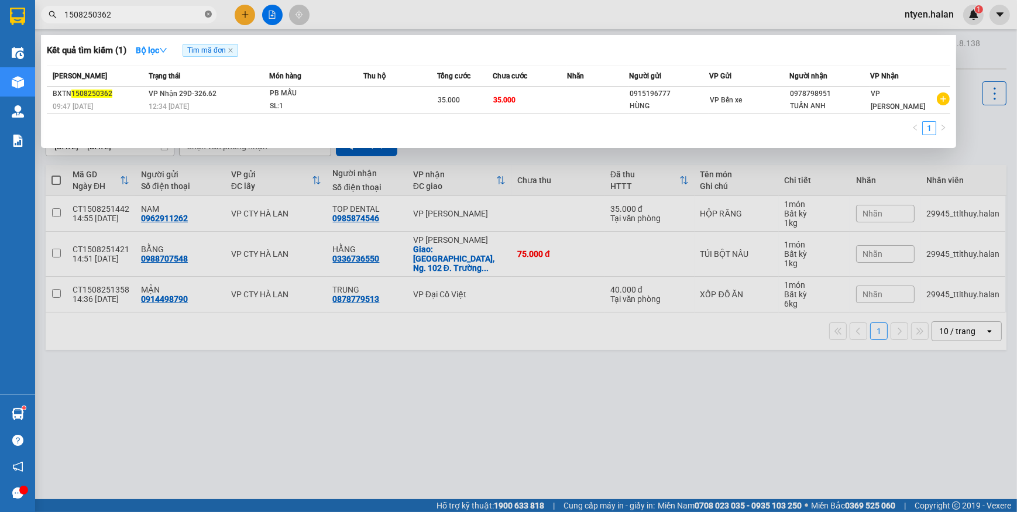
click at [209, 15] on icon "close-circle" at bounding box center [208, 14] width 7 height 7
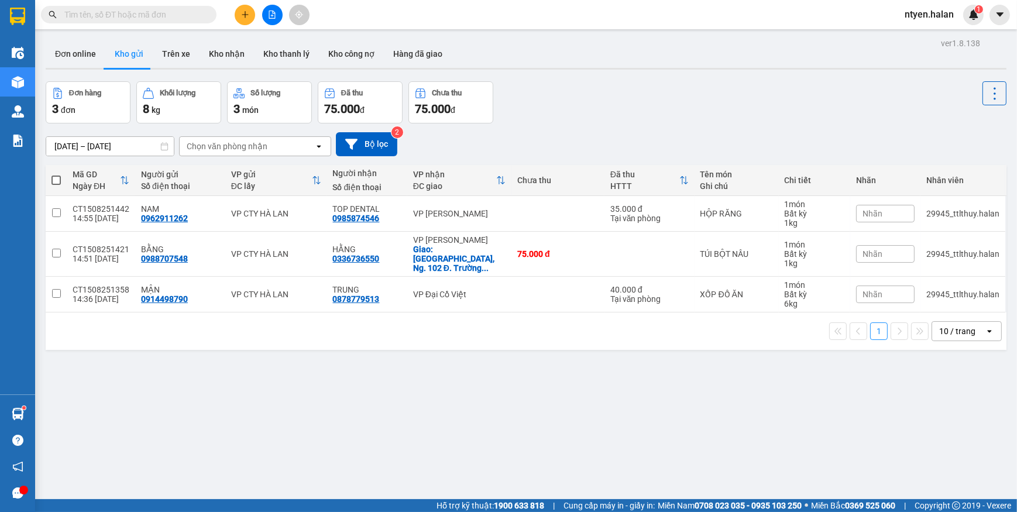
click at [167, 14] on input "text" at bounding box center [133, 14] width 138 height 13
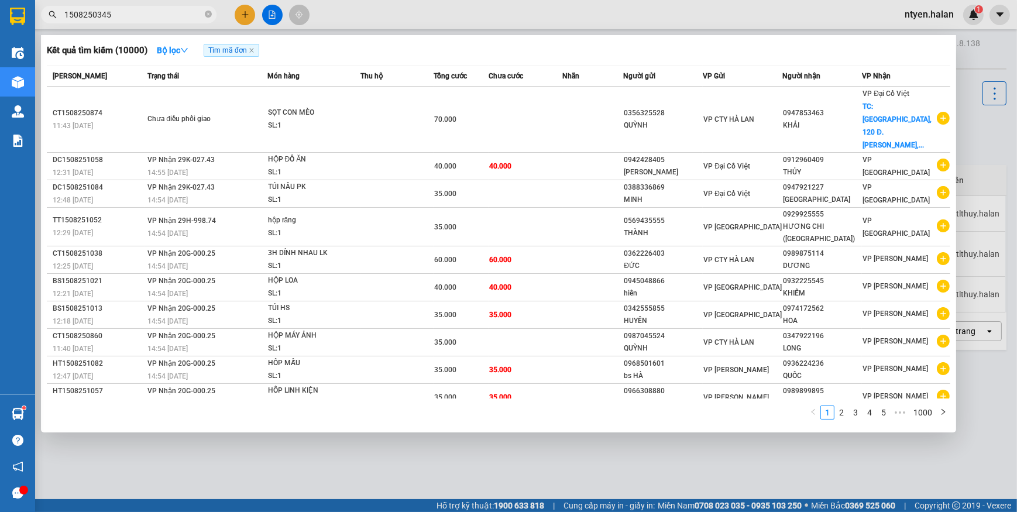
type input "1508250345"
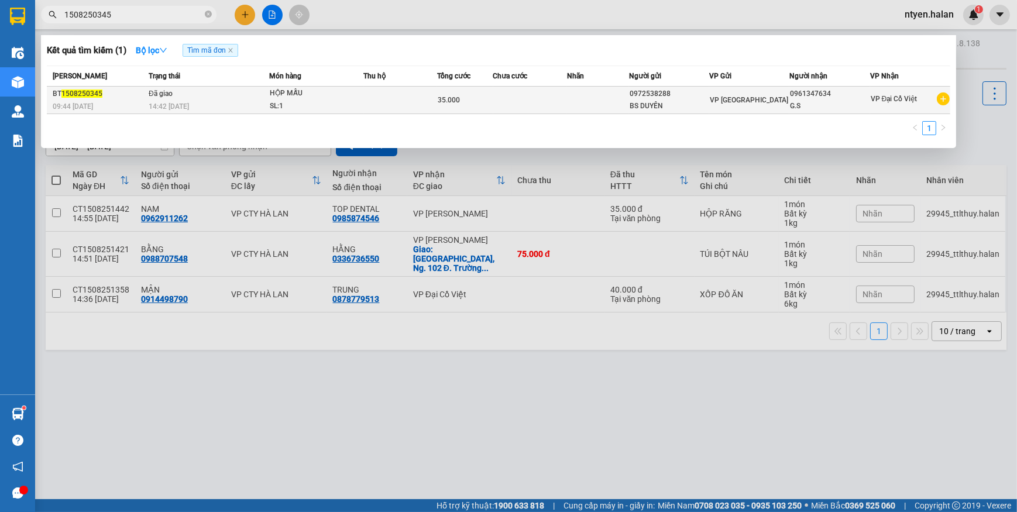
click at [172, 102] on span "14:42 [DATE]" at bounding box center [169, 106] width 40 height 8
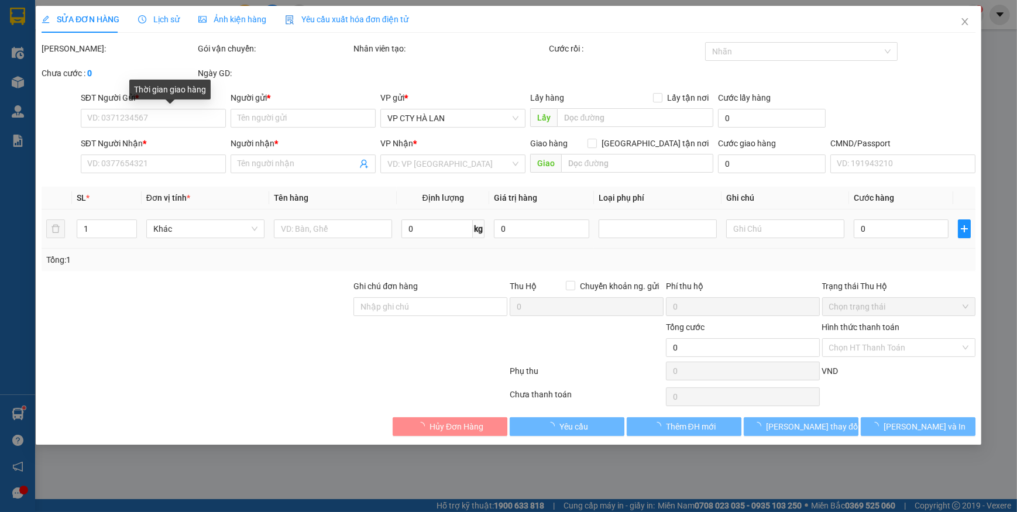
type input "0972538288"
type input "BS DUYÊN"
type input "0961347634"
type input "G.S"
type input "35.000"
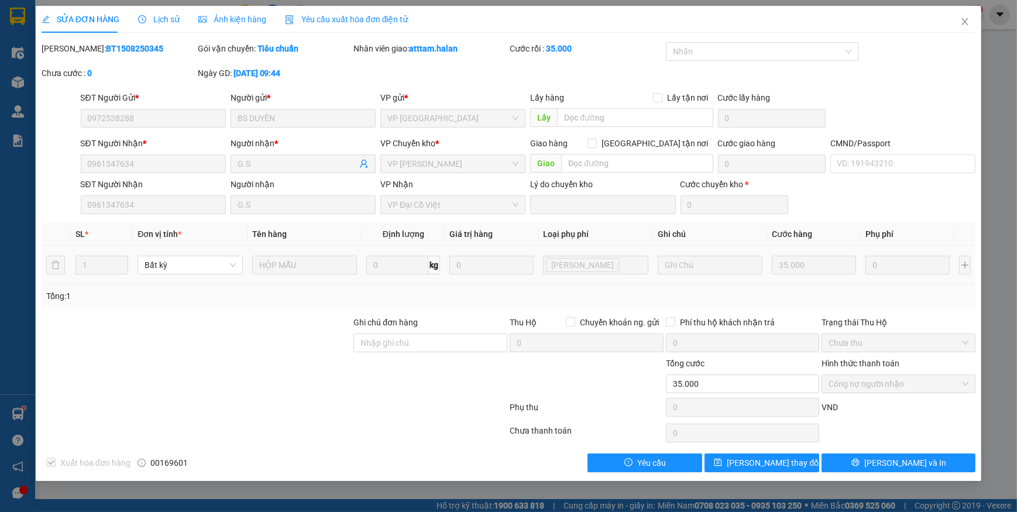
click at [319, 19] on span "Yêu cầu xuất hóa đơn điện tử" at bounding box center [346, 19] width 123 height 9
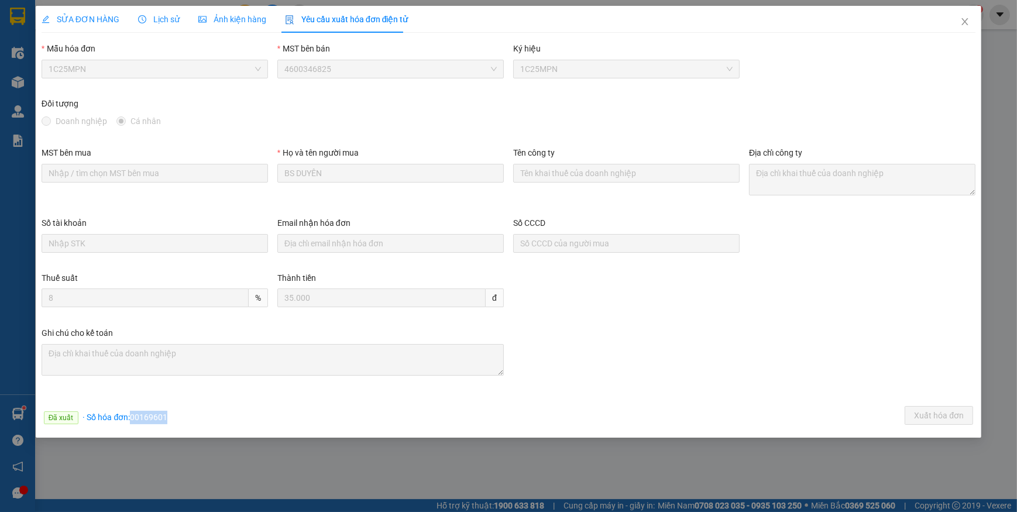
drag, startPoint x: 132, startPoint y: 418, endPoint x: 174, endPoint y: 418, distance: 42.7
click at [174, 418] on div "Đã xuất · Số hóa đơn: 00169601 Xuất hóa đơn" at bounding box center [508, 417] width 938 height 23
copy span "00169601"
